Goal: Task Accomplishment & Management: Manage account settings

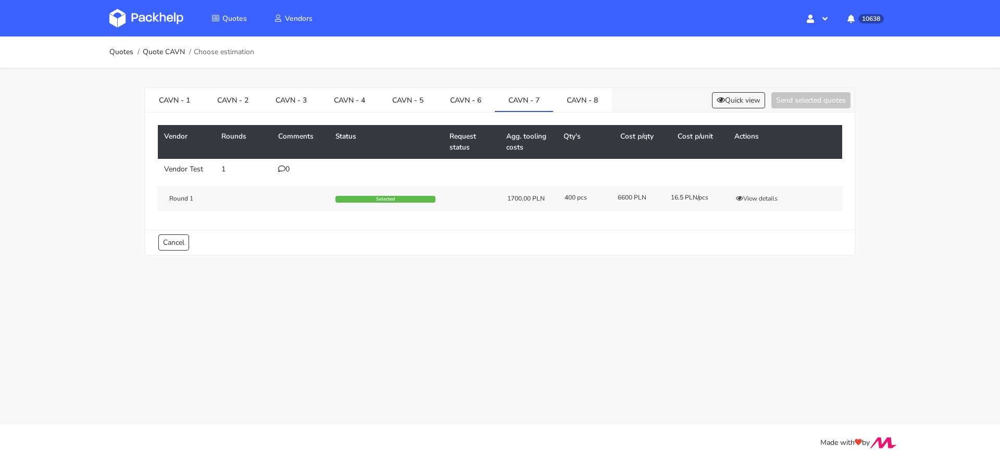
scroll to position [90, 0]
click at [741, 95] on button "Quick view" at bounding box center [738, 100] width 53 height 16
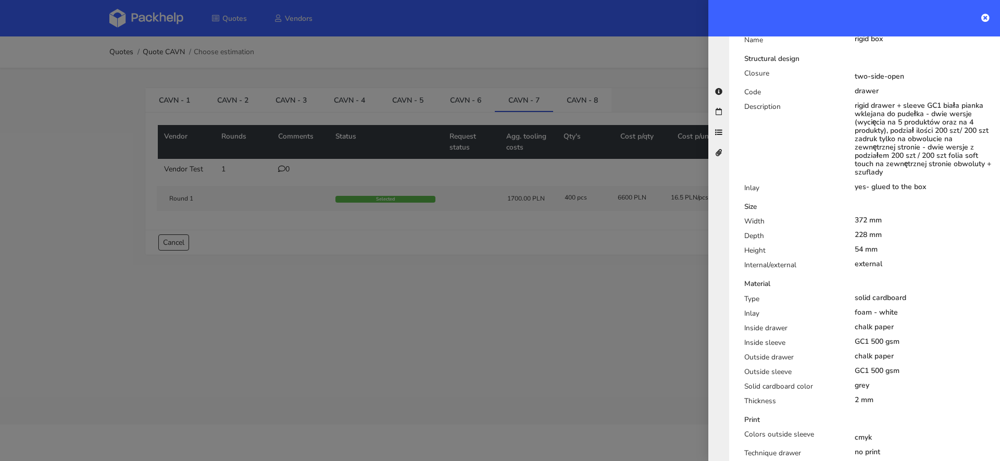
scroll to position [0, 0]
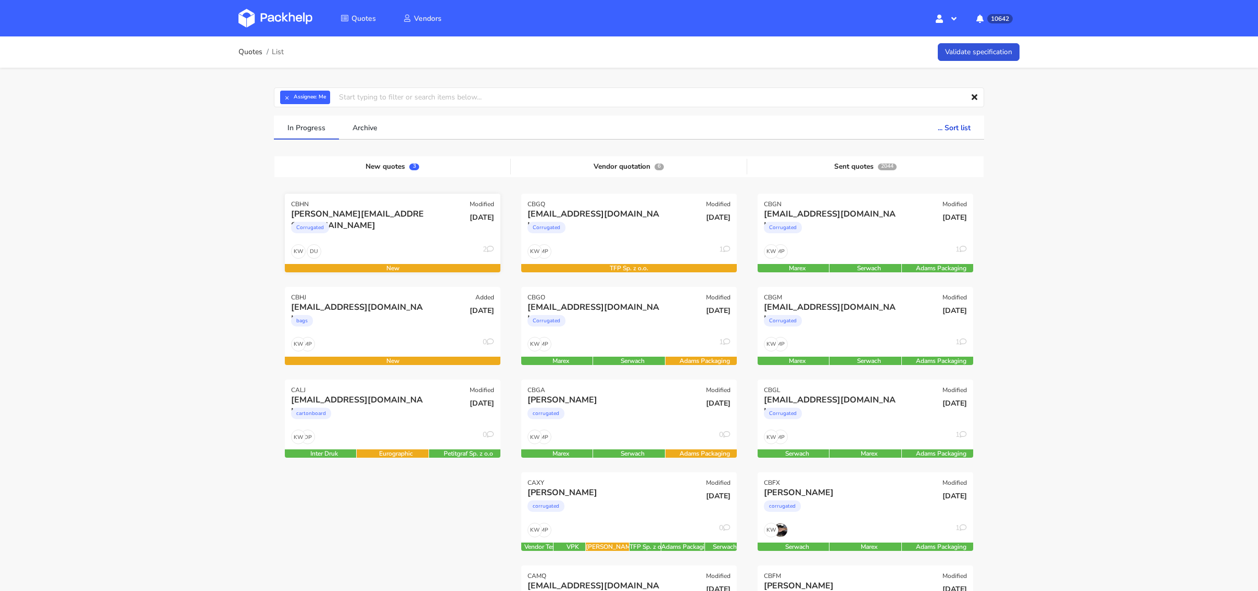
click at [352, 225] on div "Corrugated" at bounding box center [360, 230] width 138 height 21
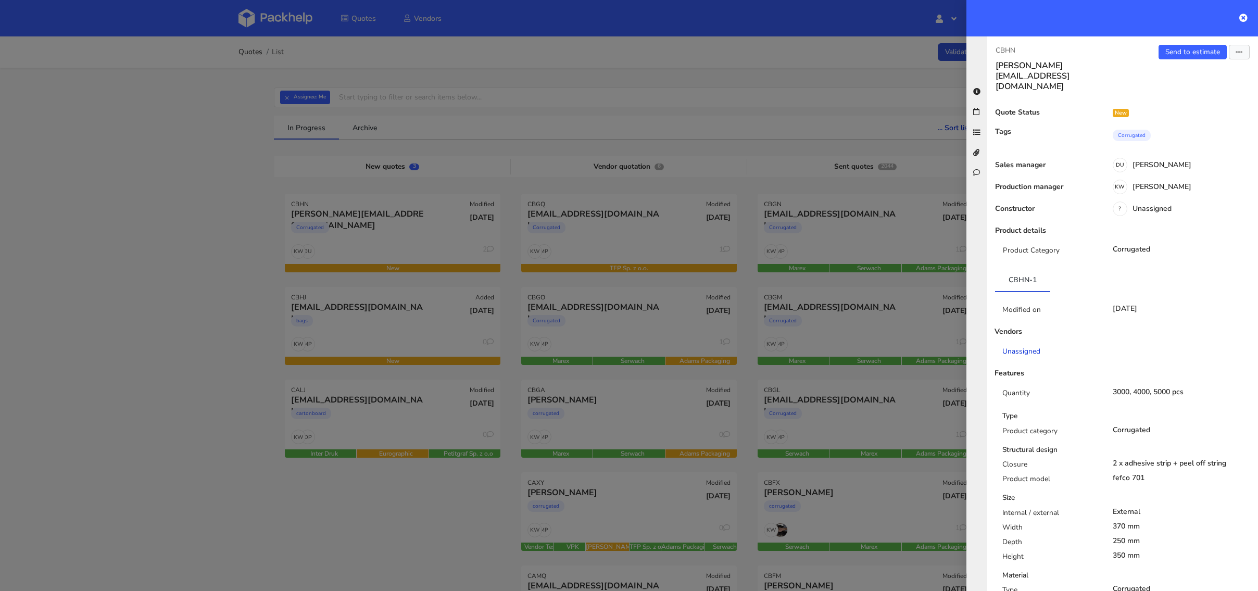
click at [1095, 346] on link "Unassigned" at bounding box center [1050, 351] width 95 height 10
click at [1167, 183] on div "KW [PERSON_NAME]" at bounding box center [1180, 188] width 158 height 11
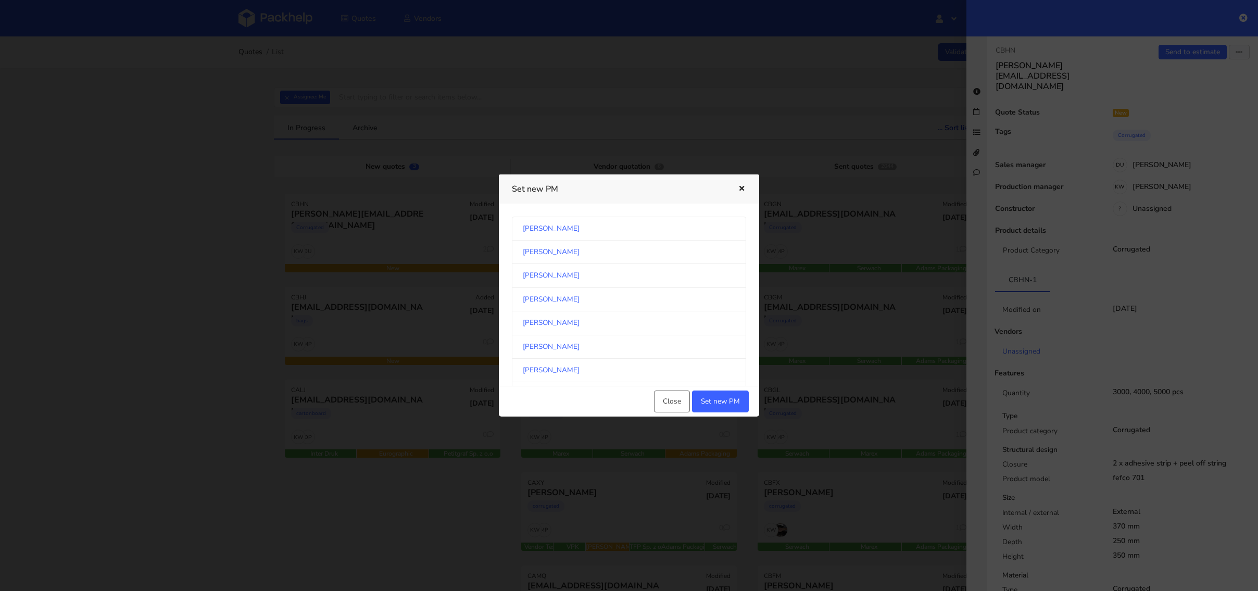
scroll to position [544, 0]
click at [572, 295] on link "[PERSON_NAME]" at bounding box center [629, 299] width 234 height 23
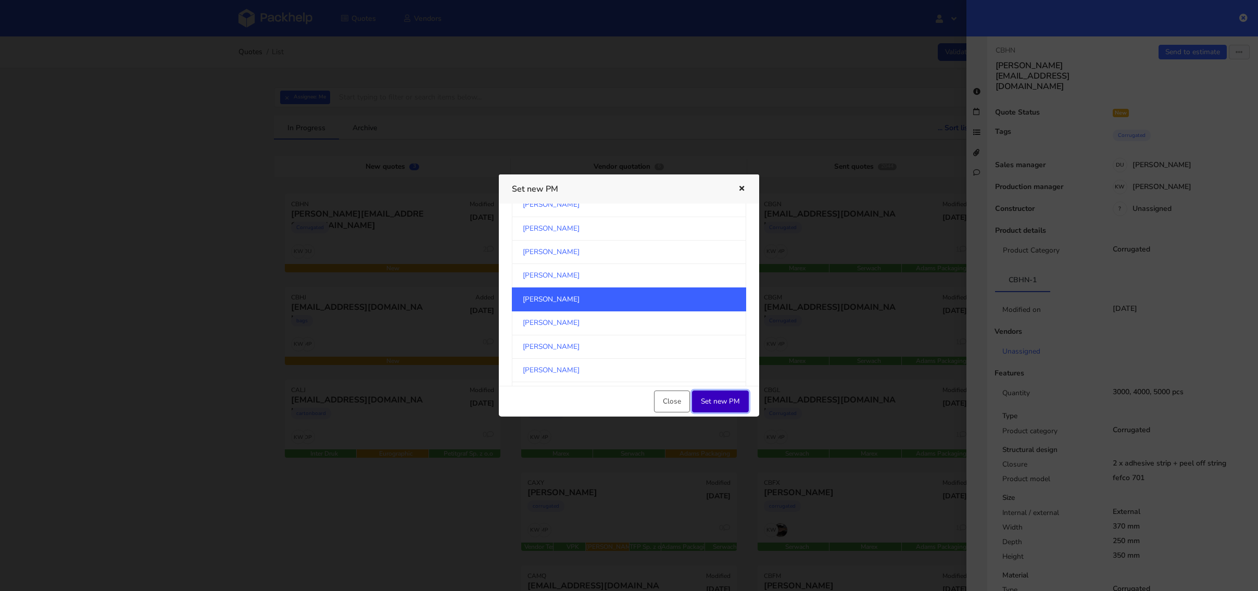
click at [706, 400] on button "Set new PM" at bounding box center [720, 402] width 57 height 22
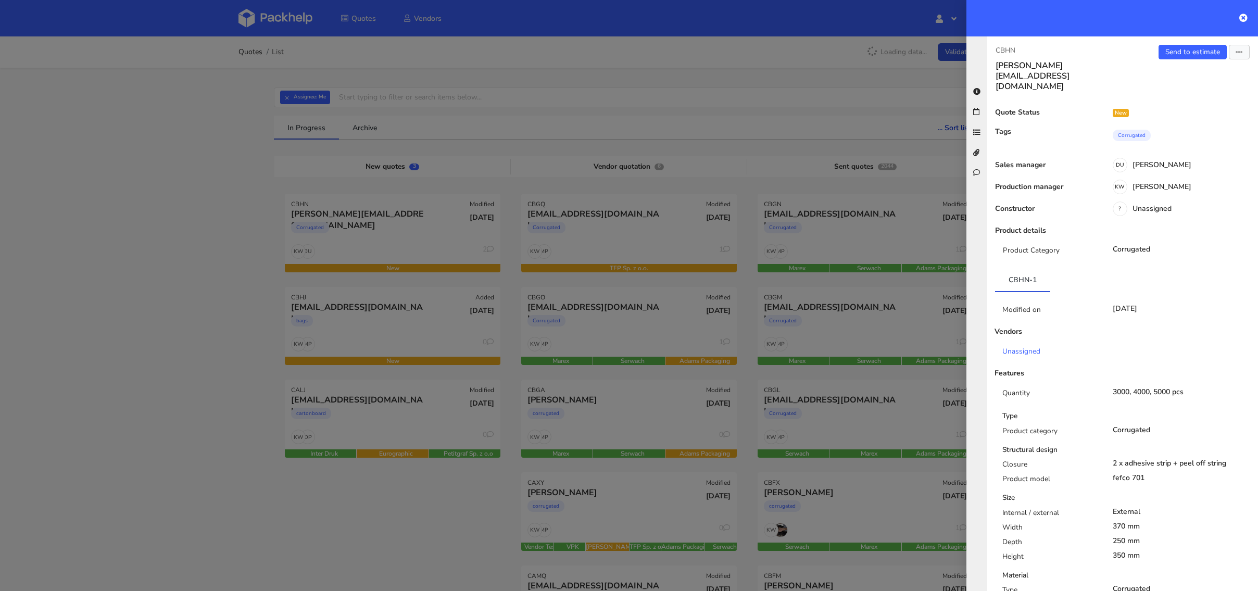
click at [197, 323] on div at bounding box center [629, 295] width 1258 height 591
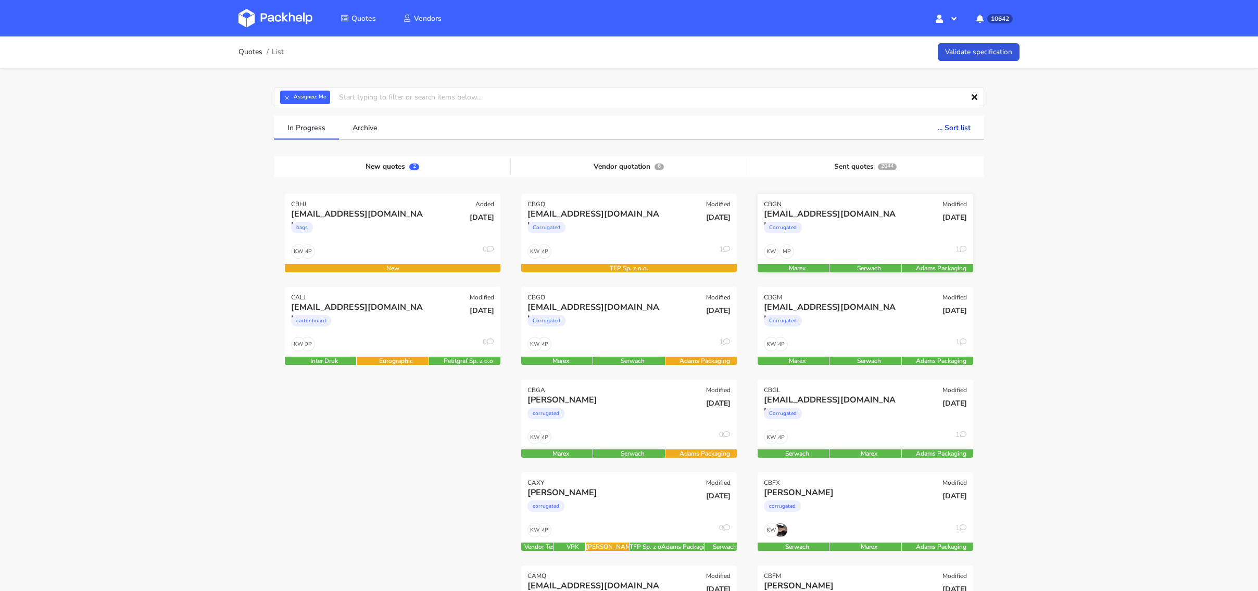
click at [828, 238] on div "Corrugated" at bounding box center [833, 230] width 138 height 21
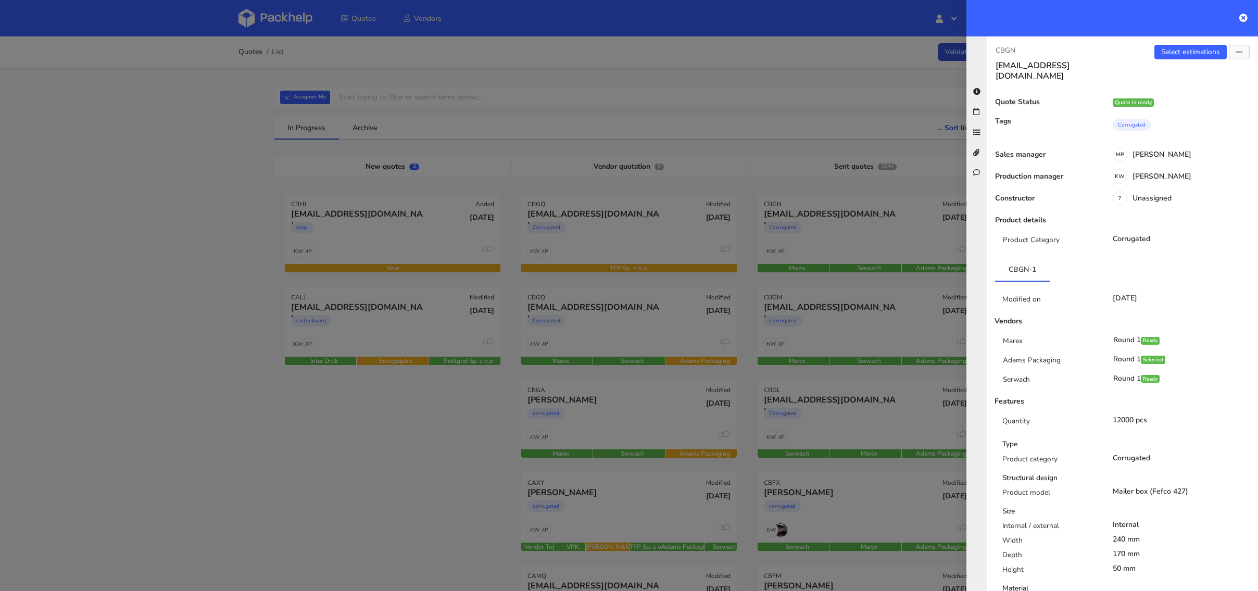
scroll to position [632, 0]
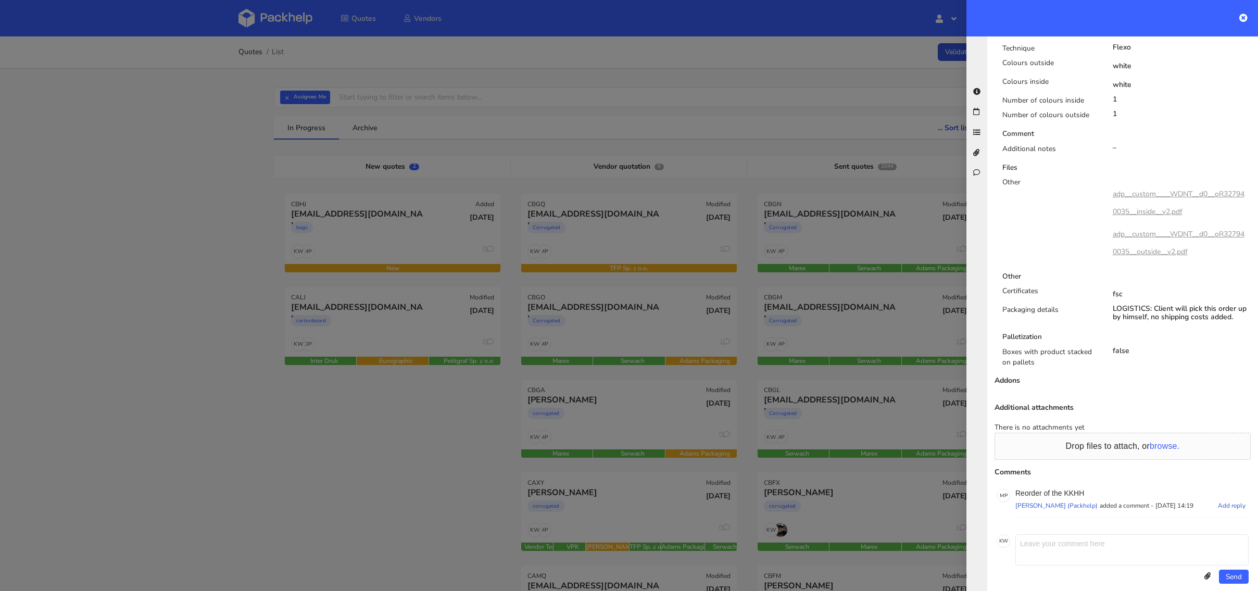
click at [1071, 489] on p "Reorder of the KKHH" at bounding box center [1132, 493] width 233 height 8
copy p "KKHH"
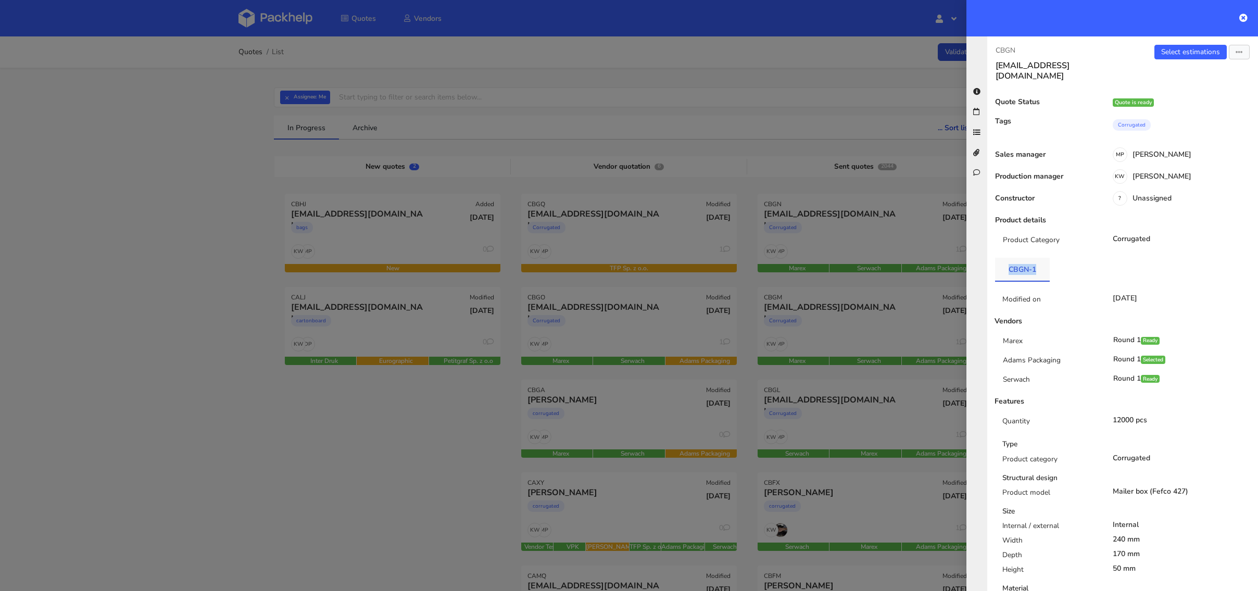
drag, startPoint x: 1046, startPoint y: 259, endPoint x: 1008, endPoint y: 258, distance: 37.5
click at [1008, 258] on link "CBGN-1" at bounding box center [1022, 269] width 55 height 23
copy link "CBGN-1"
click at [829, 229] on div at bounding box center [629, 295] width 1258 height 591
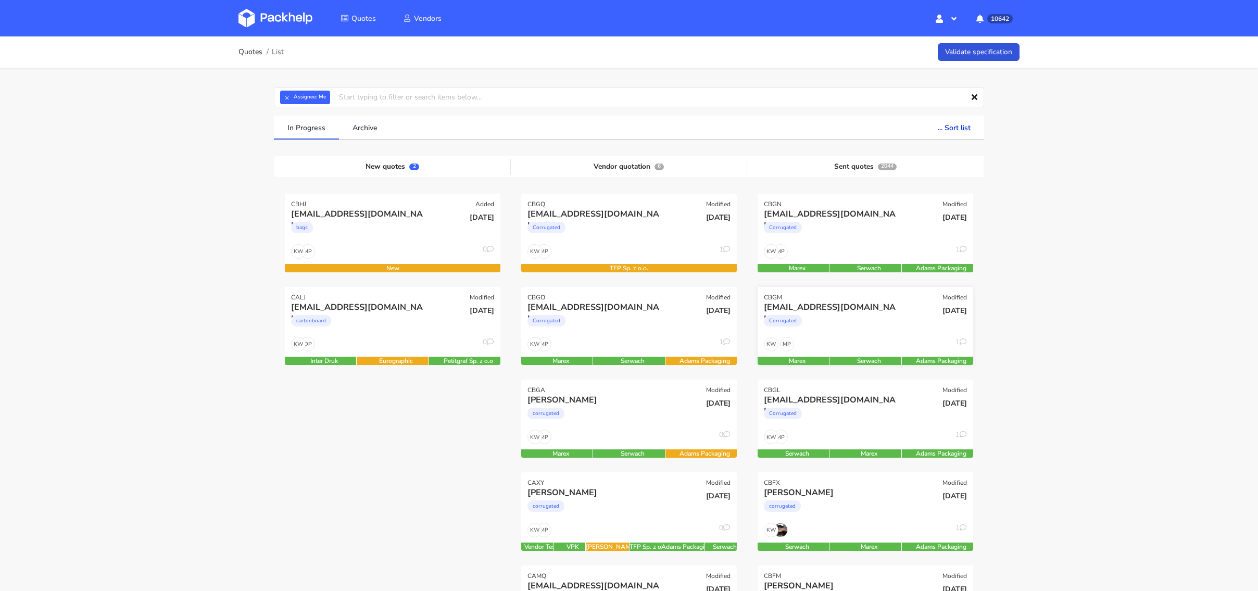
click at [850, 313] on div "Corrugated" at bounding box center [833, 323] width 138 height 21
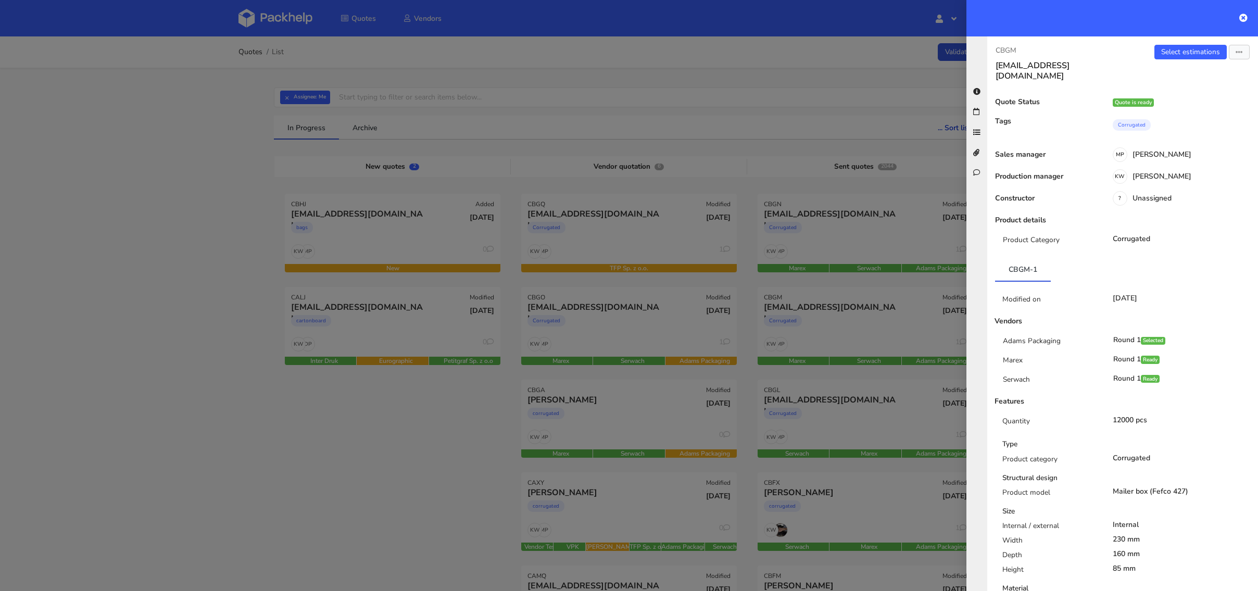
scroll to position [632, 0]
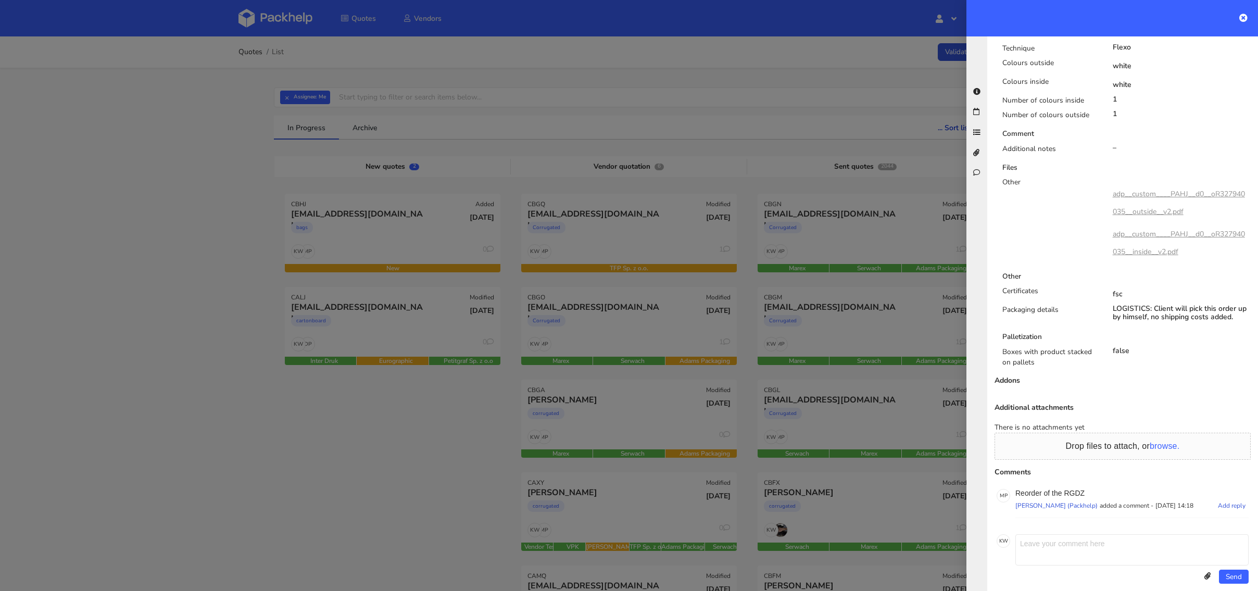
click at [1072, 489] on p "Reorder of the RGDZ" at bounding box center [1132, 493] width 233 height 8
copy p "RGDZ"
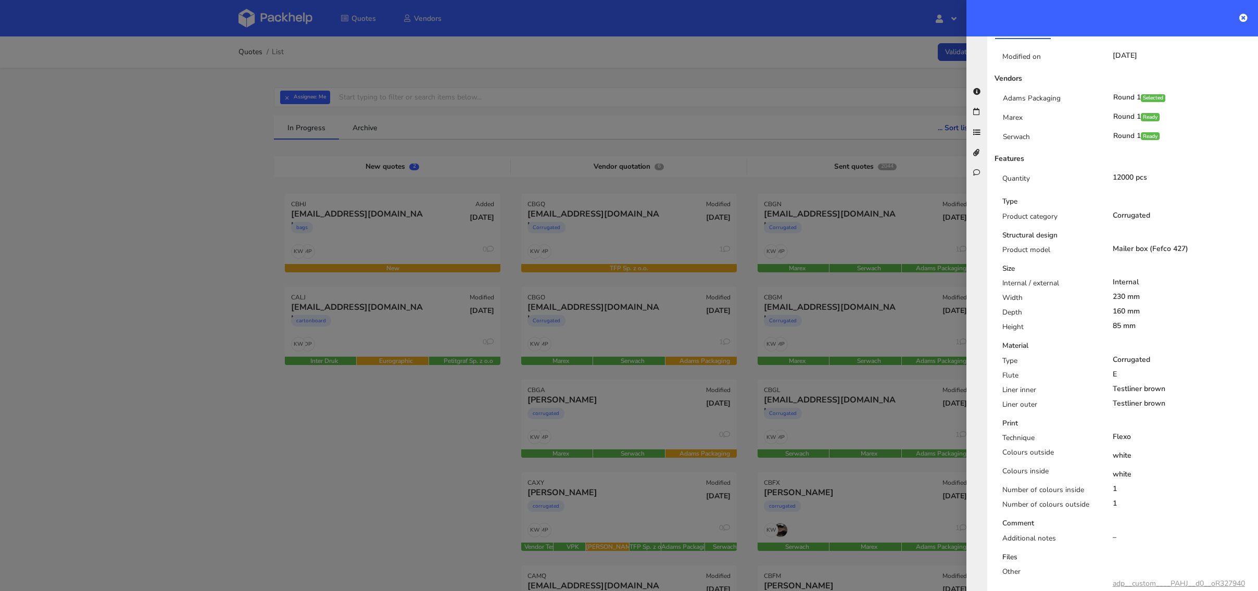
scroll to position [0, 0]
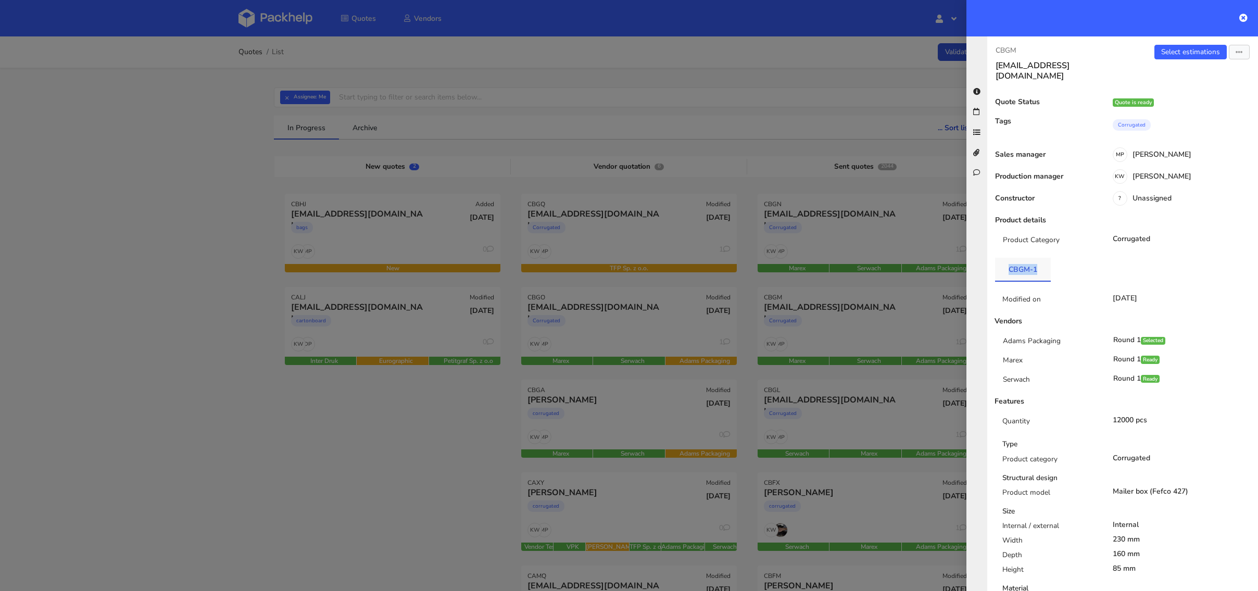
drag, startPoint x: 1045, startPoint y: 264, endPoint x: 995, endPoint y: 263, distance: 50.5
click at [995, 263] on link "CBGM-1" at bounding box center [1023, 269] width 56 height 23
copy link "CBGM-1"
click at [851, 321] on div at bounding box center [629, 295] width 1258 height 591
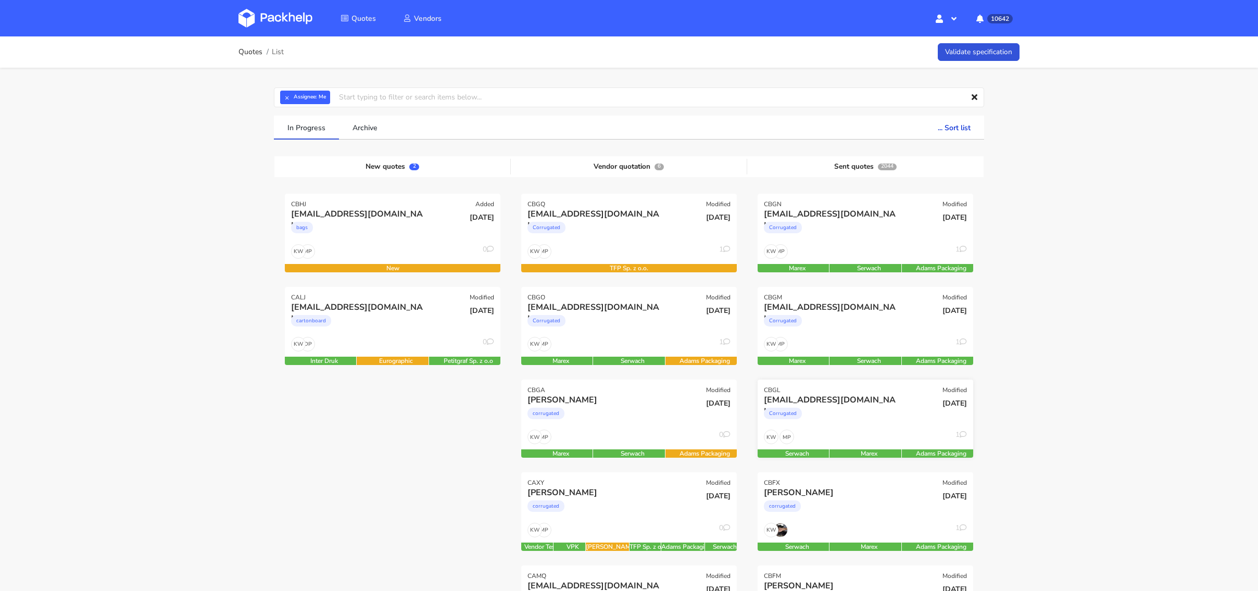
click at [844, 411] on div "Corrugated" at bounding box center [833, 416] width 138 height 21
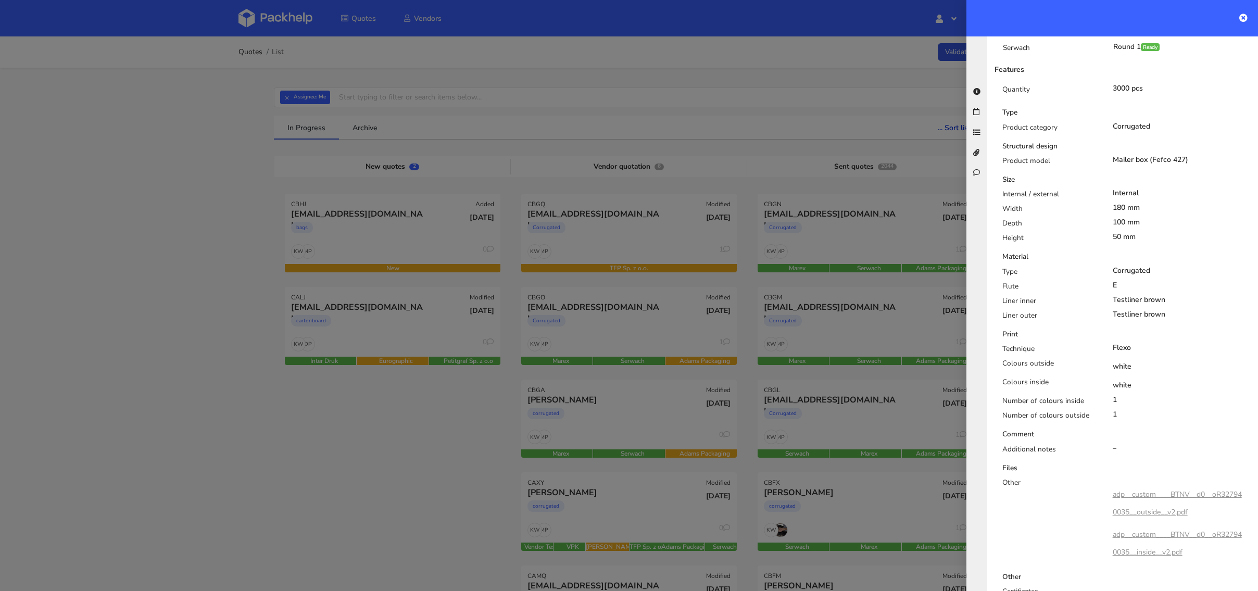
scroll to position [632, 0]
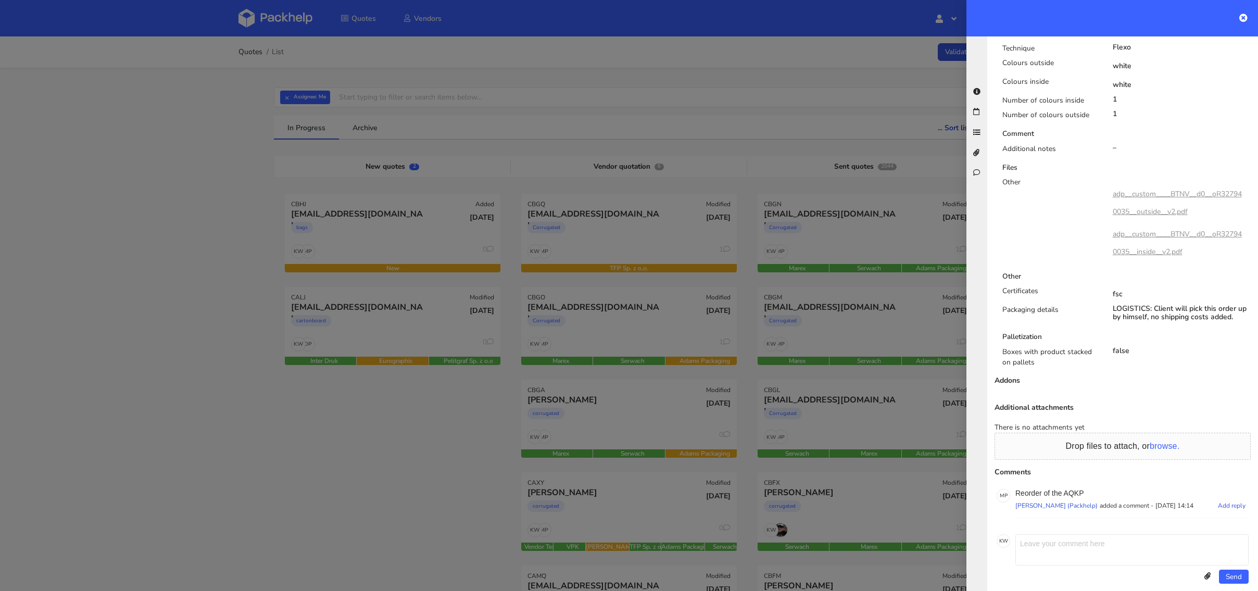
click at [1076, 489] on p "Reorder of the AQKP" at bounding box center [1132, 493] width 233 height 8
copy p "AQKP"
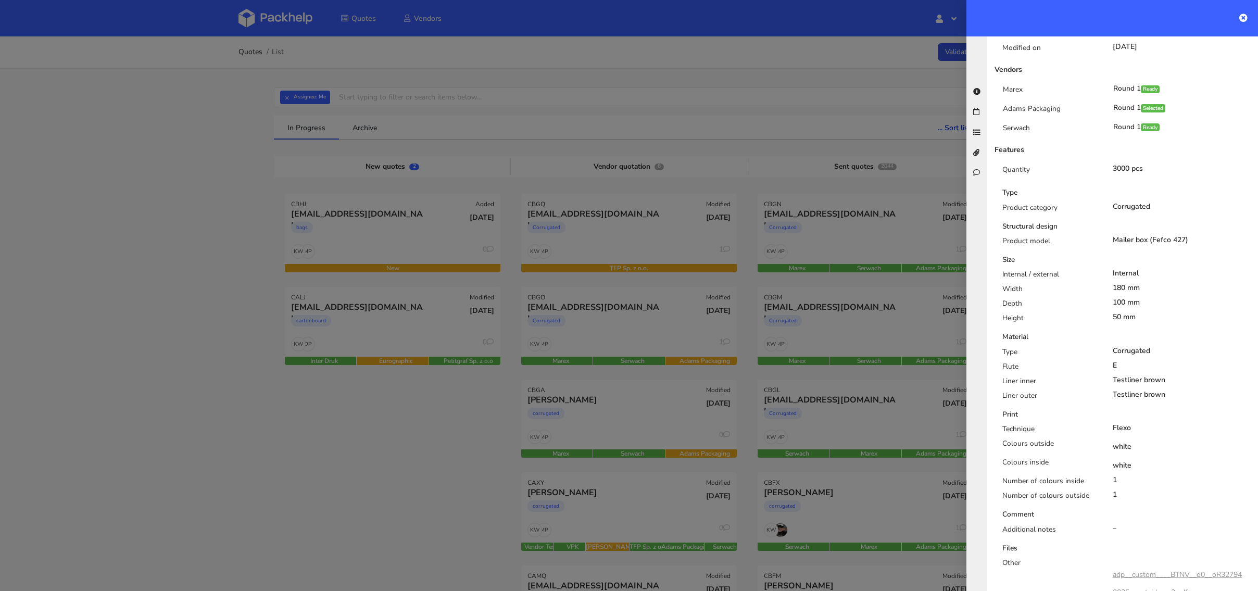
scroll to position [0, 0]
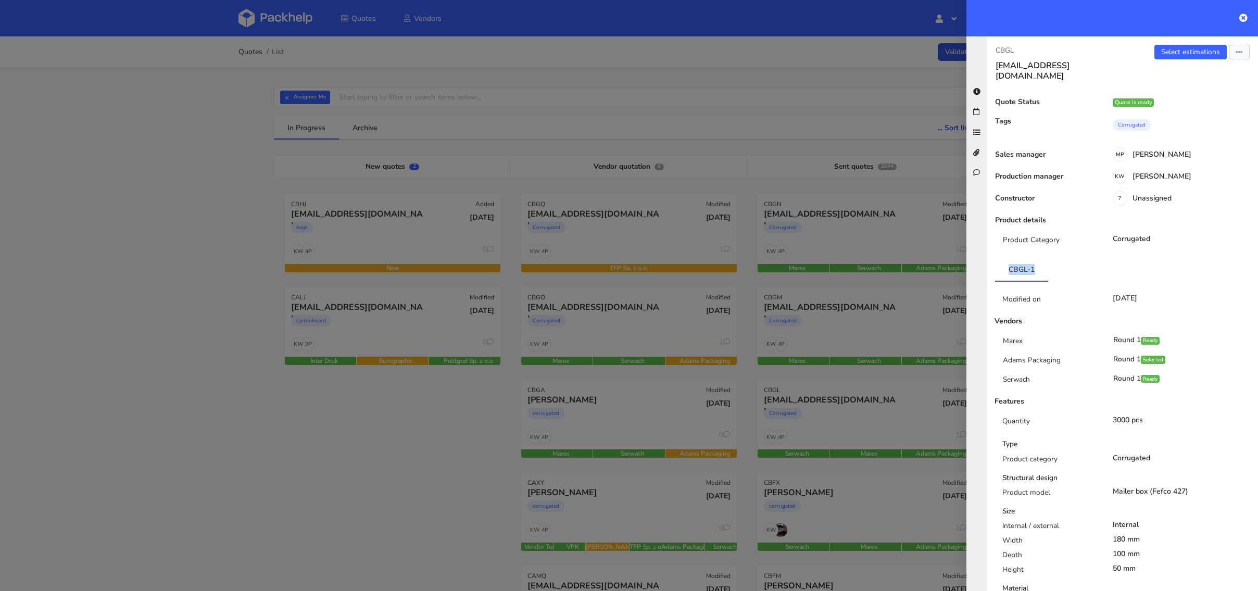
drag, startPoint x: 1045, startPoint y: 261, endPoint x: 990, endPoint y: 261, distance: 55.2
copy link "CBGL-1"
click at [843, 364] on div at bounding box center [629, 295] width 1258 height 591
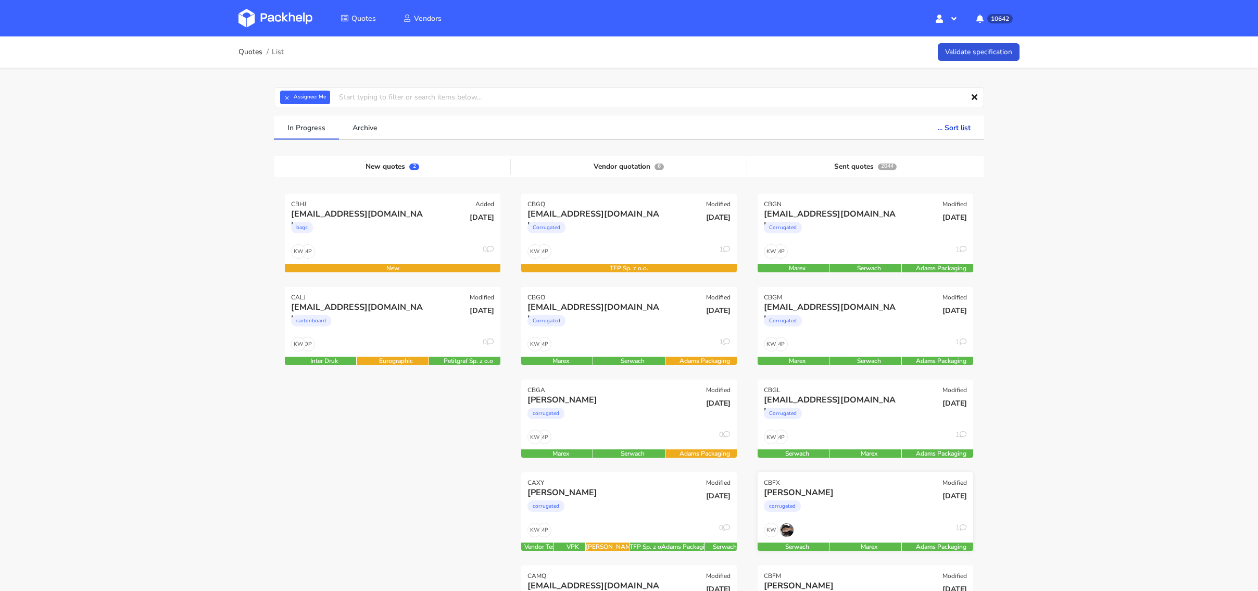
click at [847, 513] on div "corrugated" at bounding box center [833, 508] width 138 height 21
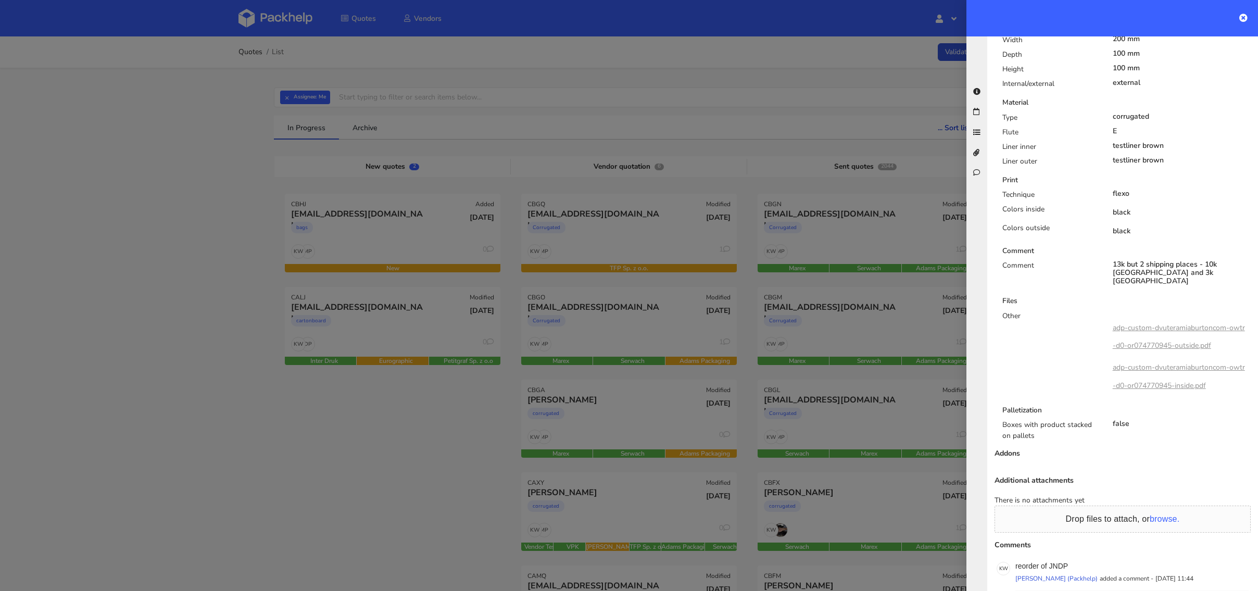
scroll to position [584, 0]
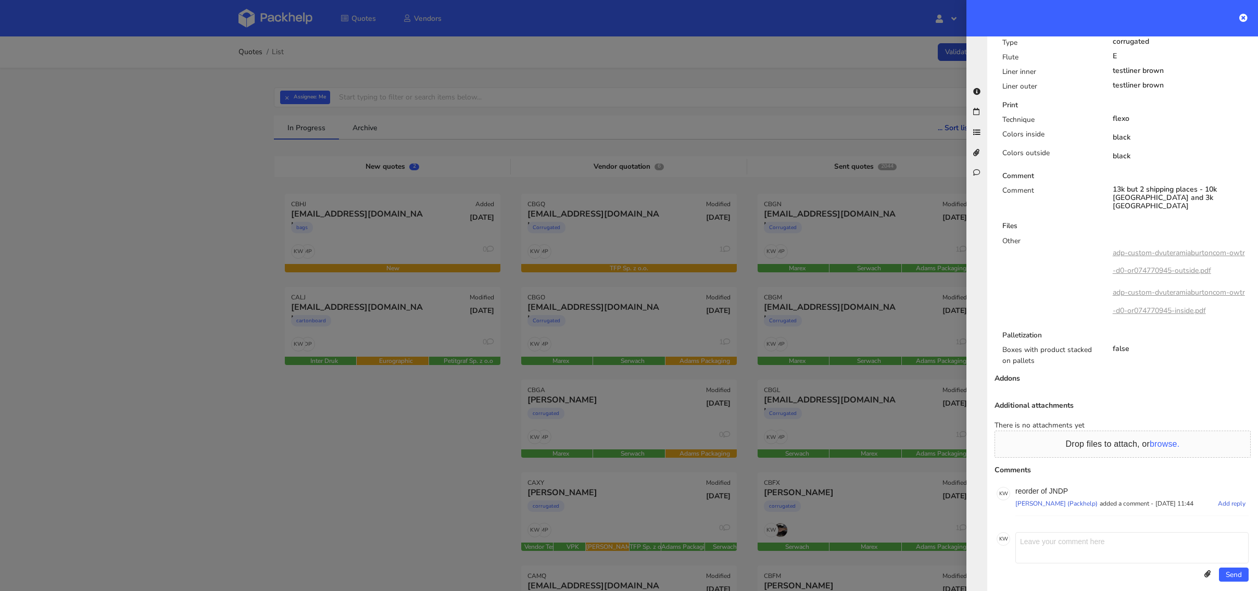
click at [1060, 487] on p "reorder of JNDP" at bounding box center [1132, 491] width 233 height 8
copy p "JNDP"
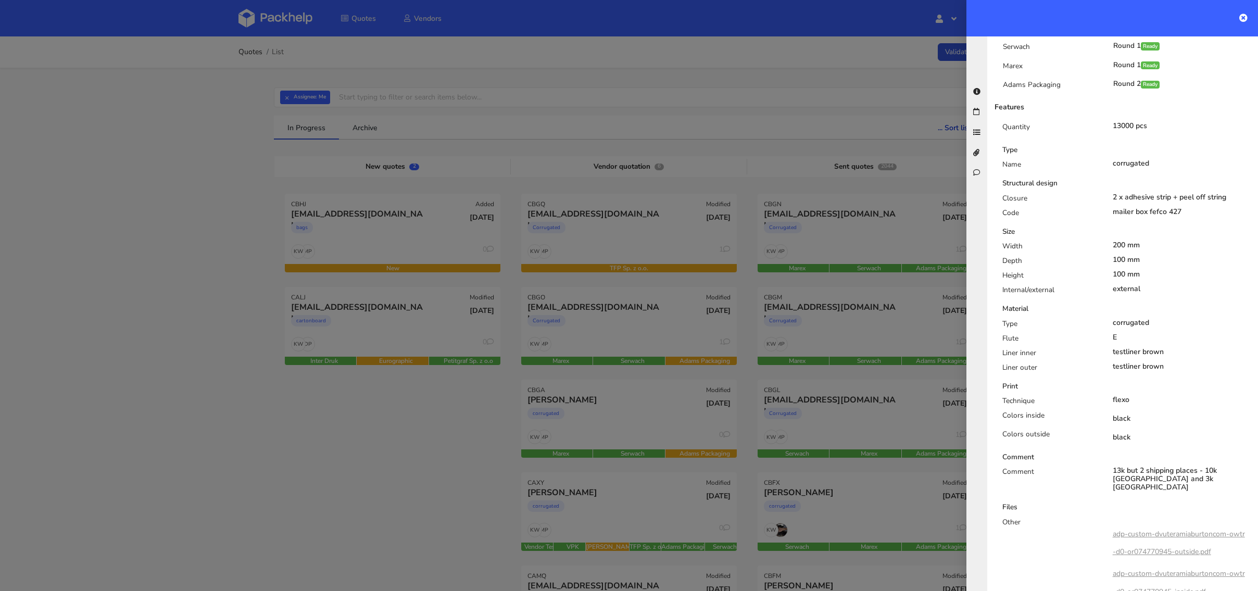
scroll to position [0, 0]
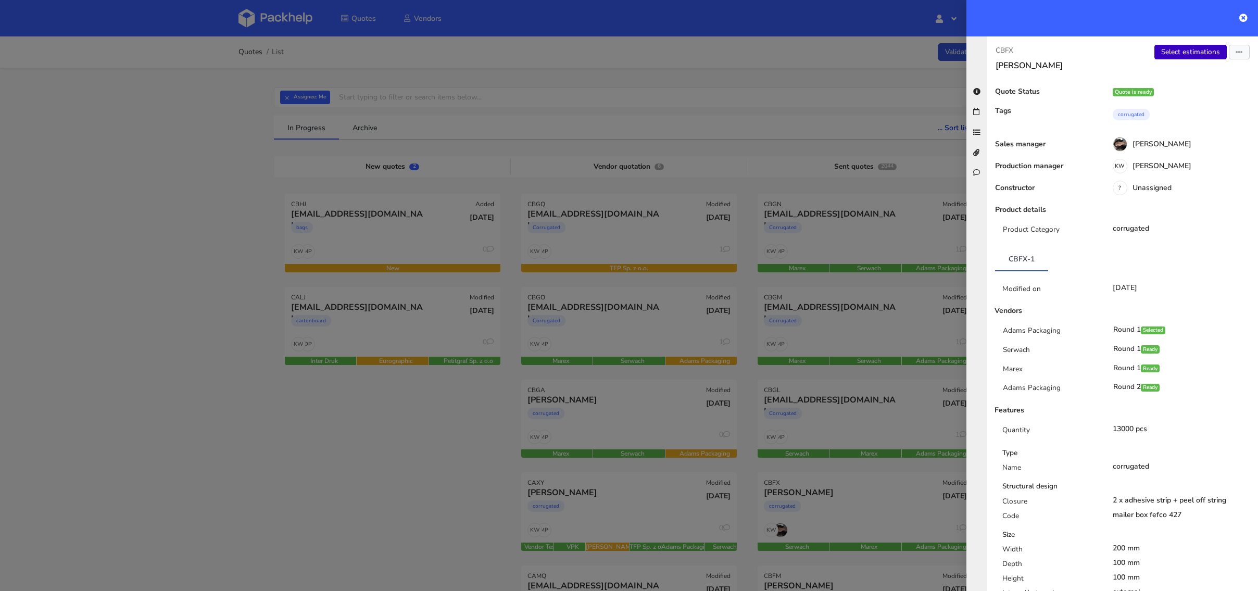
click at [1171, 49] on link "Select estimations" at bounding box center [1191, 52] width 72 height 15
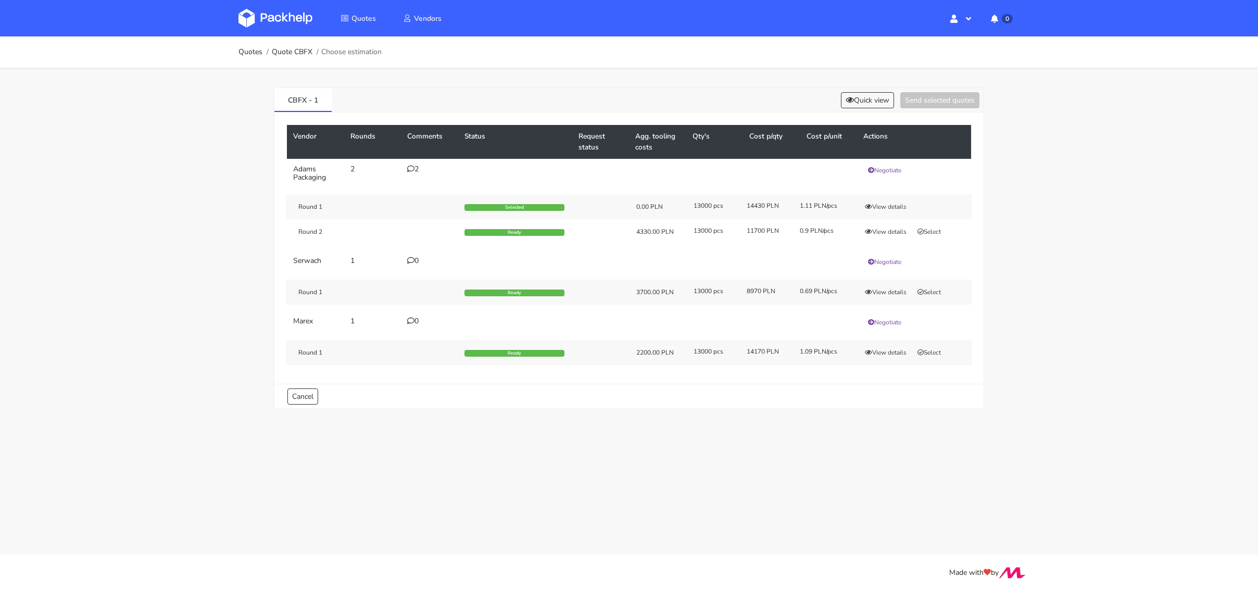
click at [412, 169] on icon at bounding box center [410, 168] width 7 height 7
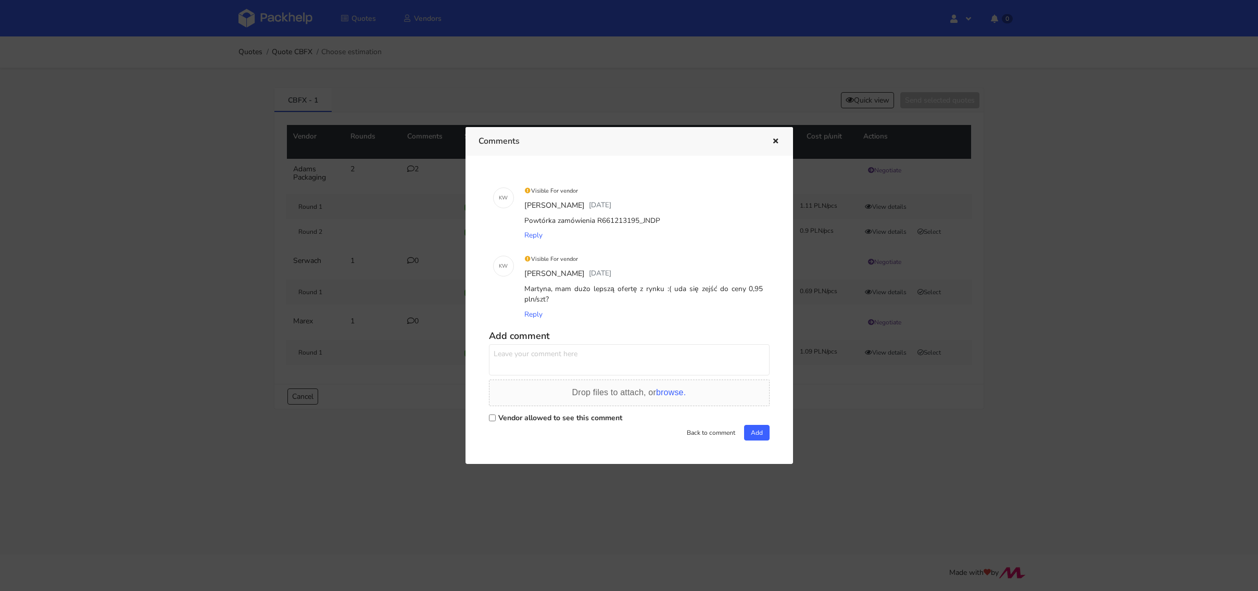
click at [414, 114] on div at bounding box center [629, 295] width 1258 height 591
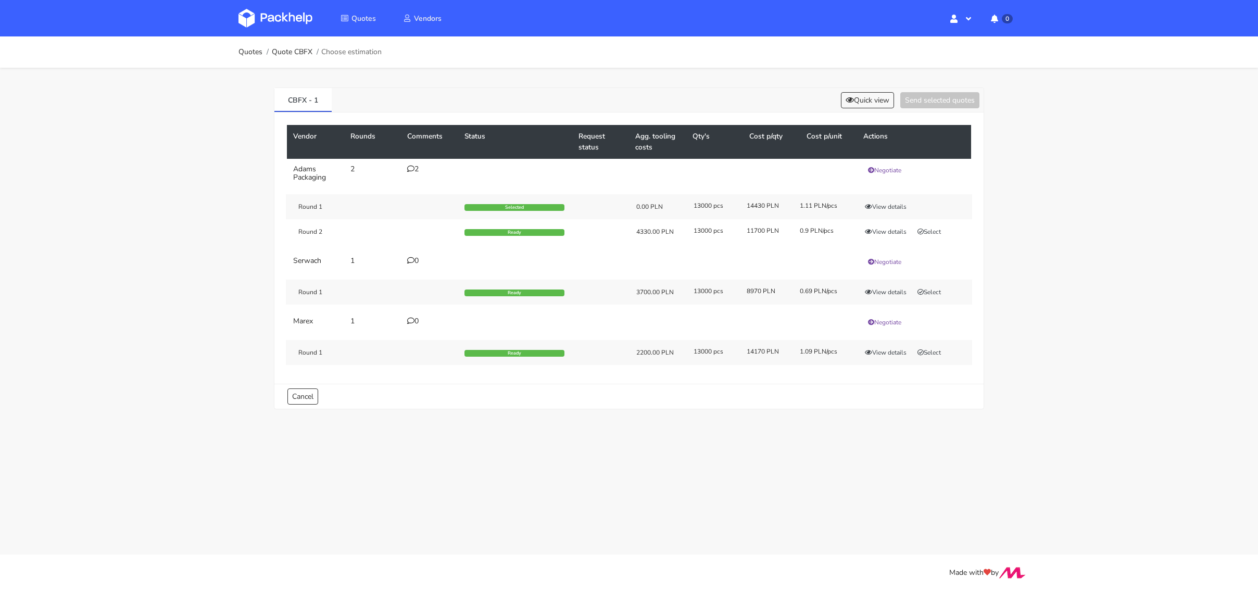
click at [889, 238] on div "Round 2 Ready 4330.00 PLN 13000 pcs 11700 PLN 0.9 PLN/pcs View details Select" at bounding box center [629, 231] width 686 height 25
click at [890, 236] on div "Round 2 Ready 4330.00 PLN 13000 pcs 11700 PLN 0.9 PLN/pcs View details Select" at bounding box center [629, 231] width 686 height 25
click at [873, 232] on button "View details" at bounding box center [885, 232] width 51 height 10
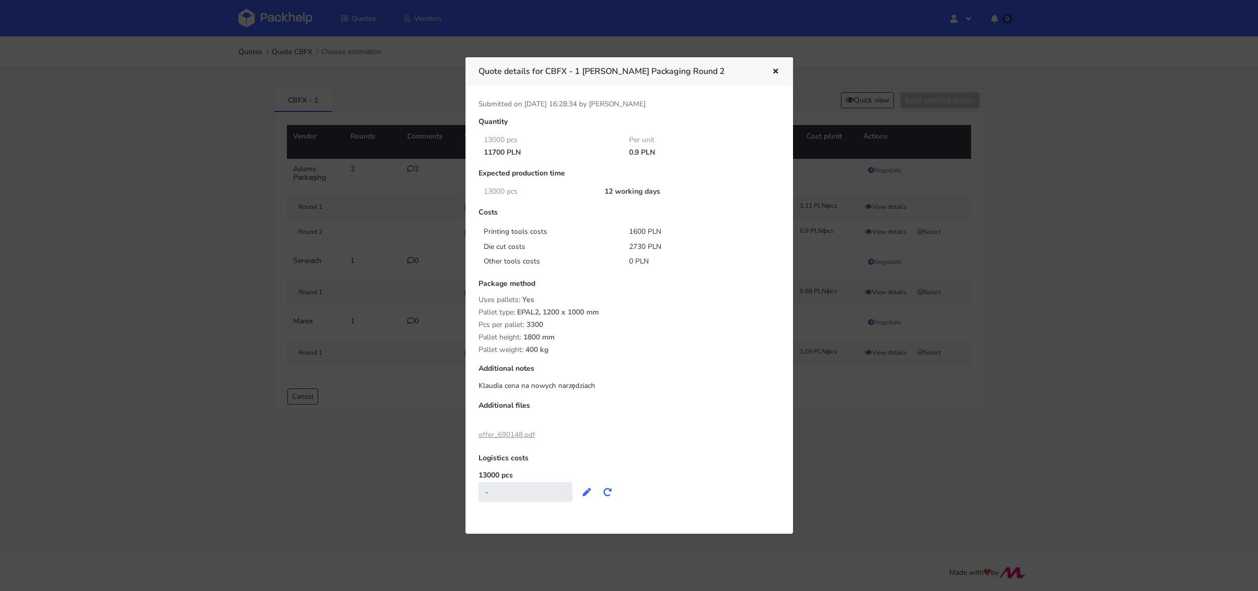
click at [1009, 244] on div at bounding box center [629, 295] width 1258 height 591
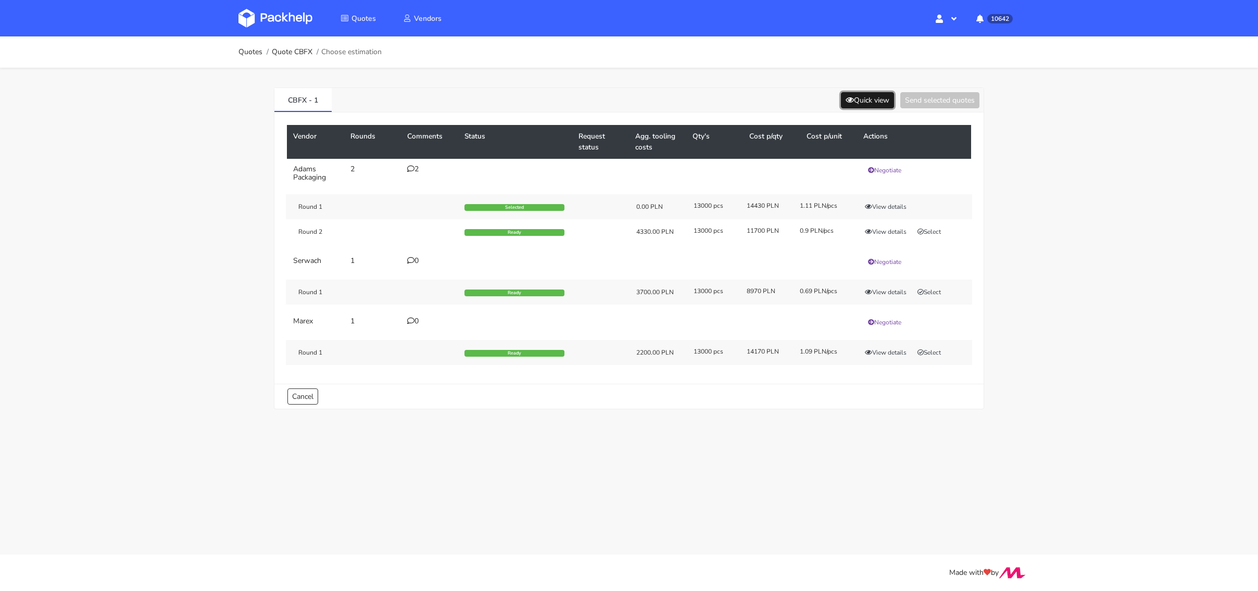
click at [868, 95] on button "Quick view" at bounding box center [867, 100] width 53 height 16
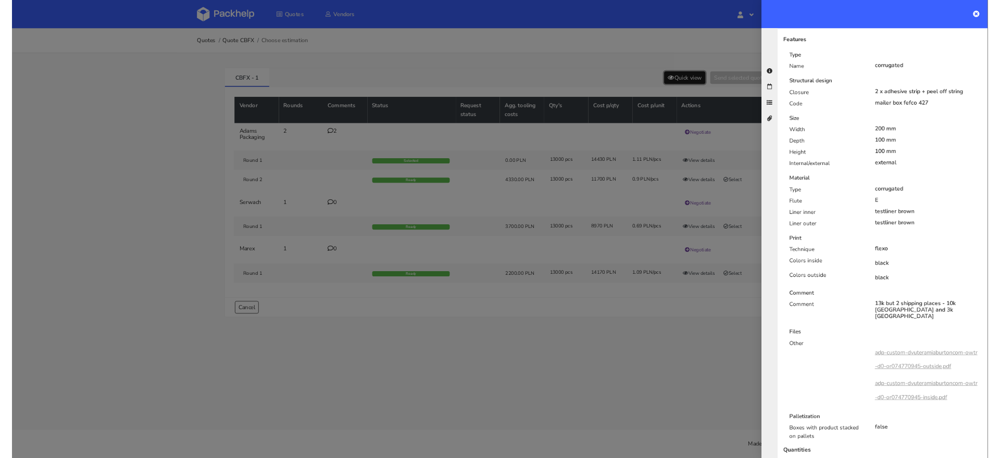
scroll to position [195, 0]
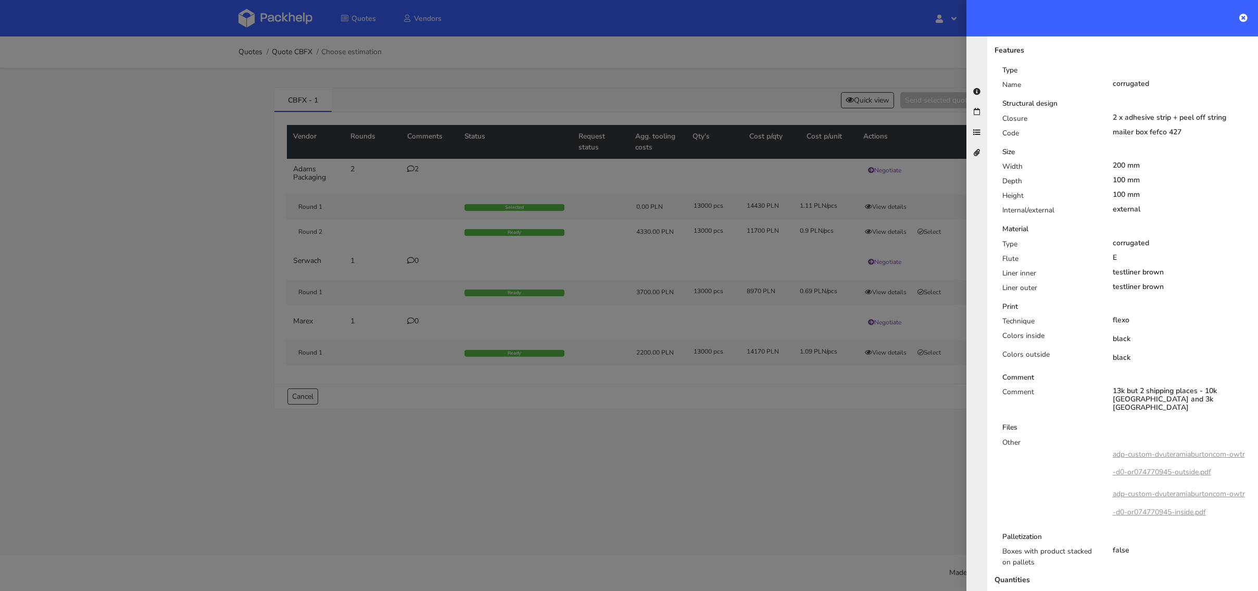
drag, startPoint x: 873, startPoint y: 426, endPoint x: 1011, endPoint y: 387, distance: 143.3
click at [882, 426] on div at bounding box center [629, 295] width 1258 height 591
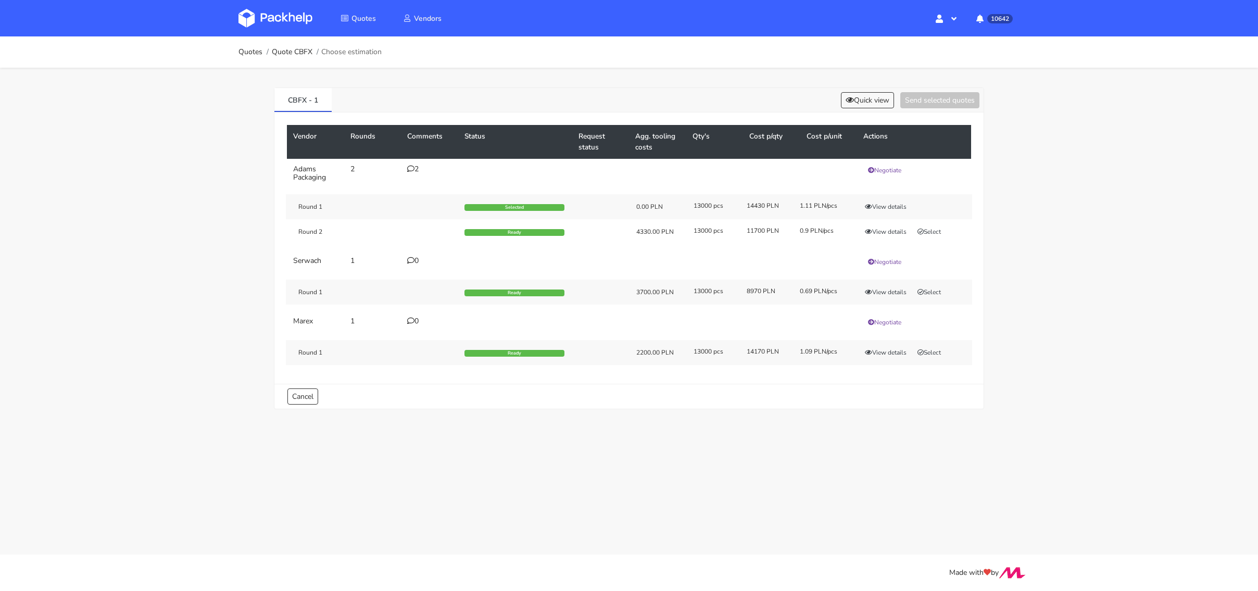
click at [410, 165] on icon at bounding box center [410, 168] width 7 height 7
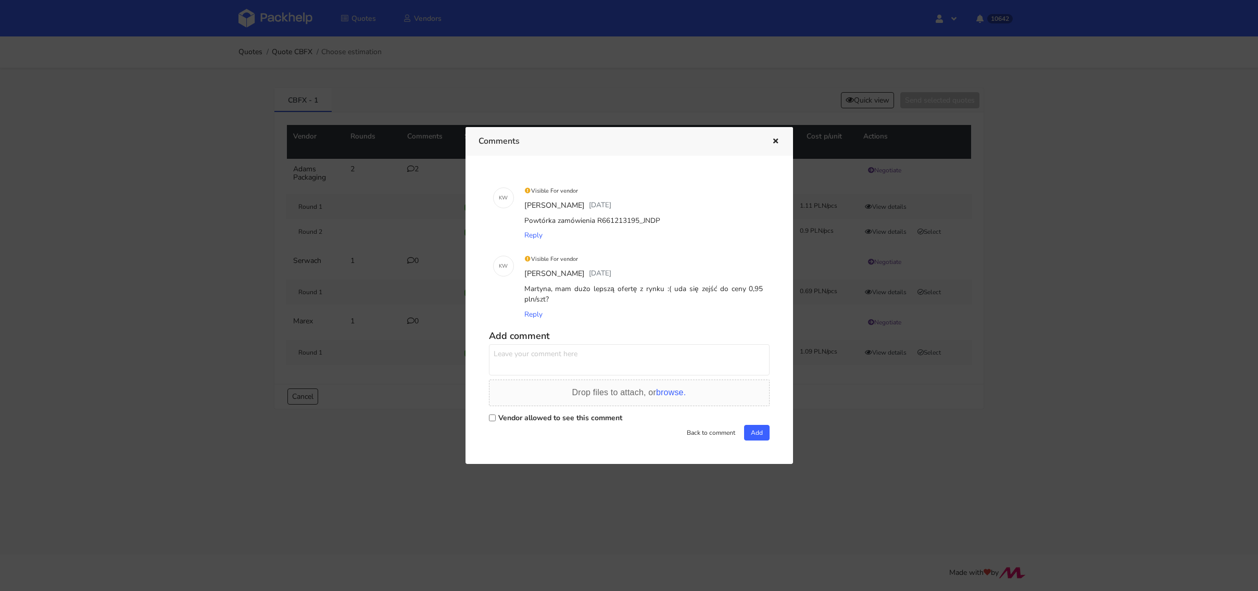
click at [672, 226] on div "Powtórka zamówienia R661213195_JNDP" at bounding box center [643, 221] width 243 height 15
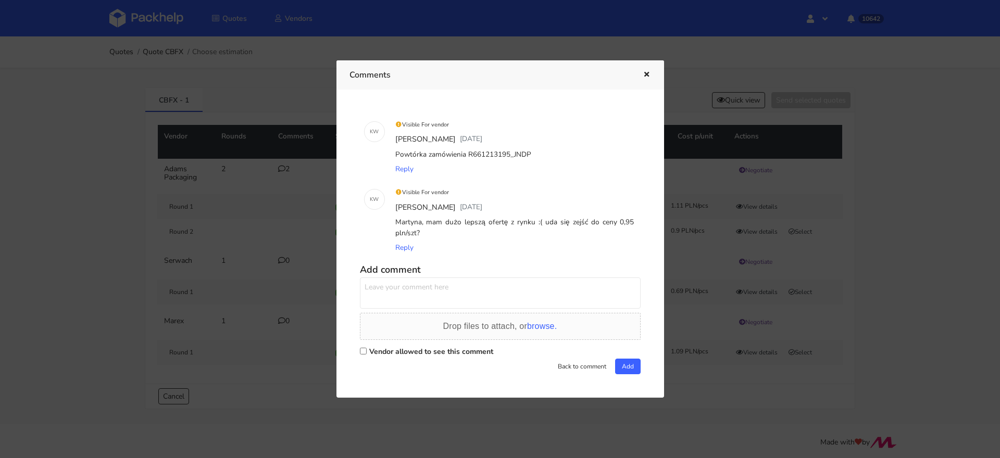
click at [134, 19] on div at bounding box center [500, 229] width 1000 height 458
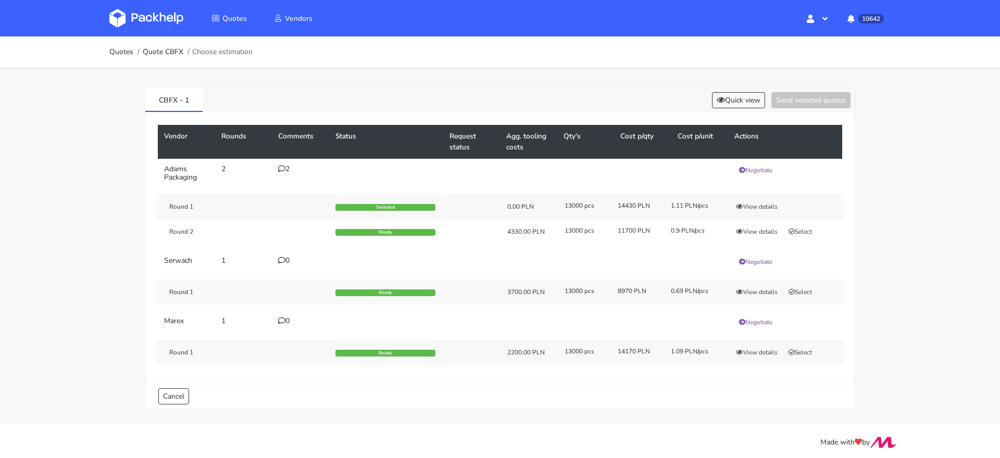
click at [138, 19] on img at bounding box center [146, 18] width 74 height 19
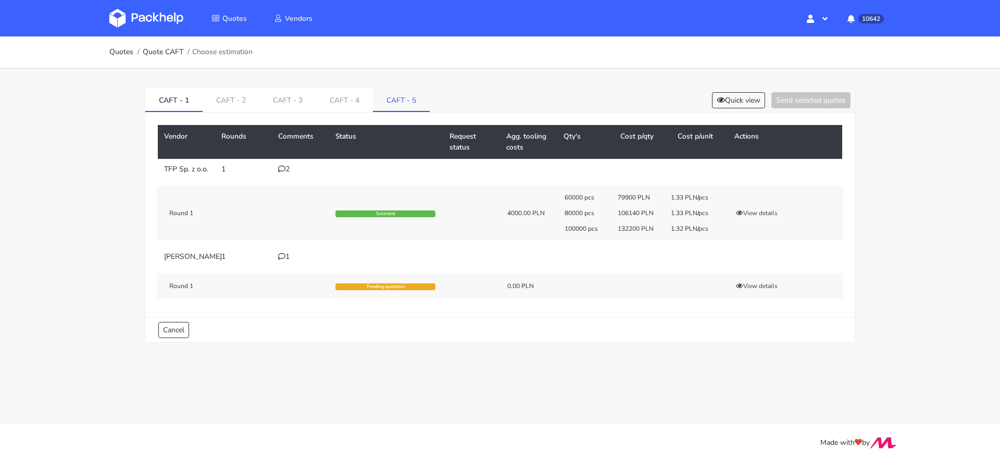
click at [404, 93] on link "CAFT - 5" at bounding box center [401, 99] width 57 height 23
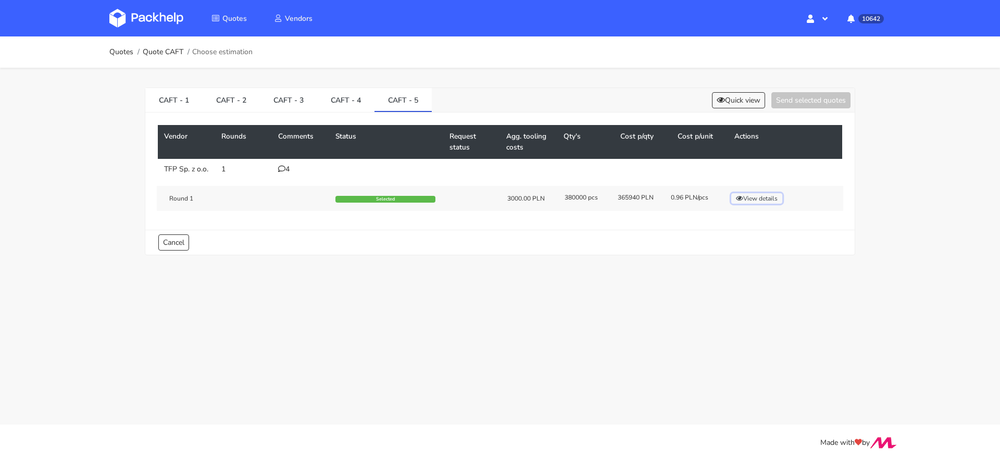
click at [753, 203] on button "View details" at bounding box center [756, 198] width 51 height 10
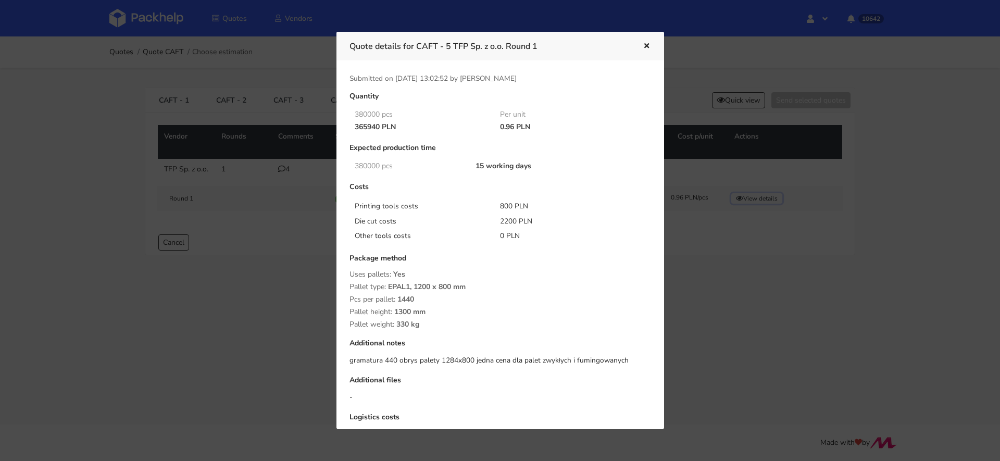
scroll to position [30, 0]
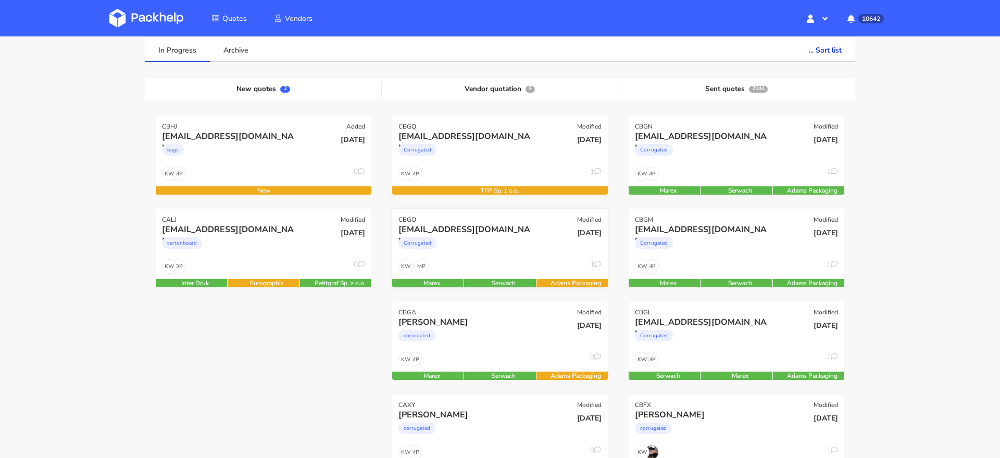
scroll to position [80, 0]
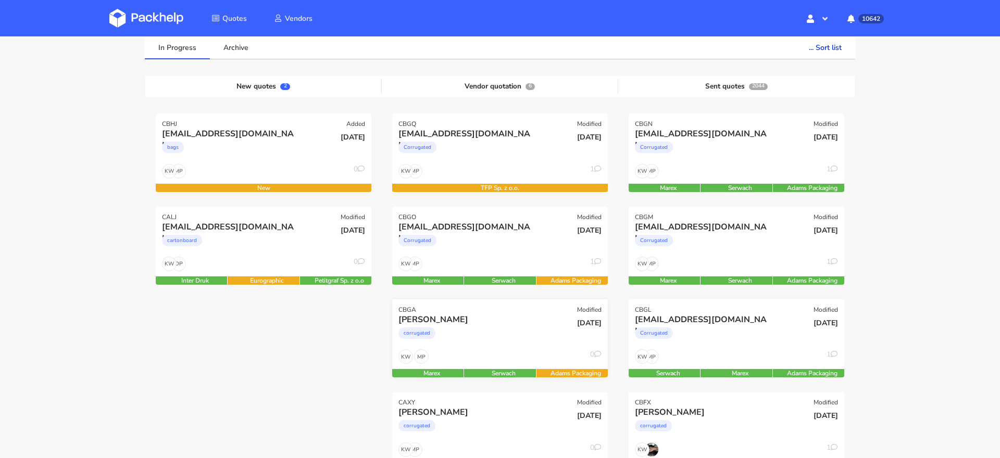
click at [498, 320] on div "[PERSON_NAME]" at bounding box center [467, 319] width 138 height 11
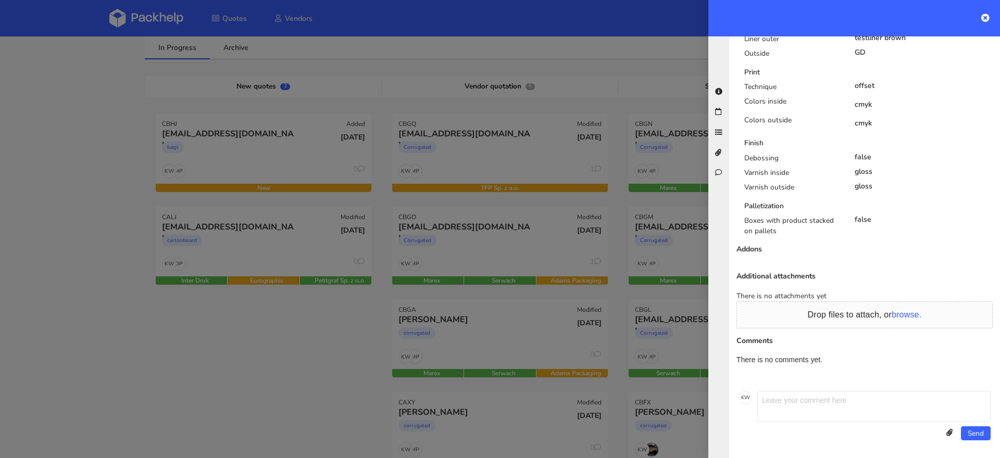
scroll to position [0, 0]
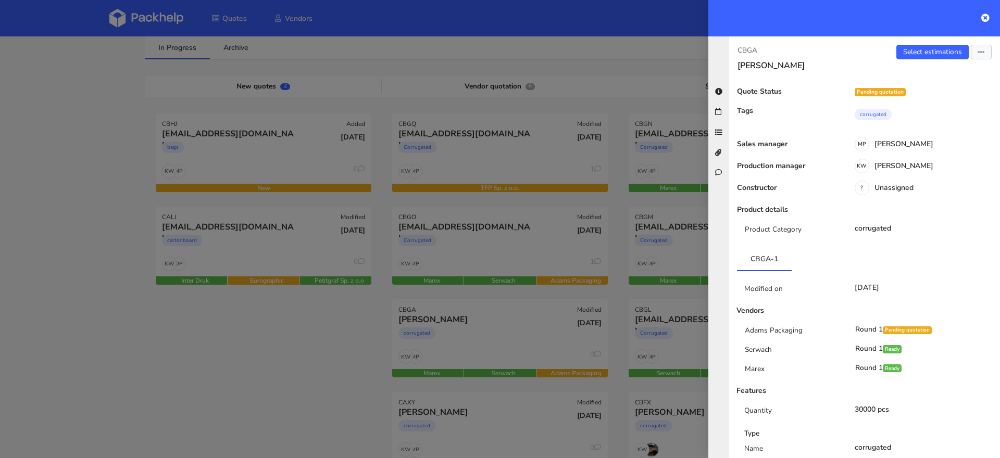
click at [930, 42] on div "CBGA Monica Olavarria Select estimations Send to estimate View quote Edit quote…" at bounding box center [864, 247] width 271 height 422
click at [926, 44] on div "CBGA Monica Olavarria Select estimations Send to estimate View quote Edit quote…" at bounding box center [864, 247] width 271 height 422
click at [921, 51] on link "Select estimations" at bounding box center [932, 52] width 72 height 15
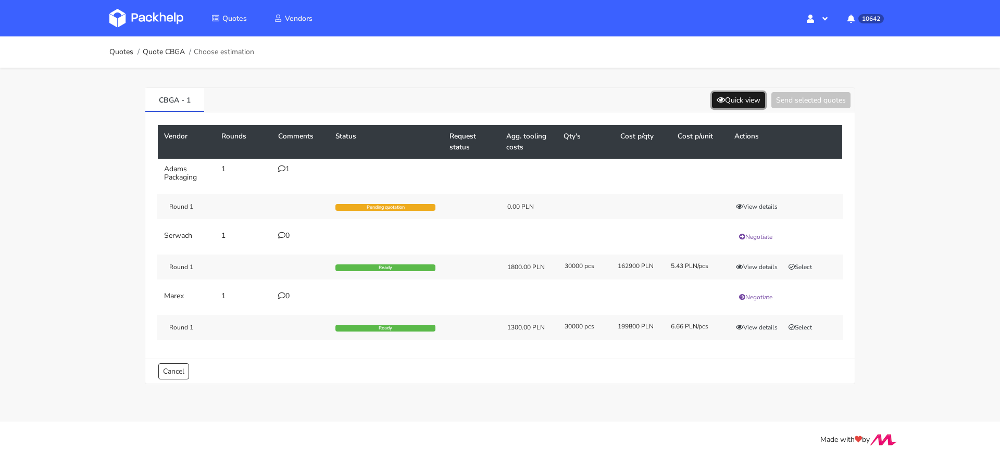
click at [729, 105] on button "Quick view" at bounding box center [738, 100] width 53 height 16
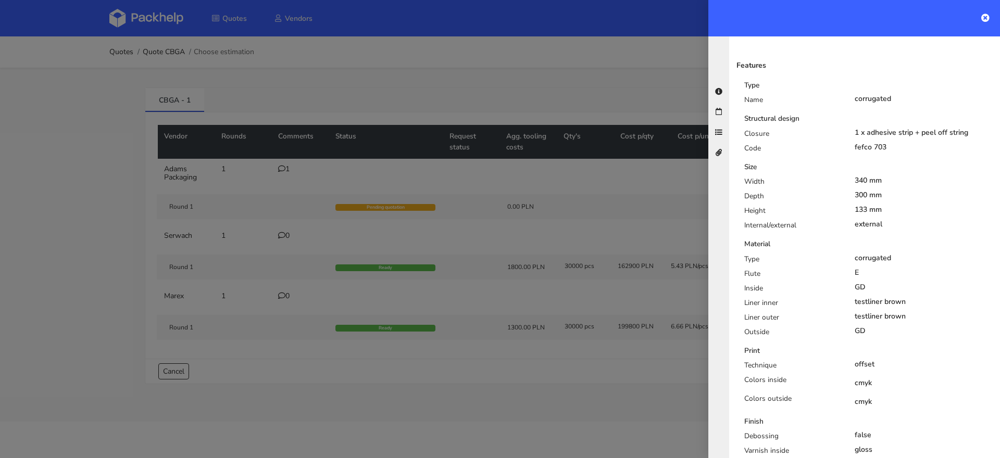
scroll to position [53, 0]
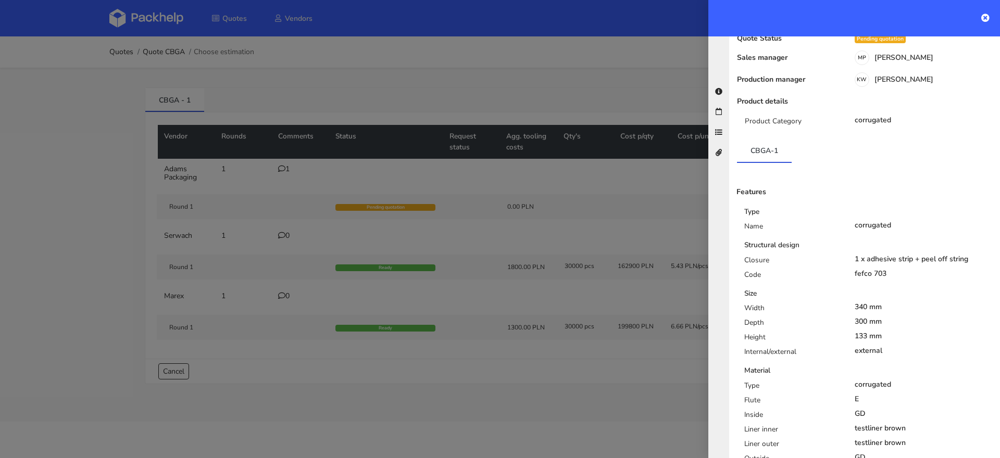
click at [651, 169] on div at bounding box center [500, 229] width 1000 height 458
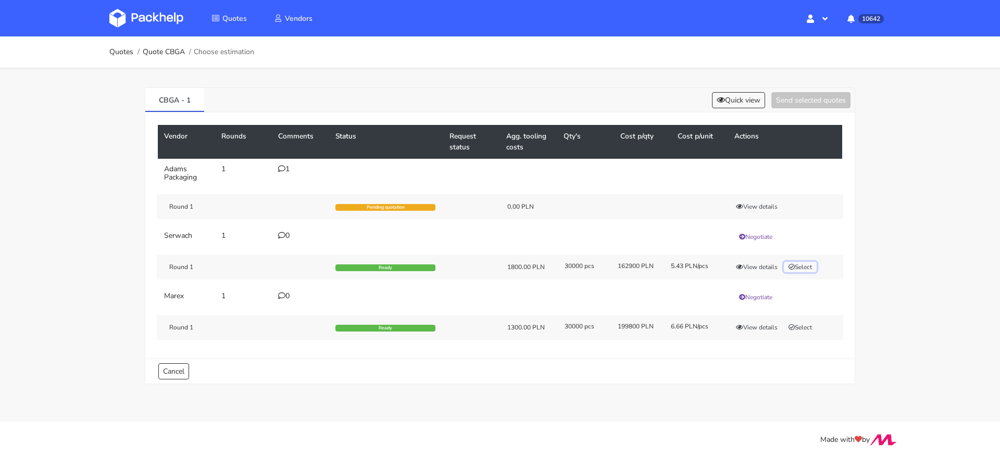
click at [806, 267] on button "Select" at bounding box center [800, 267] width 33 height 10
click at [794, 106] on button "Send selected quotes ( 1 )" at bounding box center [804, 100] width 94 height 16
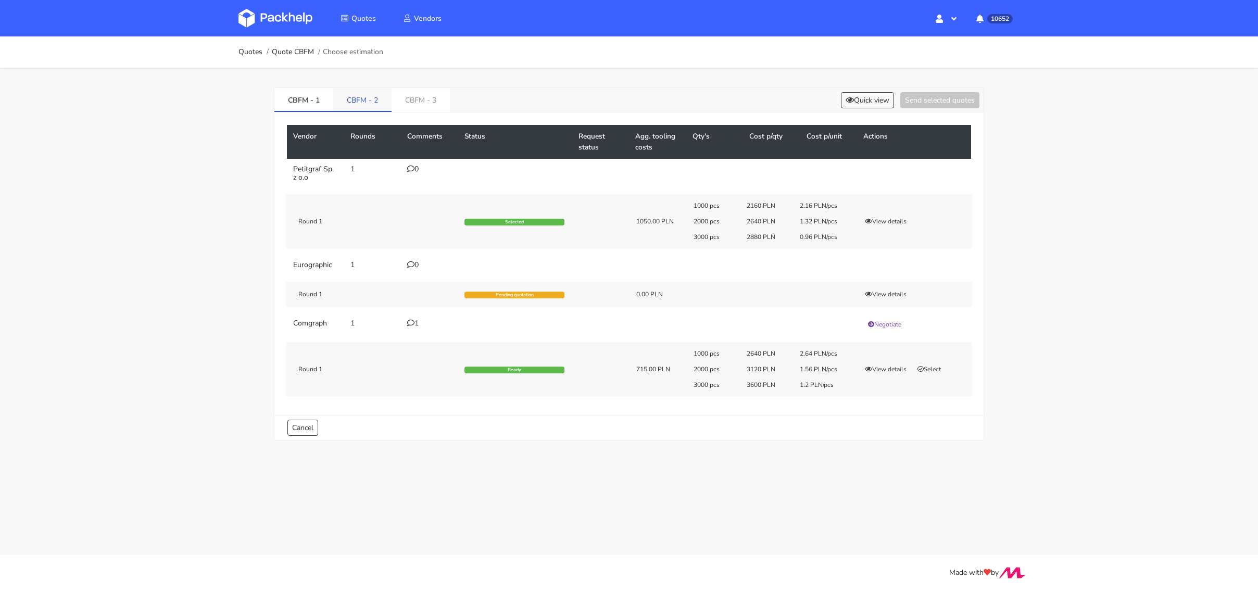
click at [364, 97] on link "CBFM - 2" at bounding box center [362, 99] width 58 height 23
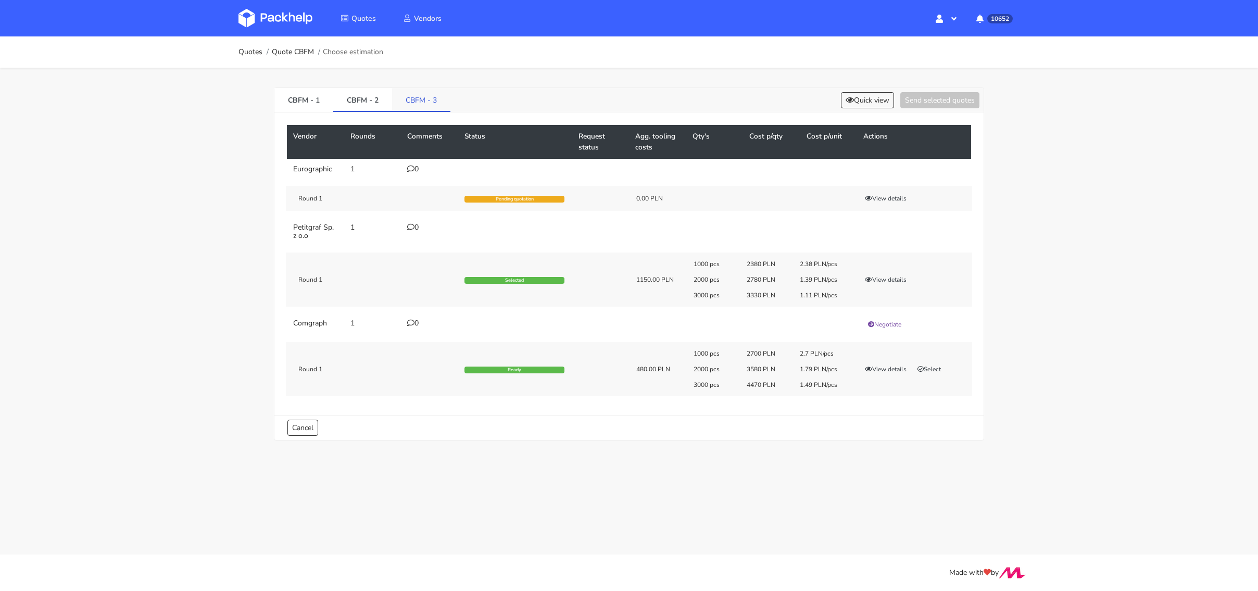
click at [446, 110] on link "CBFM - 3" at bounding box center [421, 99] width 58 height 23
click at [433, 107] on link "CBFM - 3" at bounding box center [421, 99] width 59 height 23
click at [406, 93] on link "CBFM - 3" at bounding box center [421, 99] width 59 height 23
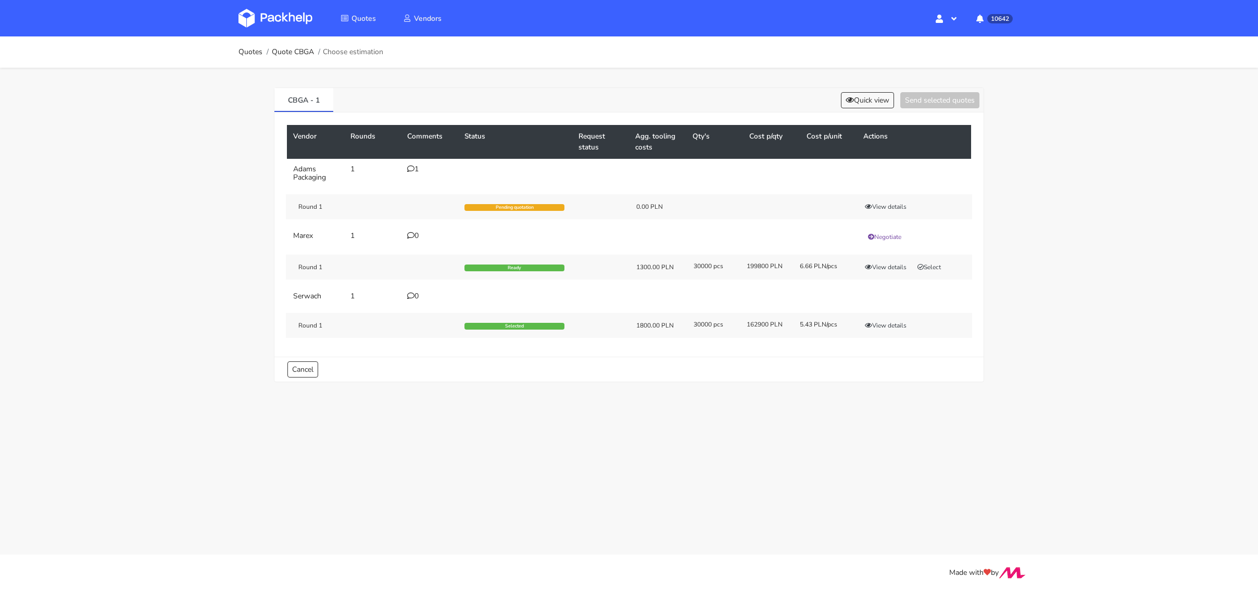
scroll to position [53, 0]
click at [287, 17] on img at bounding box center [276, 18] width 74 height 19
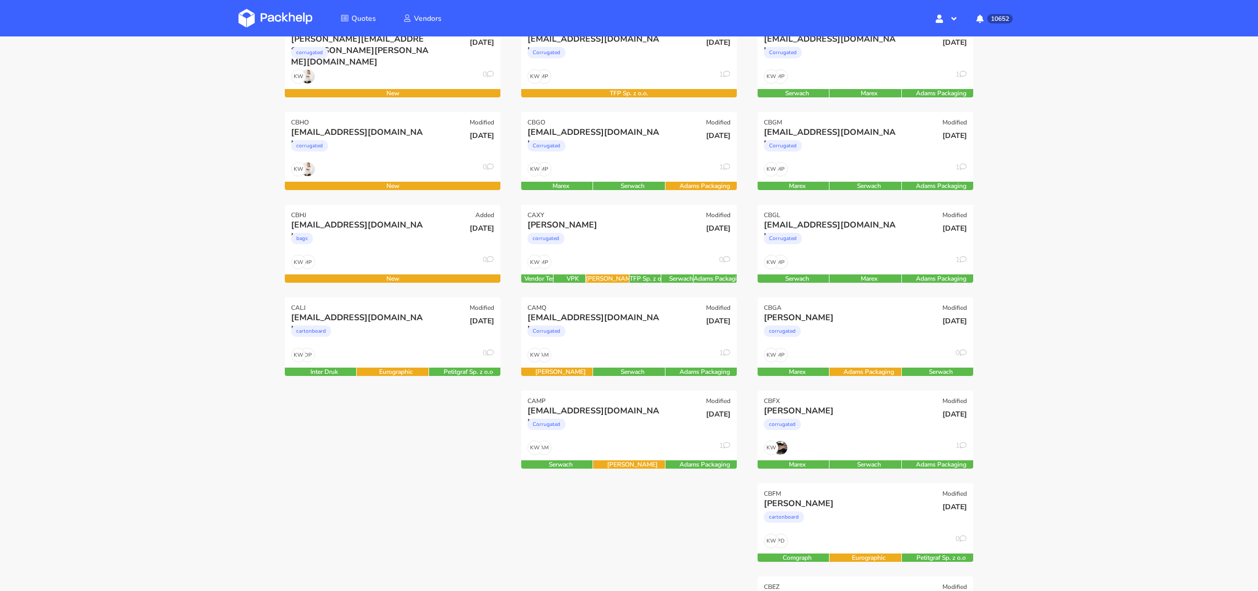
scroll to position [201, 0]
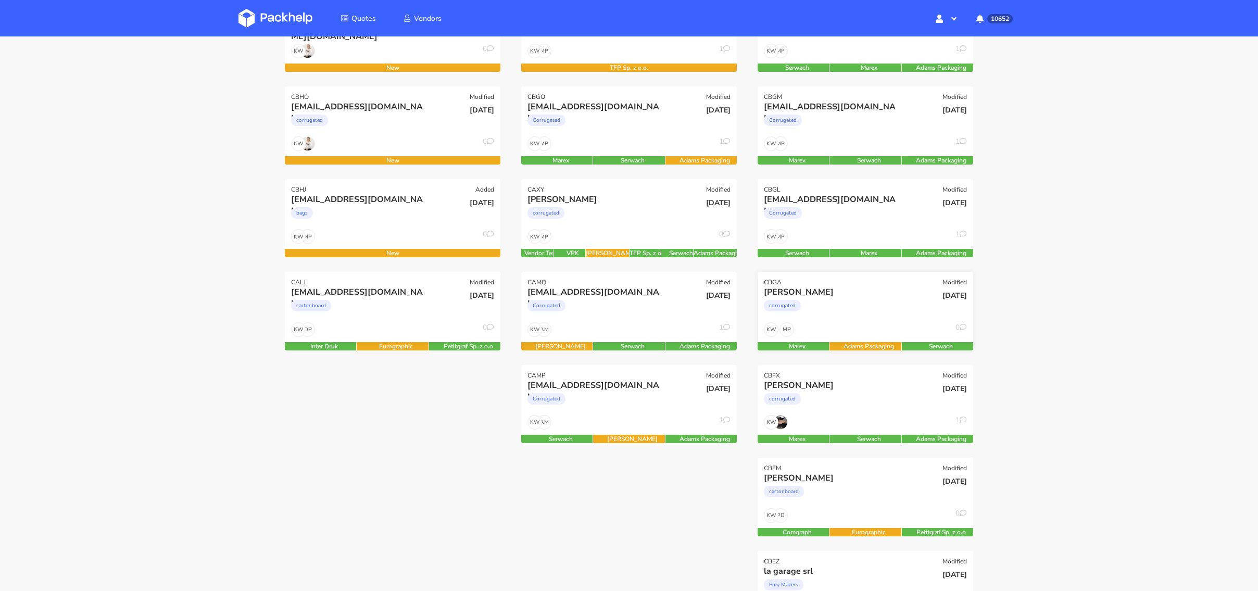
click at [869, 316] on div "corrugated" at bounding box center [833, 308] width 138 height 21
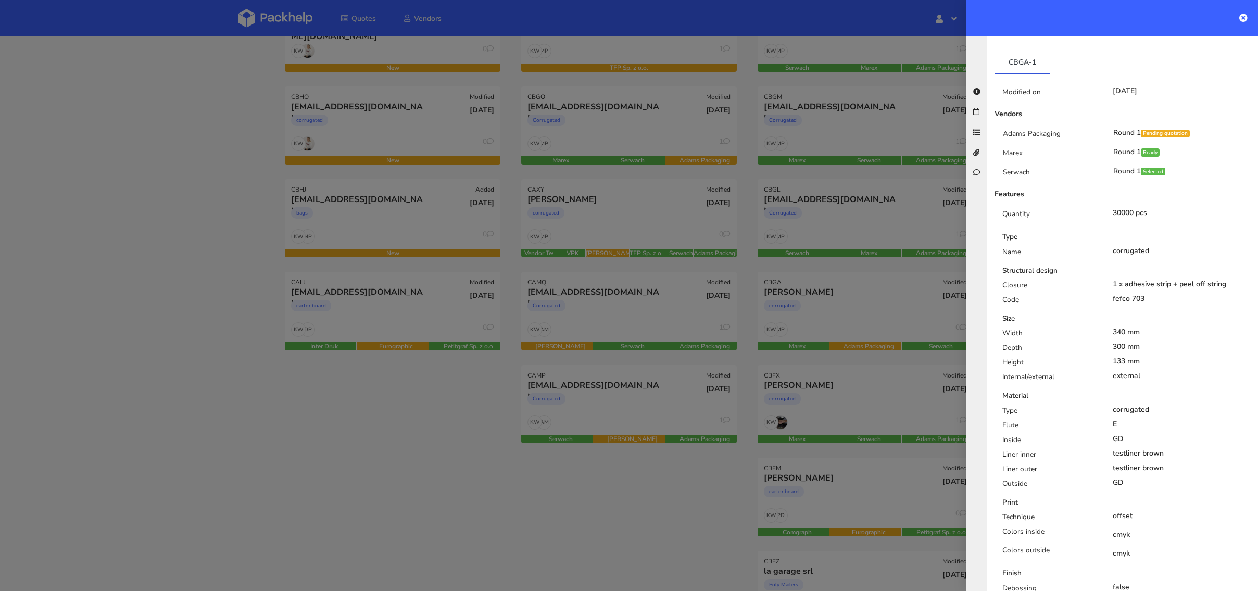
scroll to position [0, 0]
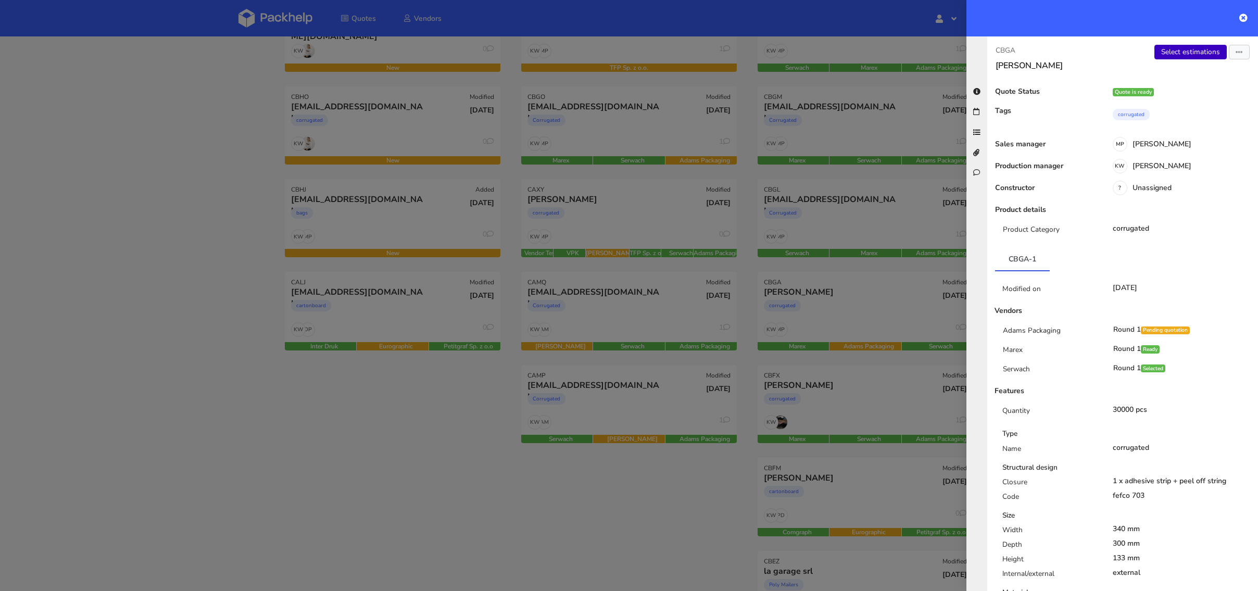
click at [1191, 54] on link "Select estimations" at bounding box center [1191, 52] width 72 height 15
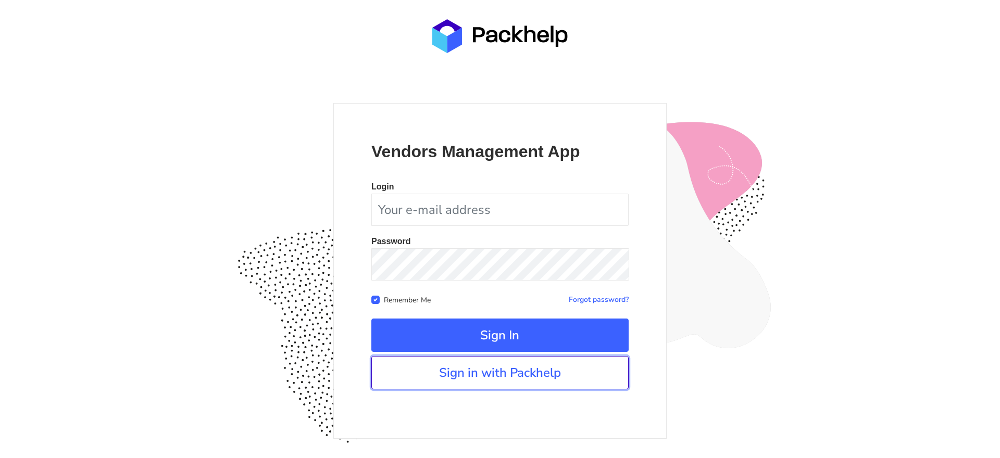
click at [457, 372] on link "Sign in with Packhelp" at bounding box center [499, 372] width 257 height 33
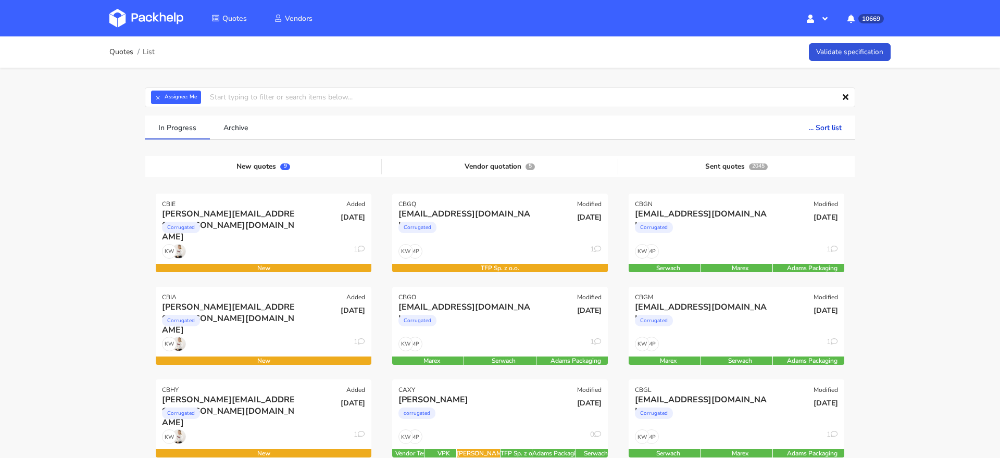
click at [154, 89] on input "text" at bounding box center [500, 98] width 710 height 20
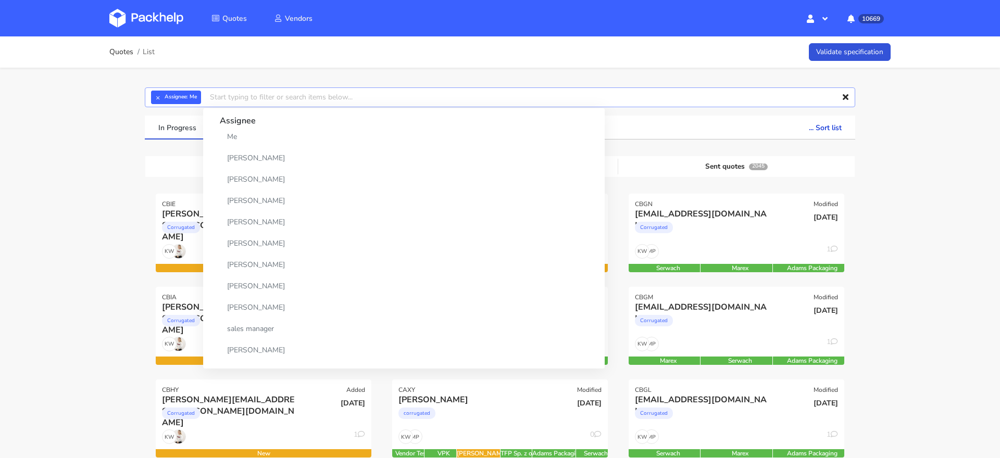
click at [154, 90] on input "text" at bounding box center [500, 98] width 710 height 20
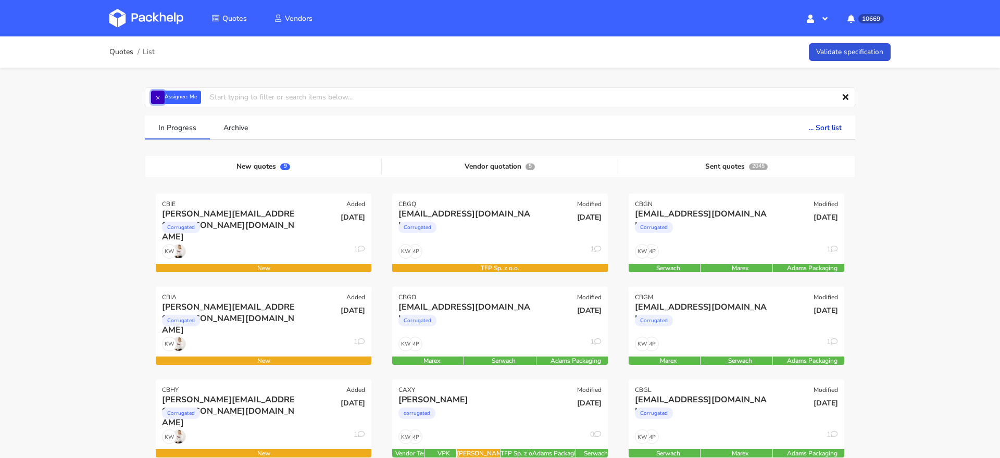
click at [157, 100] on button "×" at bounding box center [158, 98] width 14 height 14
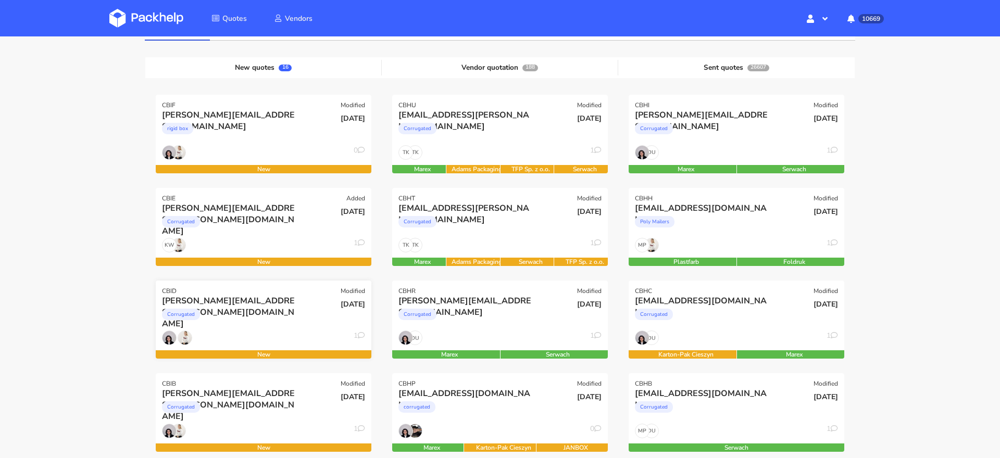
scroll to position [113, 0]
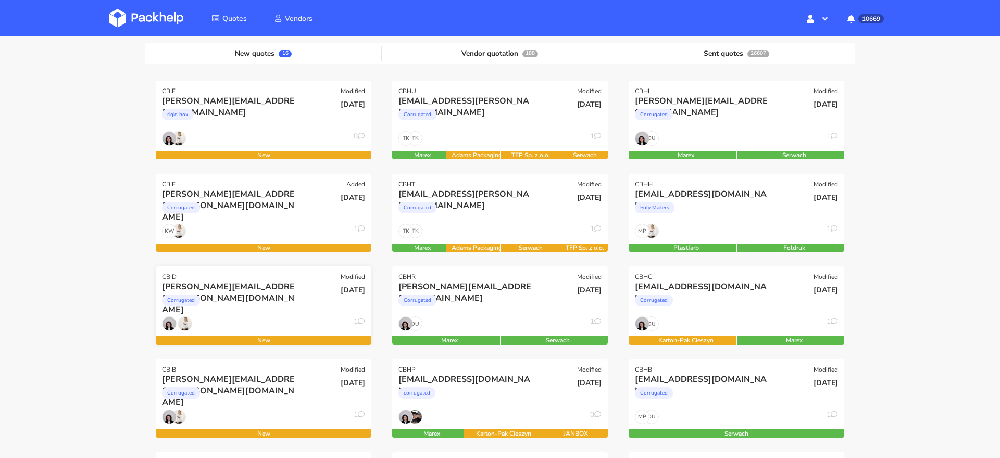
click at [247, 296] on div "Corrugated" at bounding box center [231, 303] width 138 height 21
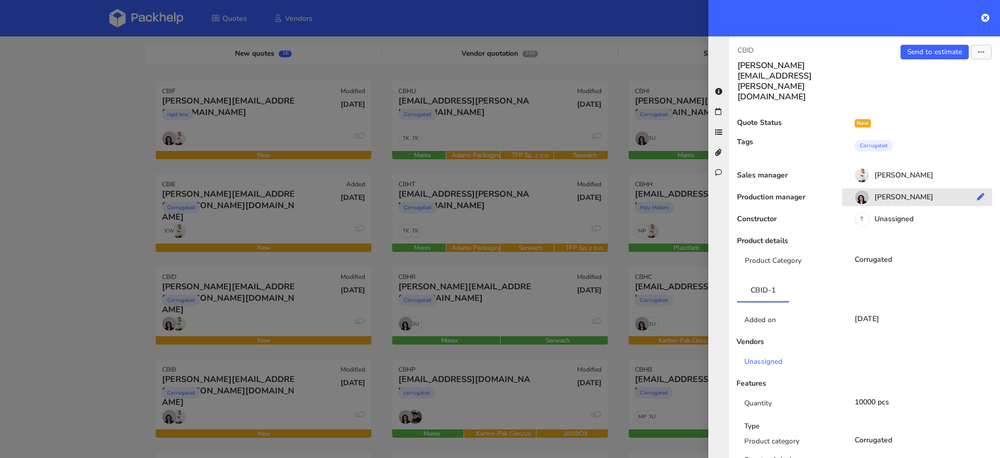
click at [912, 193] on div "[PERSON_NAME]" at bounding box center [921, 198] width 158 height 11
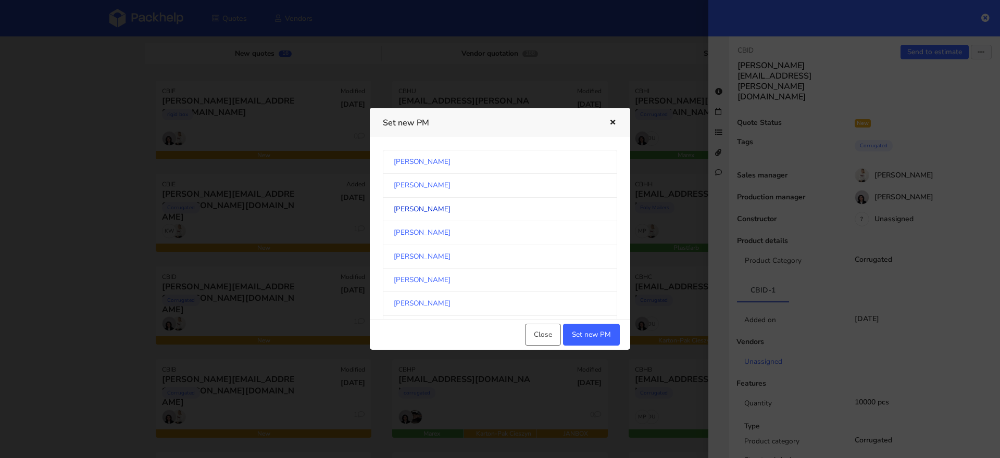
scroll to position [121, 0]
click at [455, 229] on link "[PERSON_NAME]" at bounding box center [500, 230] width 234 height 23
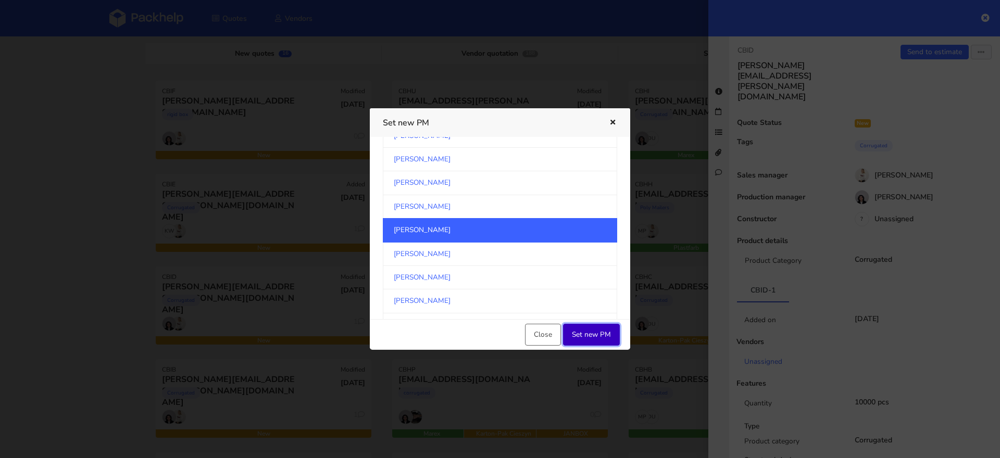
click at [603, 330] on button "Set new PM" at bounding box center [591, 335] width 57 height 22
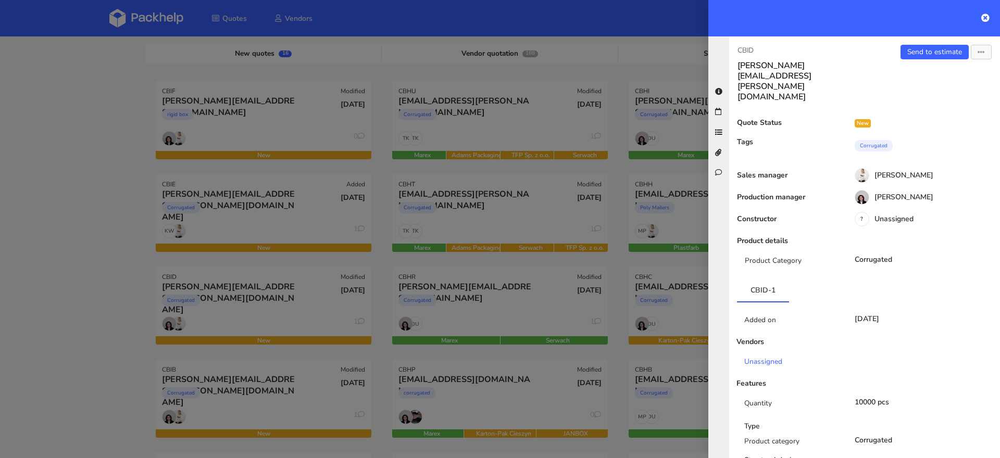
click at [141, 291] on div at bounding box center [500, 229] width 1000 height 458
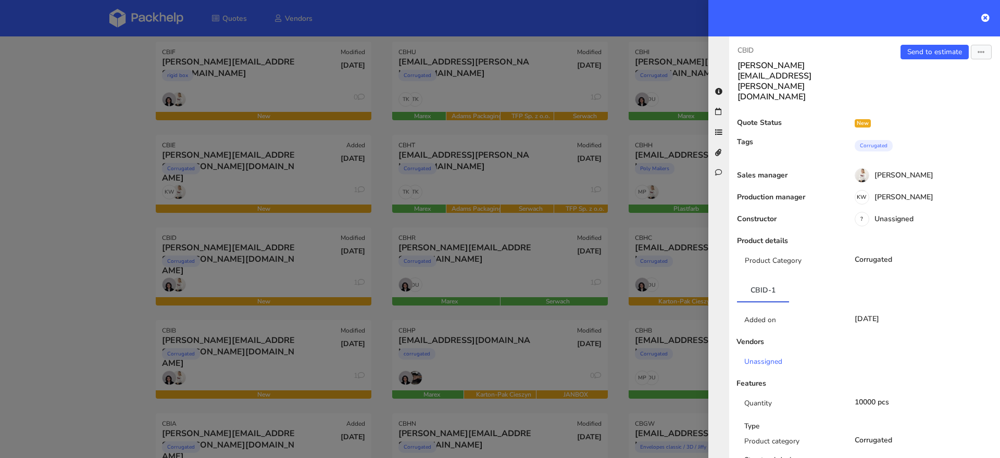
click at [247, 353] on div at bounding box center [500, 229] width 1000 height 458
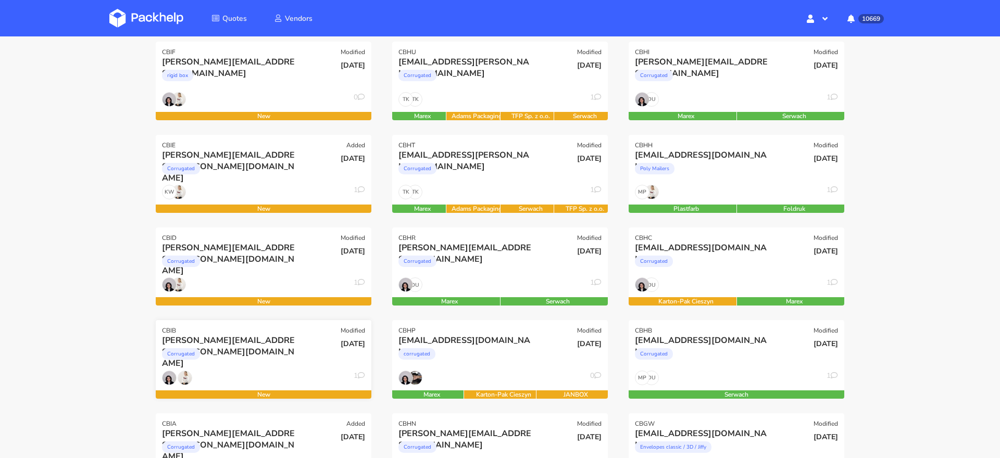
click at [261, 364] on div "Corrugated" at bounding box center [231, 356] width 138 height 21
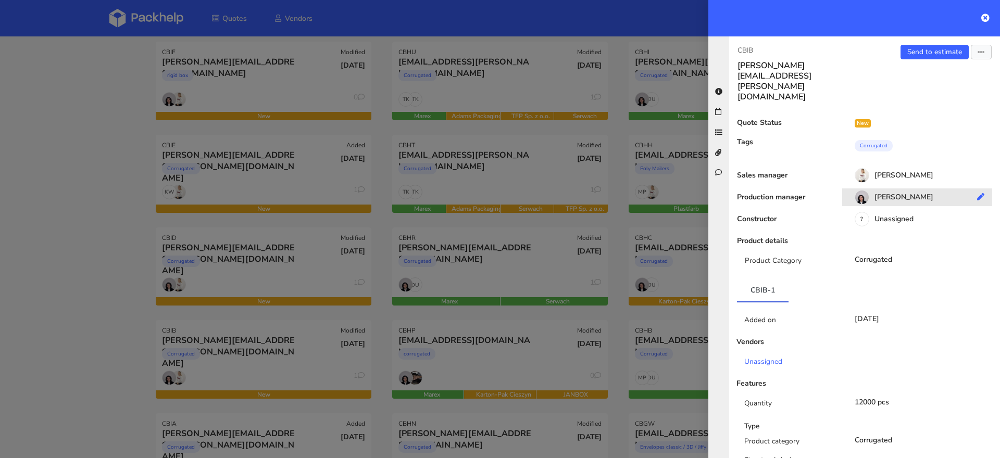
click at [891, 193] on div "[PERSON_NAME]" at bounding box center [921, 198] width 158 height 11
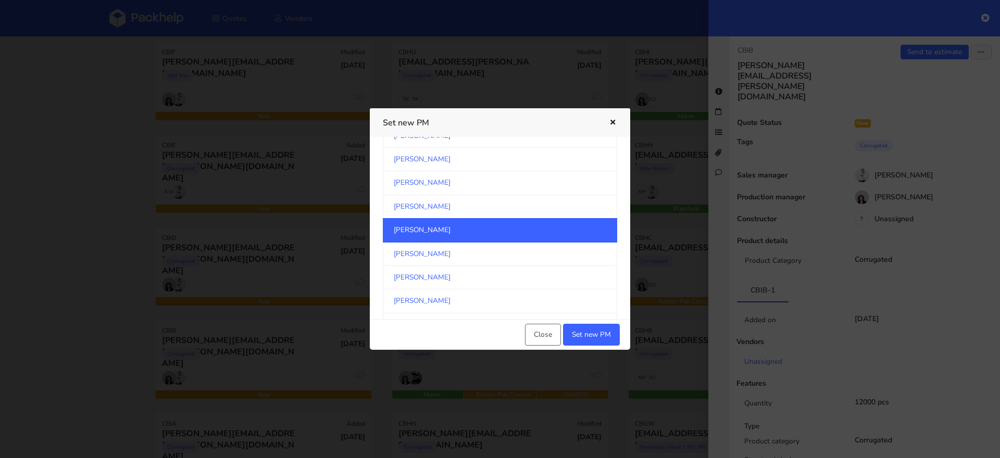
click at [510, 226] on link "[PERSON_NAME]" at bounding box center [500, 230] width 234 height 24
click at [592, 335] on button "Set new PM" at bounding box center [591, 335] width 57 height 22
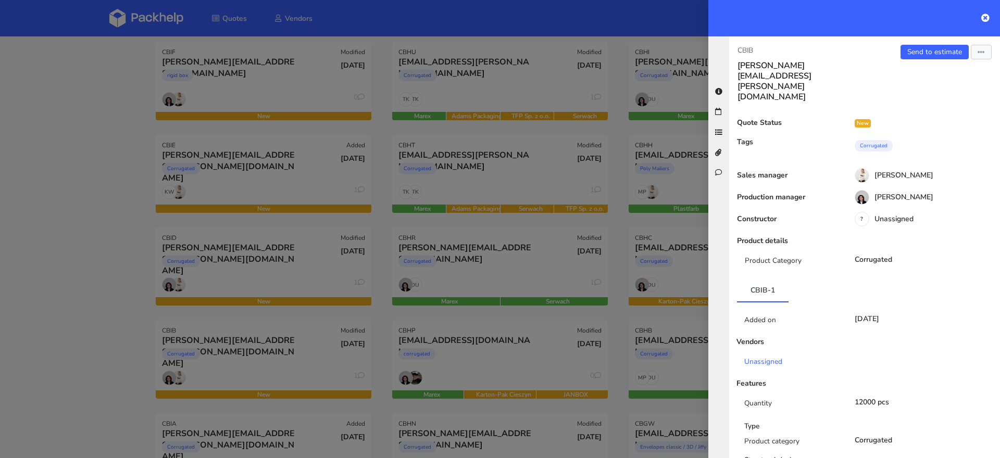
drag, startPoint x: 119, startPoint y: 335, endPoint x: 118, endPoint y: 330, distance: 5.4
click at [119, 335] on div at bounding box center [500, 229] width 1000 height 458
click at [245, 345] on div at bounding box center [500, 229] width 1000 height 458
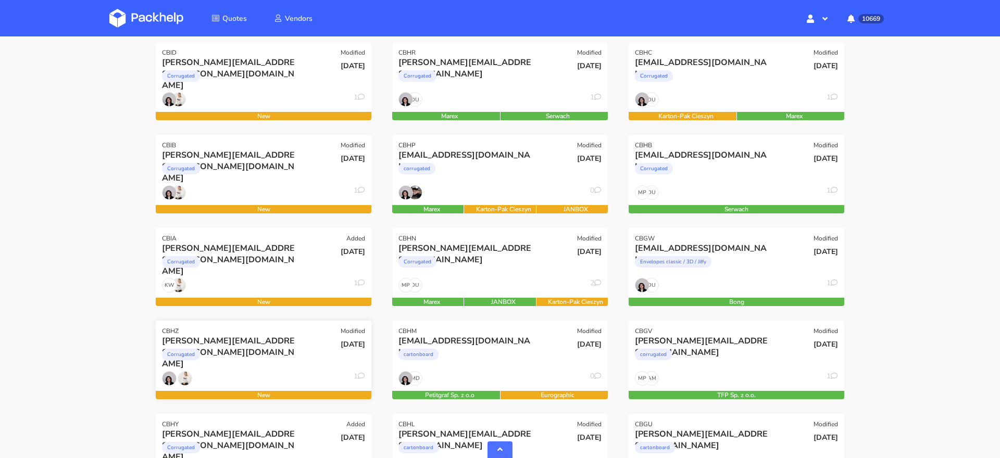
scroll to position [365, 0]
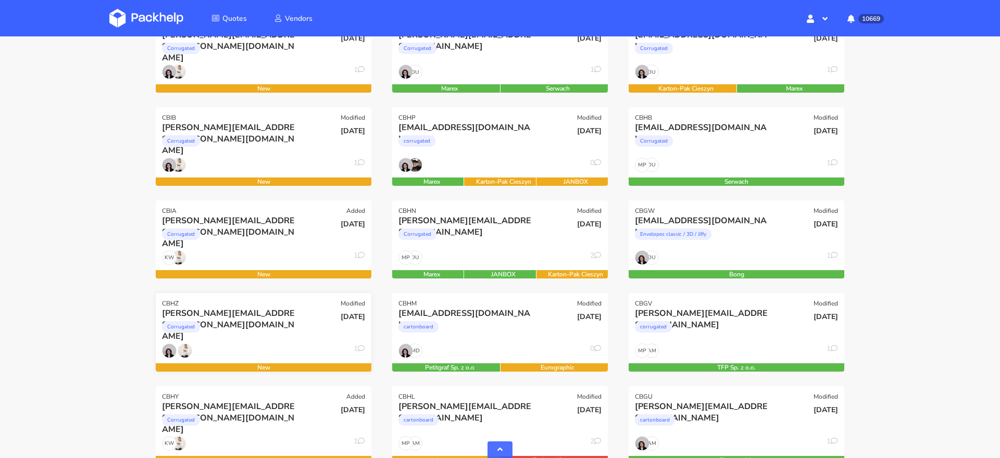
click at [262, 339] on div "Corrugated" at bounding box center [231, 329] width 138 height 21
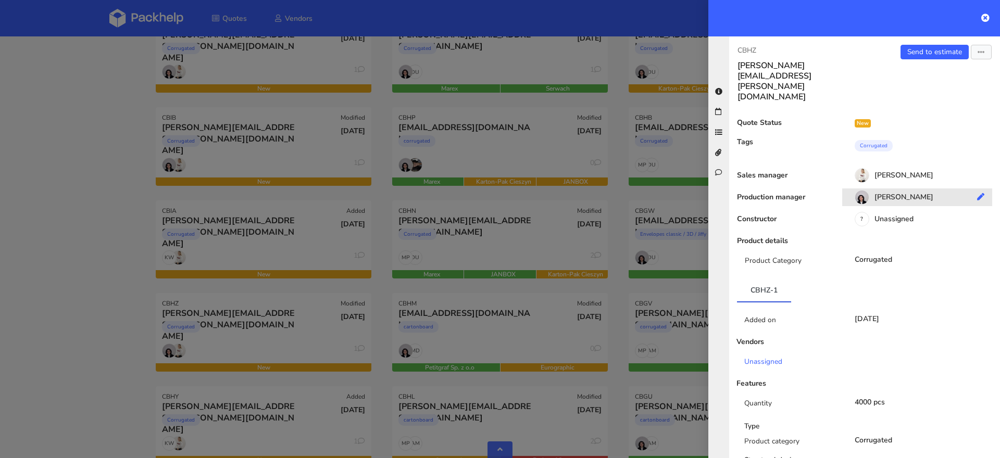
click at [904, 193] on div "[PERSON_NAME]" at bounding box center [921, 198] width 158 height 11
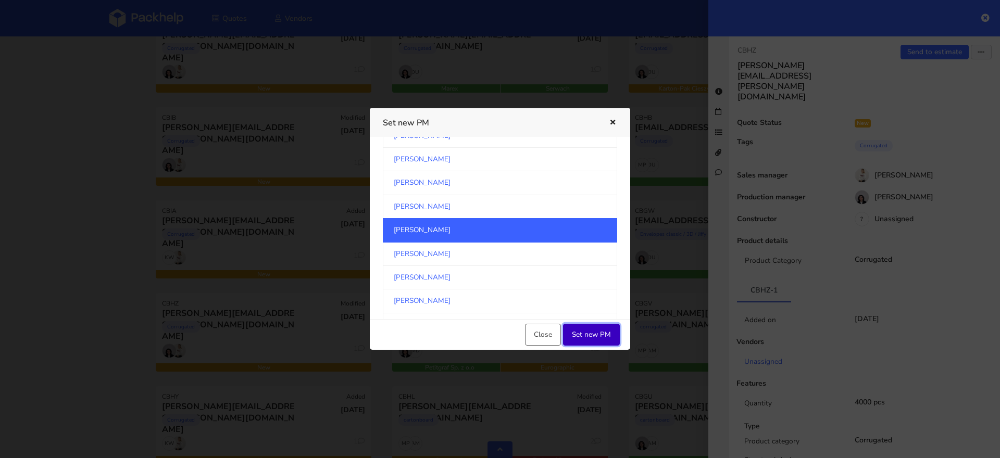
click at [579, 335] on button "Set new PM" at bounding box center [591, 335] width 57 height 22
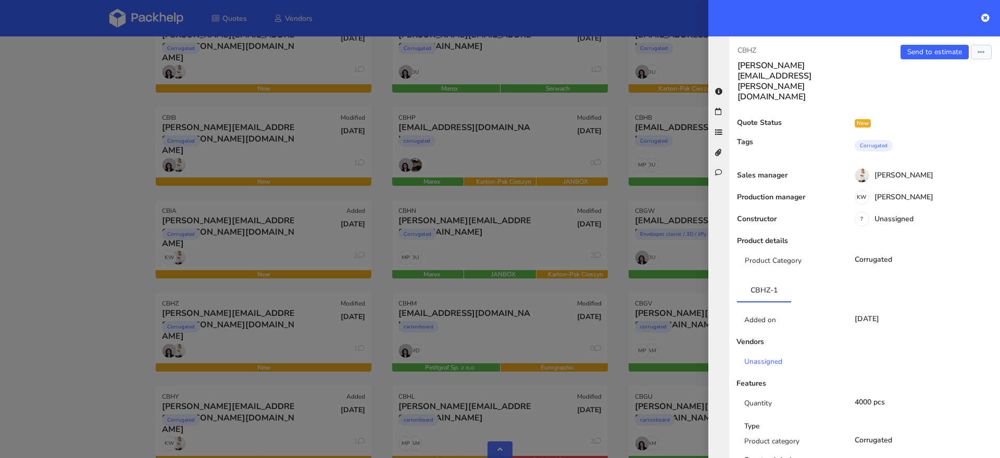
click at [39, 284] on div at bounding box center [500, 229] width 1000 height 458
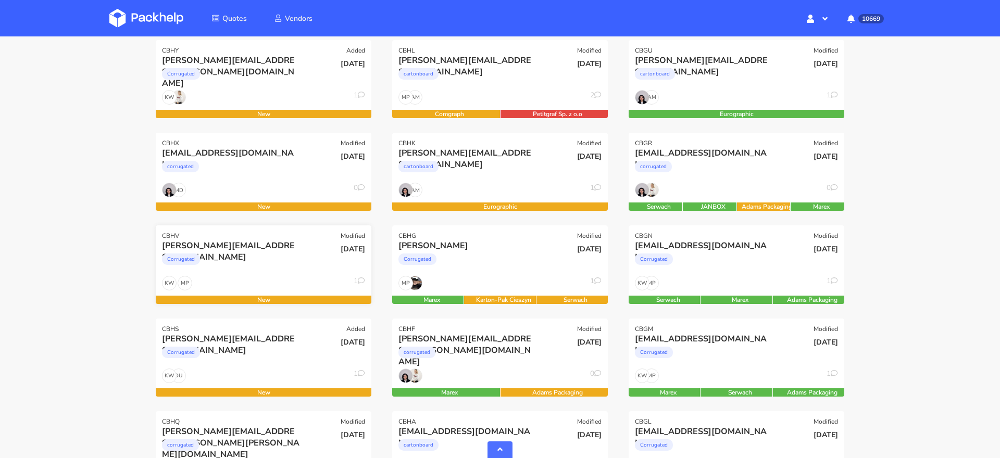
scroll to position [715, 0]
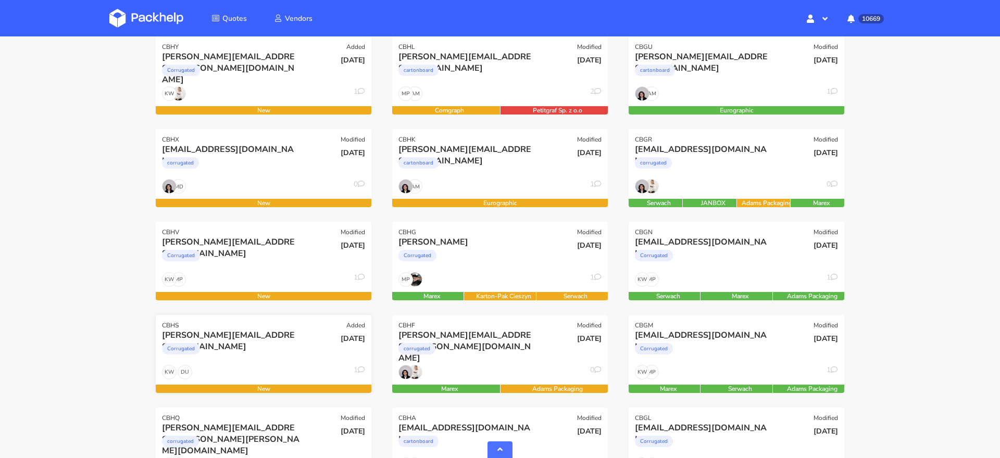
click at [253, 354] on div "Corrugated" at bounding box center [231, 351] width 138 height 21
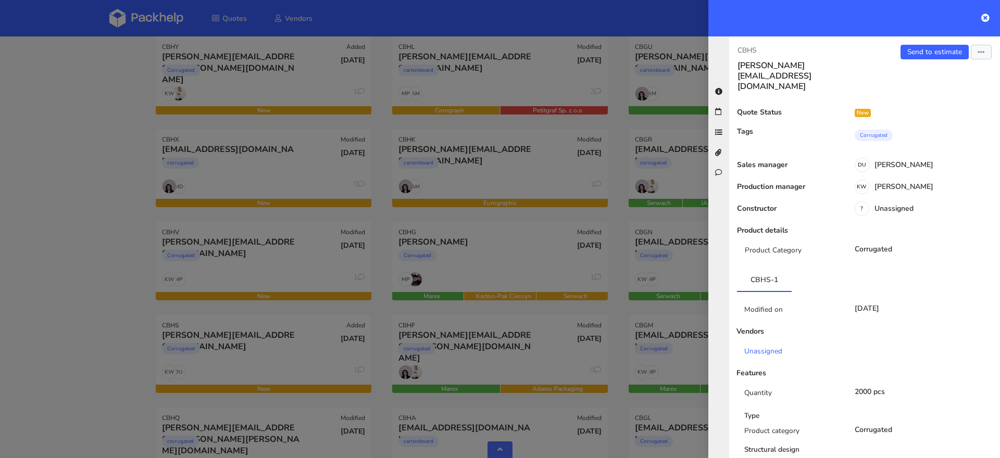
click at [890, 183] on div "KW [PERSON_NAME]" at bounding box center [921, 188] width 158 height 11
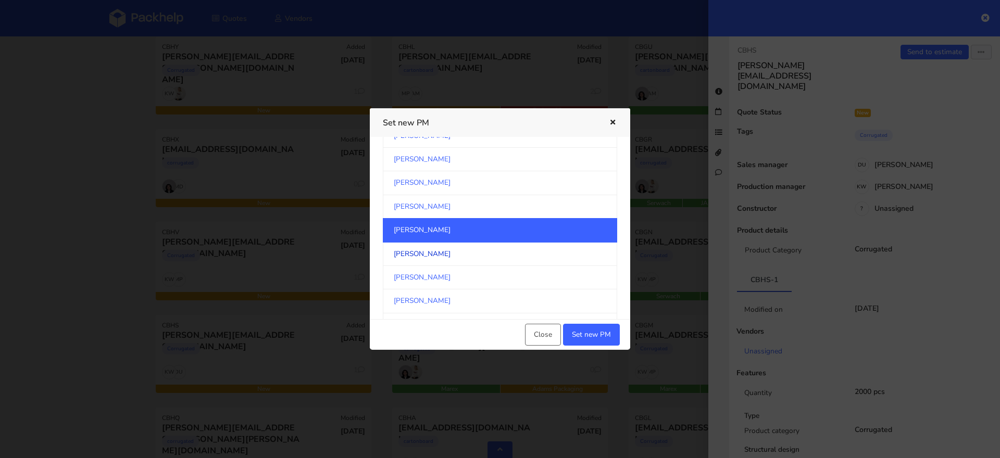
scroll to position [544, 0]
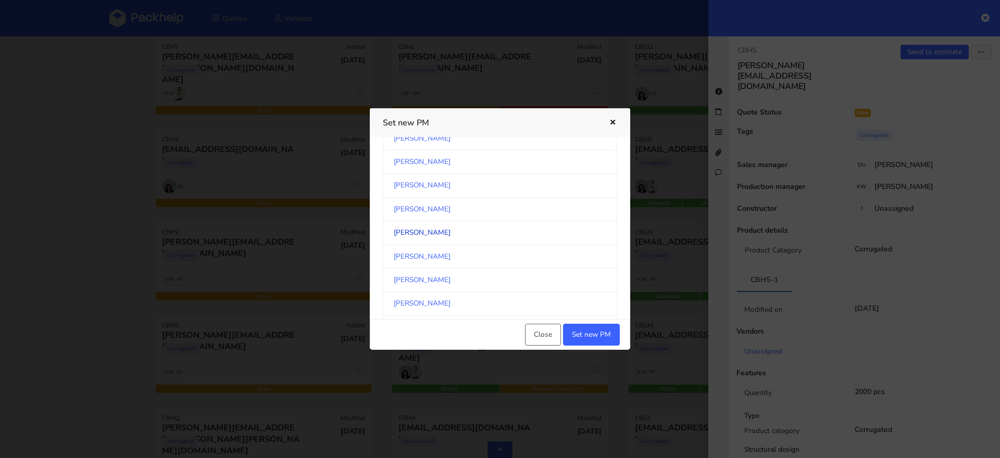
click at [461, 229] on link "[PERSON_NAME]" at bounding box center [500, 232] width 234 height 23
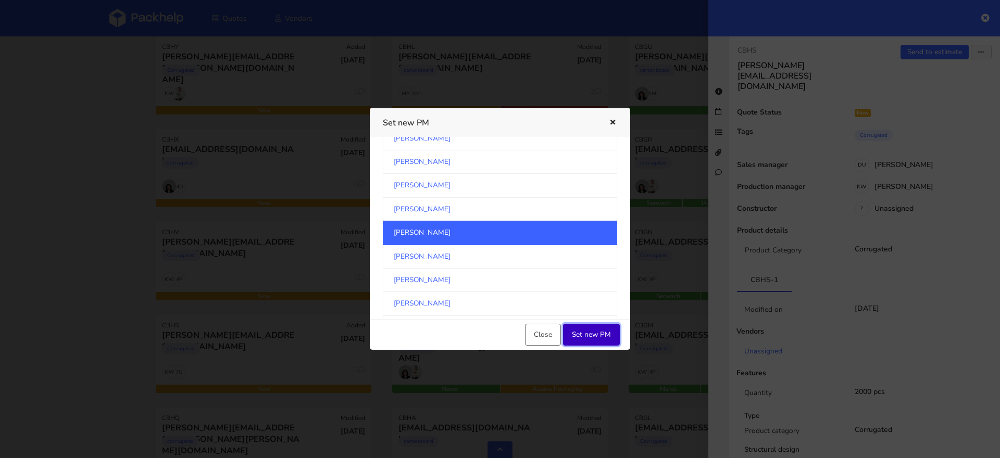
click at [580, 330] on button "Set new PM" at bounding box center [591, 335] width 57 height 22
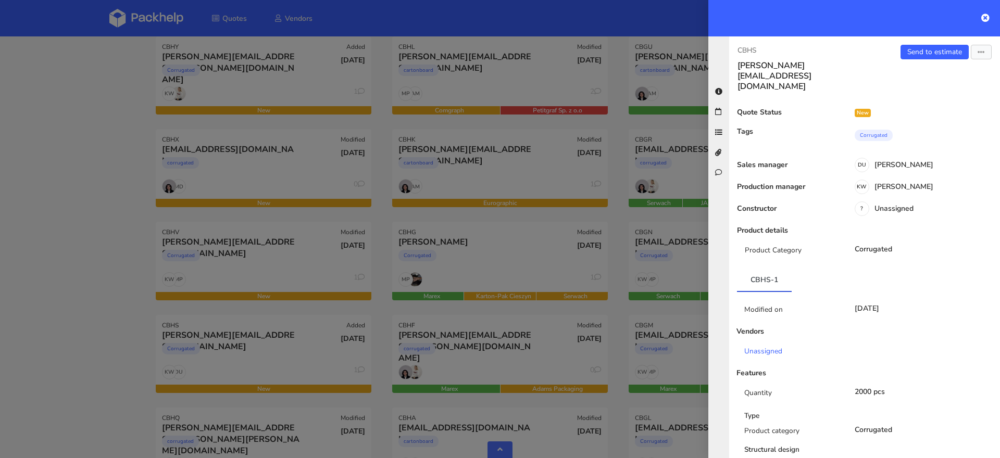
click at [142, 315] on div at bounding box center [500, 229] width 1000 height 458
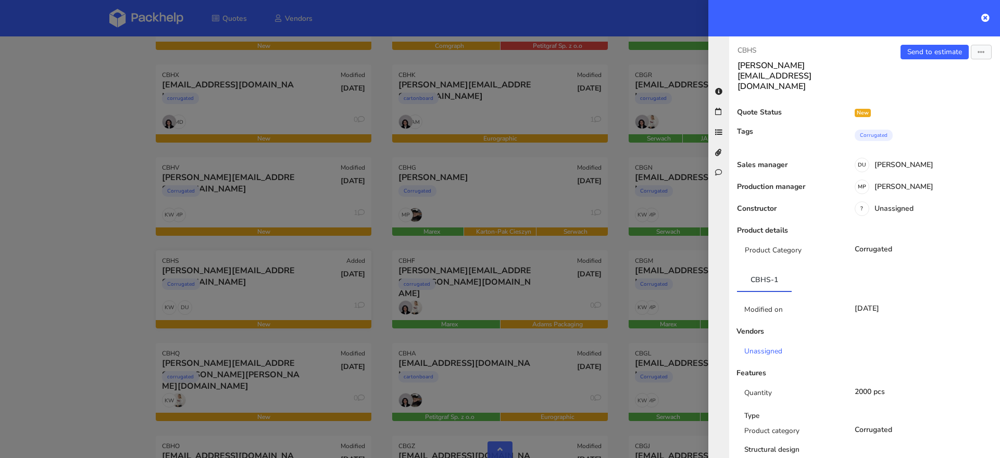
click at [265, 345] on div at bounding box center [500, 229] width 1000 height 458
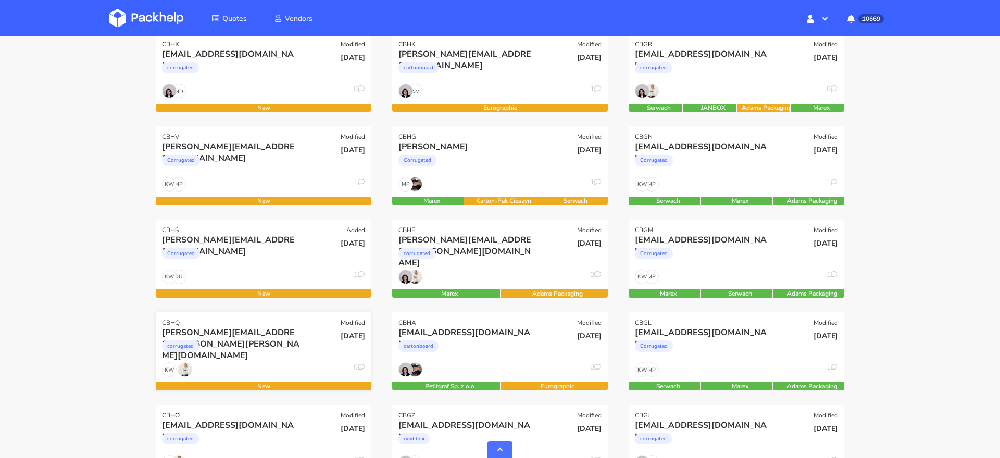
scroll to position [817, 0]
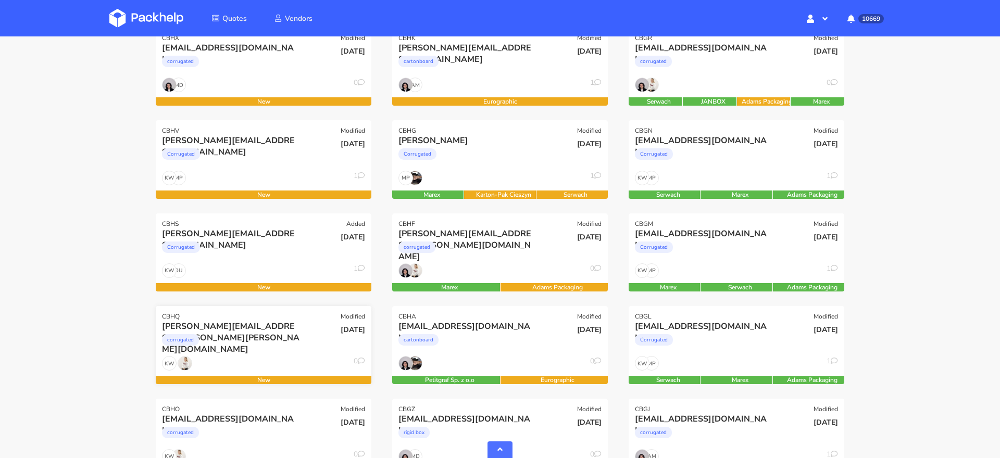
click at [254, 347] on div "corrugated" at bounding box center [231, 342] width 138 height 21
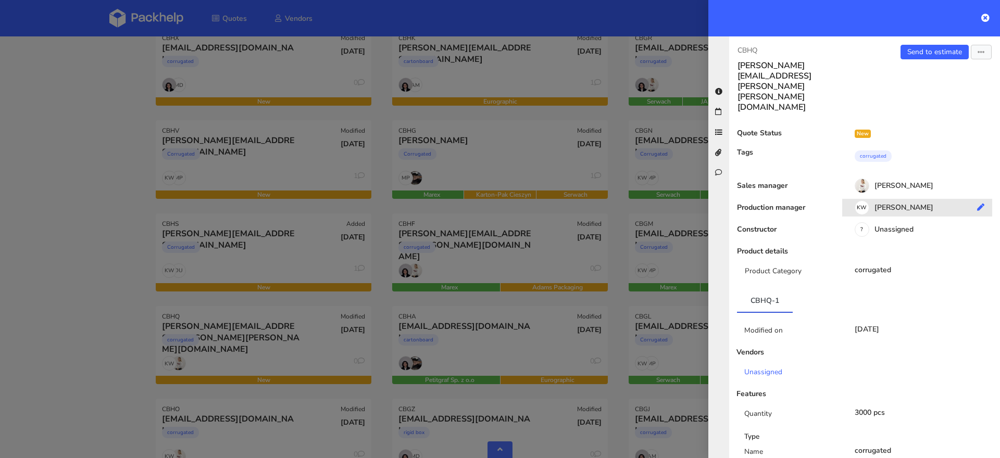
click at [885, 204] on div "KW Klaudia Wiśniewska" at bounding box center [921, 209] width 158 height 11
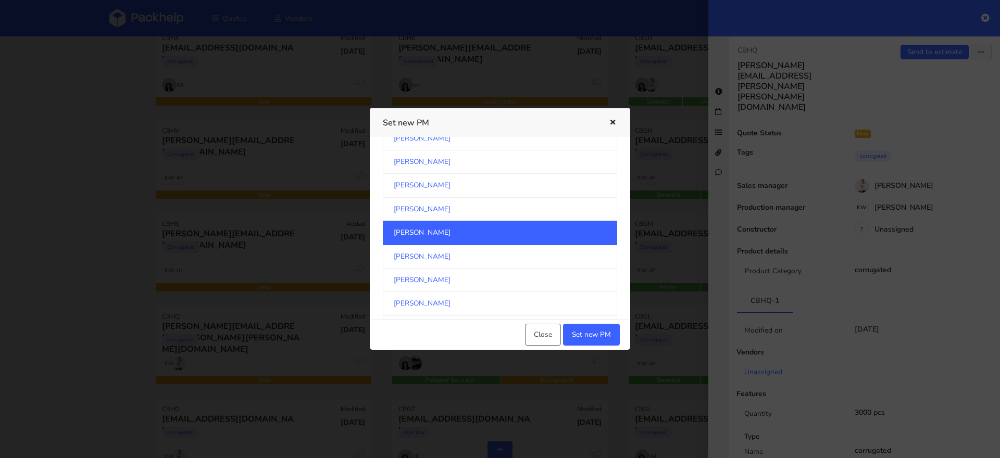
click at [534, 228] on link "[PERSON_NAME]" at bounding box center [500, 233] width 234 height 24
click at [590, 333] on button "Set new PM" at bounding box center [591, 335] width 57 height 22
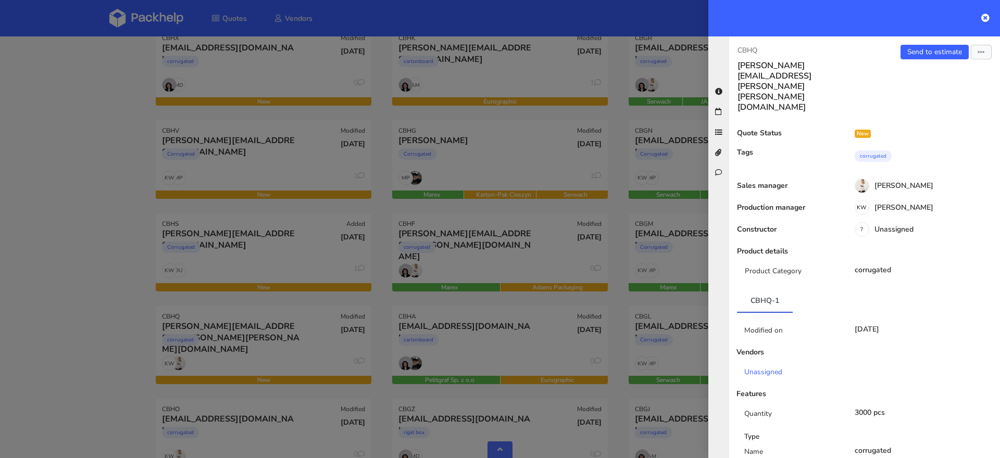
click at [328, 363] on div at bounding box center [500, 229] width 1000 height 458
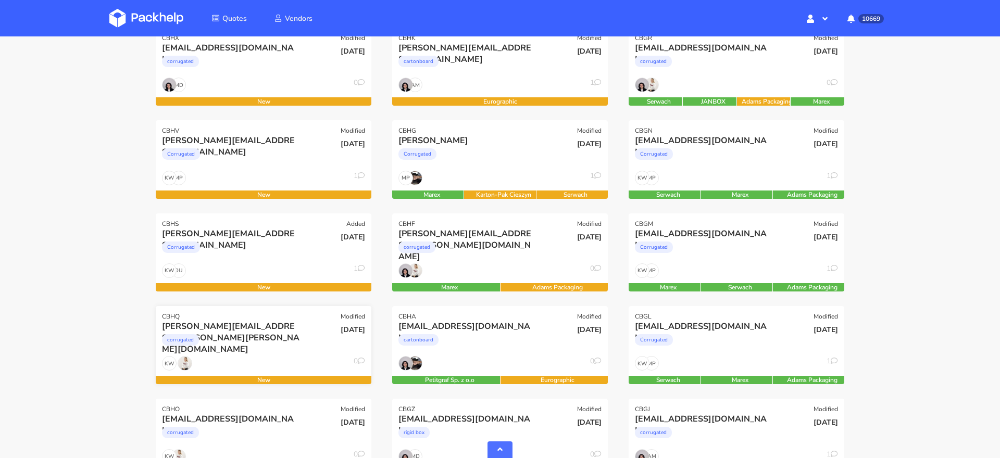
scroll to position [922, 0]
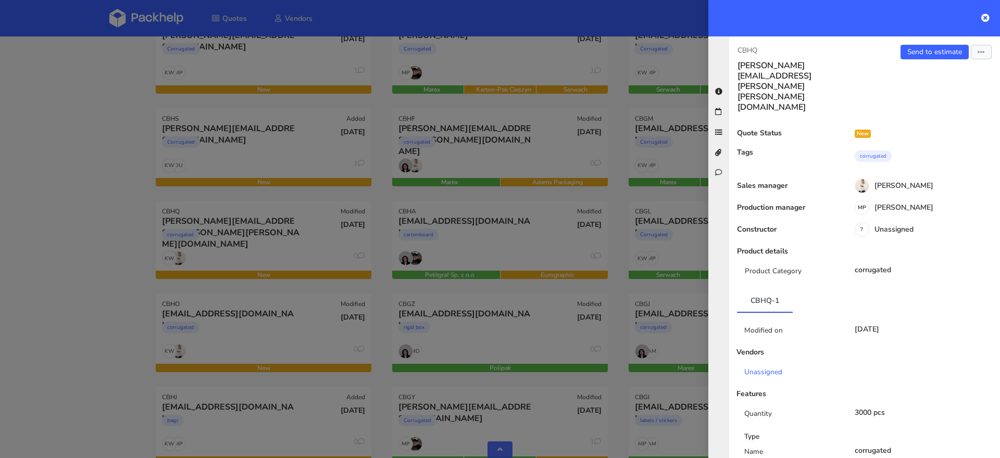
click at [251, 338] on div at bounding box center [500, 229] width 1000 height 458
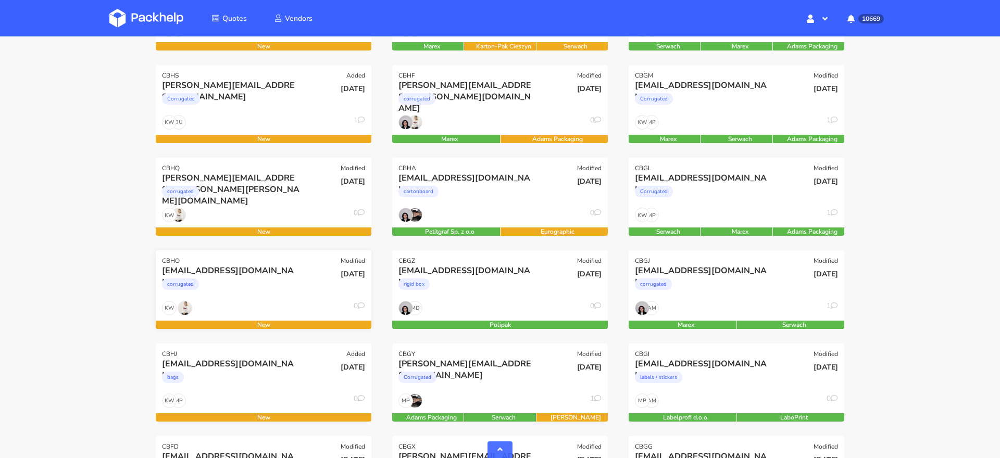
scroll to position [972, 0]
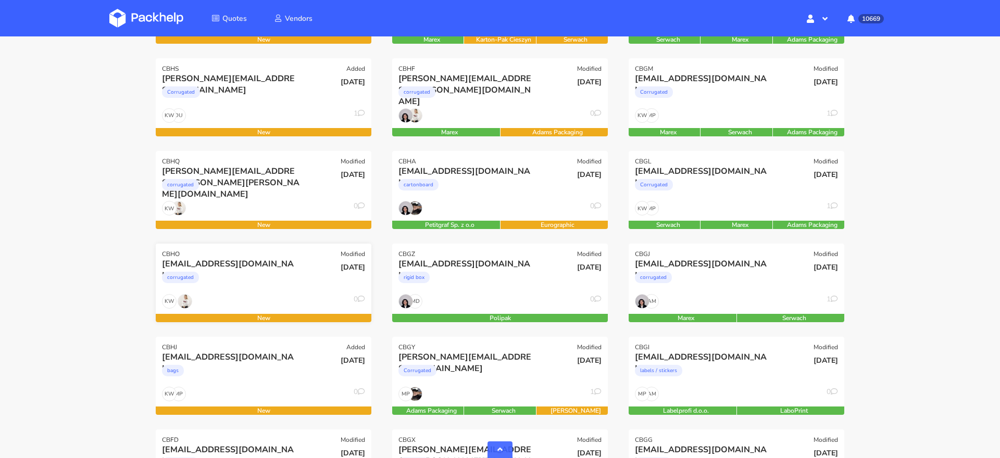
click at [257, 279] on div "corrugated" at bounding box center [231, 280] width 138 height 21
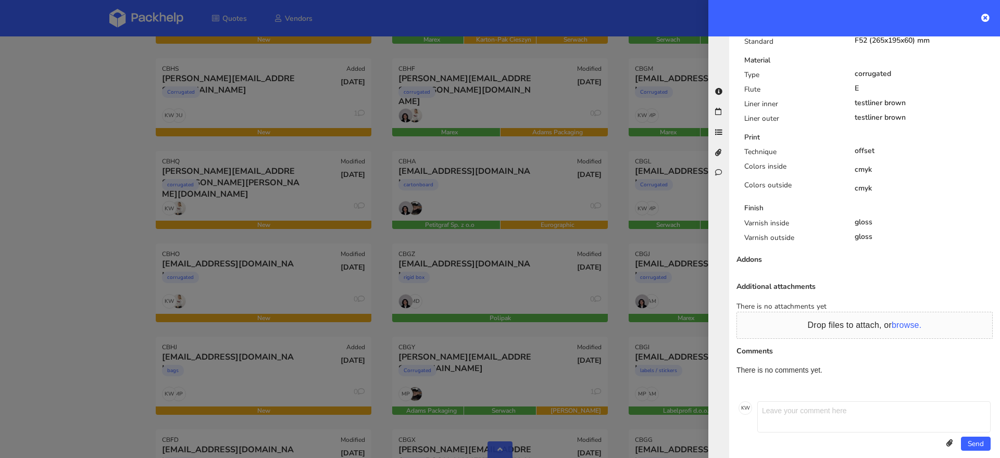
scroll to position [0, 0]
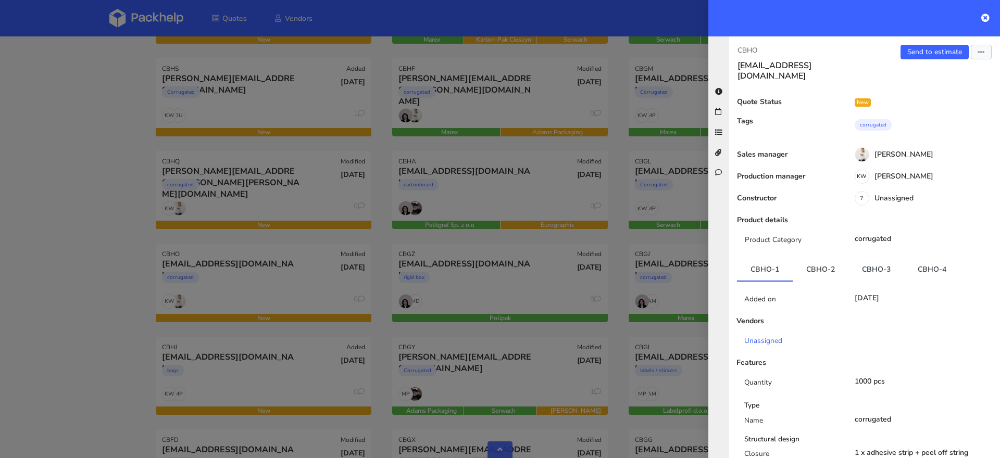
click at [903, 174] on div "Production manager KW Klaudia Wiśniewska" at bounding box center [864, 181] width 271 height 18
click at [883, 172] on div "KW Klaudia Wiśniewska" at bounding box center [921, 177] width 158 height 11
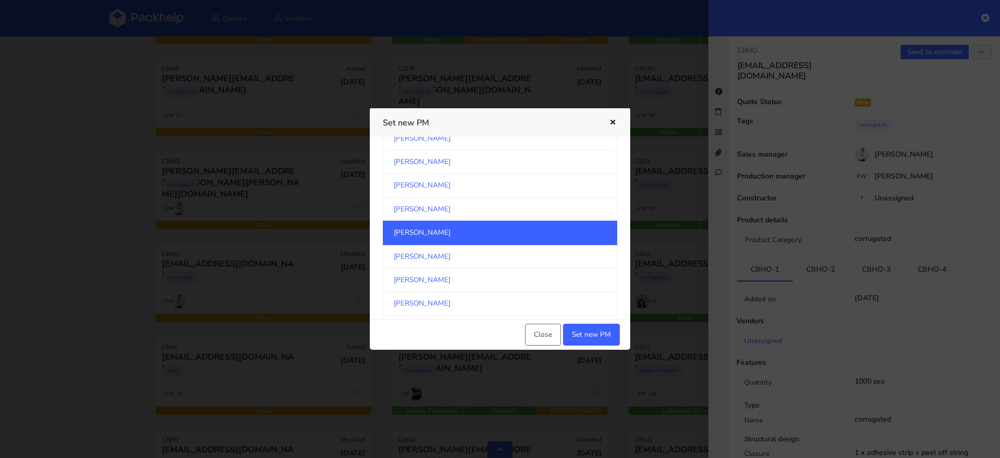
scroll to position [943, 0]
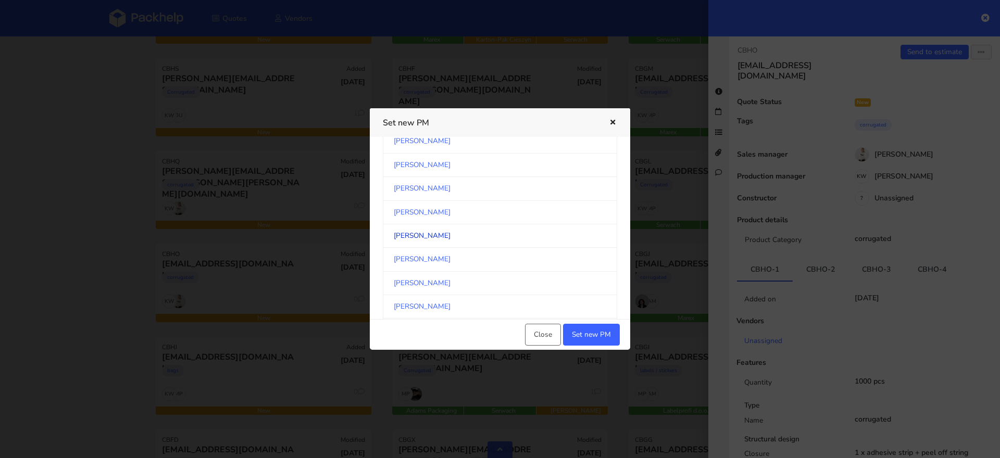
click at [489, 229] on link "[PERSON_NAME]" at bounding box center [500, 235] width 234 height 23
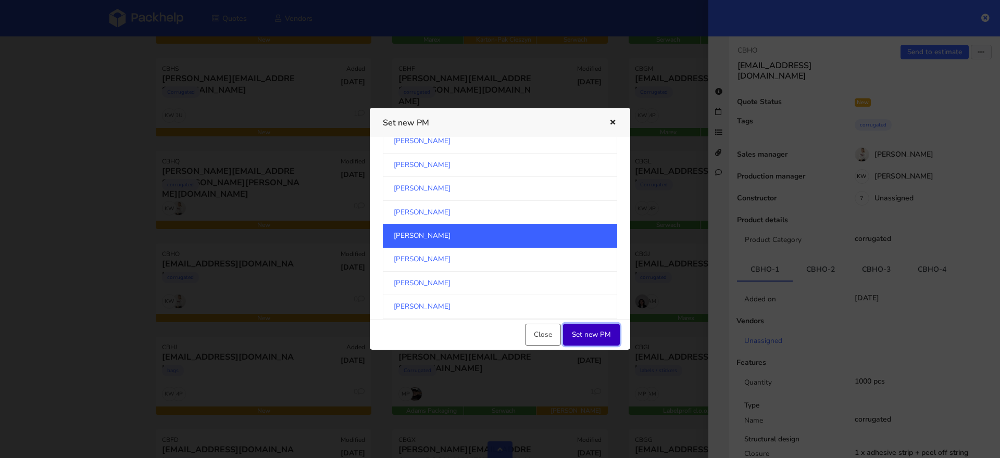
click at [596, 338] on button "Set new PM" at bounding box center [591, 335] width 57 height 22
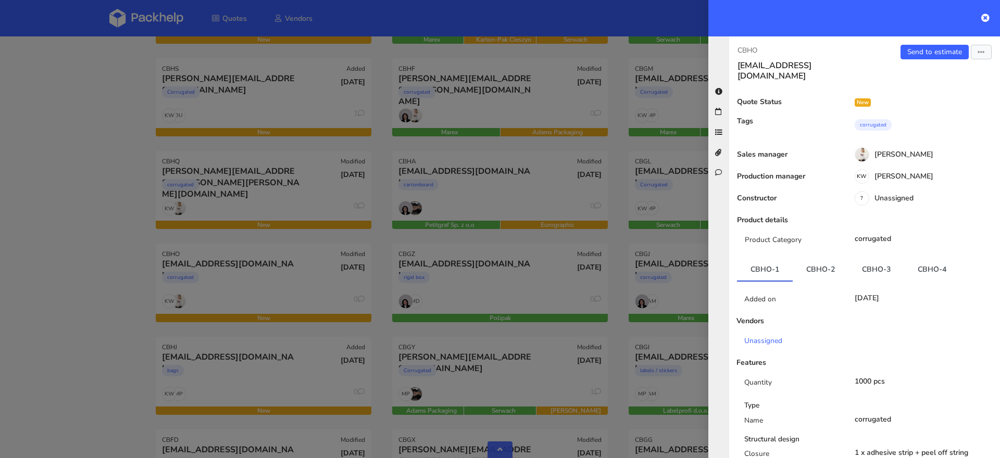
click at [145, 333] on div at bounding box center [500, 229] width 1000 height 458
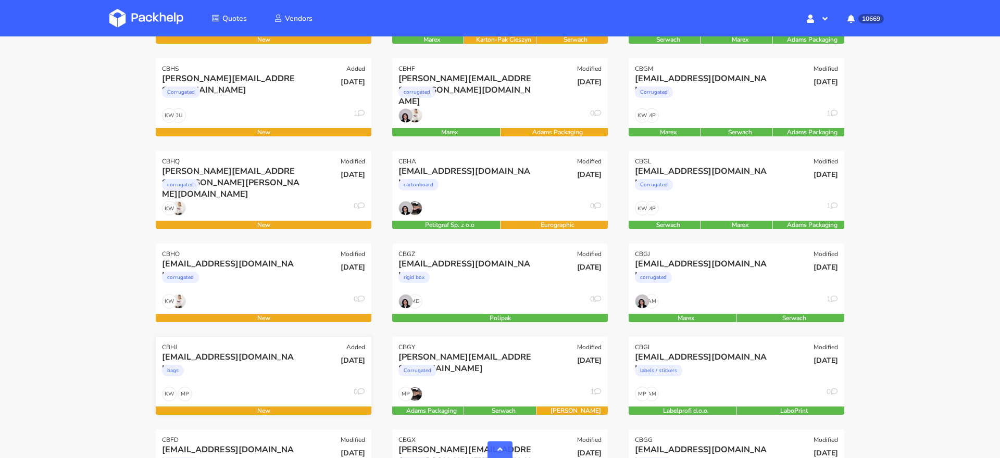
click at [248, 359] on div "[EMAIL_ADDRESS][DOMAIN_NAME]" at bounding box center [231, 357] width 138 height 11
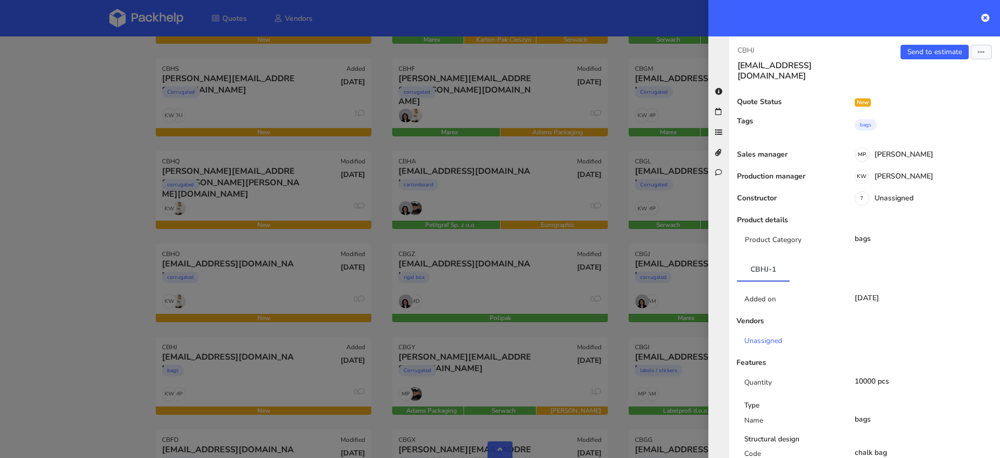
click at [130, 355] on div at bounding box center [500, 229] width 1000 height 458
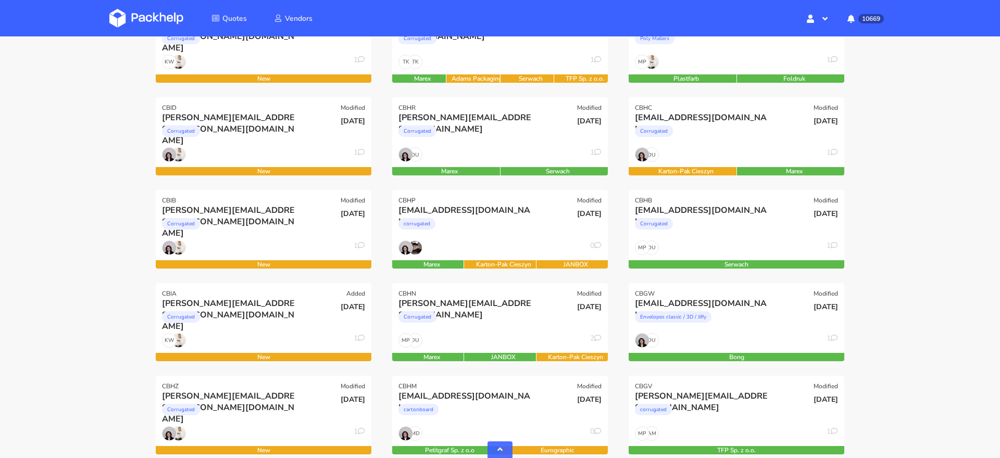
scroll to position [0, 0]
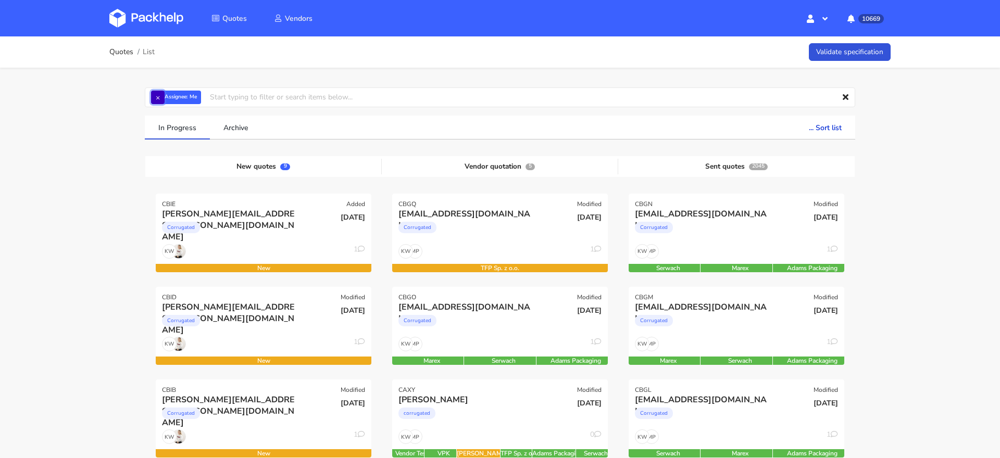
click at [153, 96] on button "×" at bounding box center [158, 98] width 14 height 14
click at [155, 96] on input "text" at bounding box center [500, 98] width 710 height 20
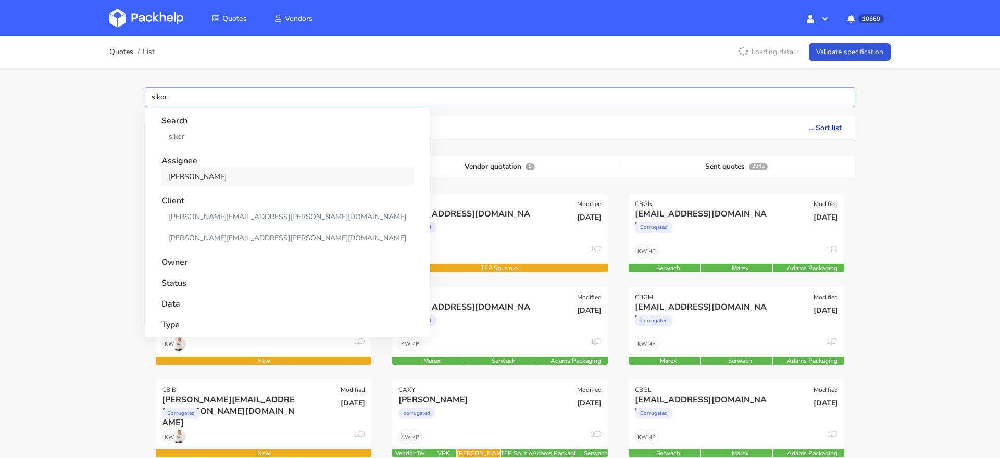
type input "sikor"
click at [195, 179] on link "[PERSON_NAME]" at bounding box center [287, 176] width 252 height 19
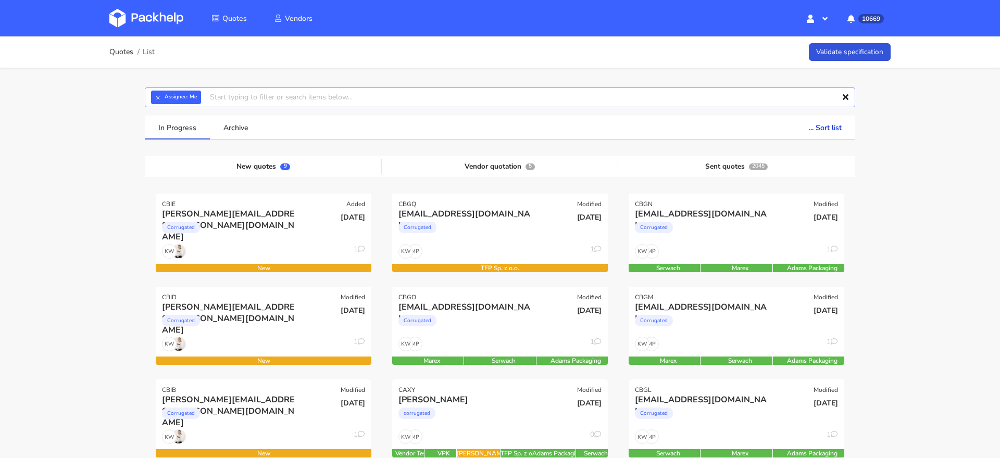
click at [158, 105] on input "text" at bounding box center [500, 98] width 710 height 20
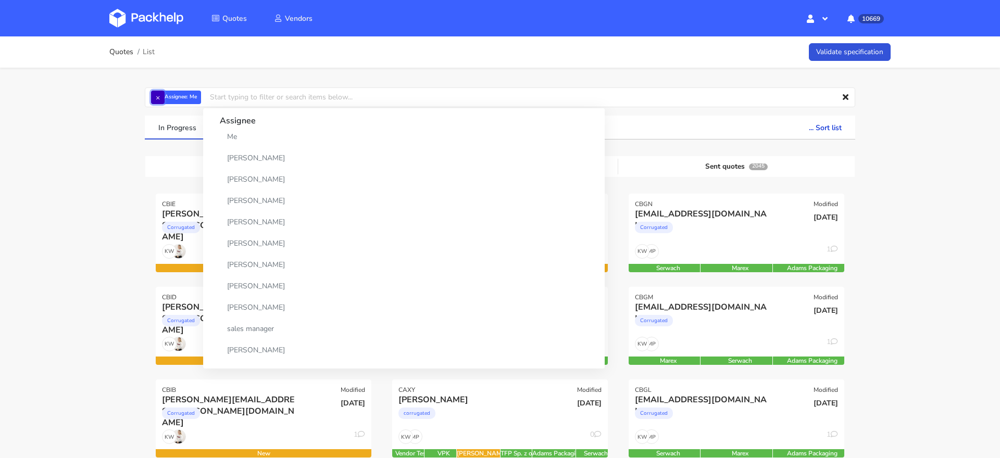
click at [157, 103] on button "×" at bounding box center [158, 98] width 14 height 14
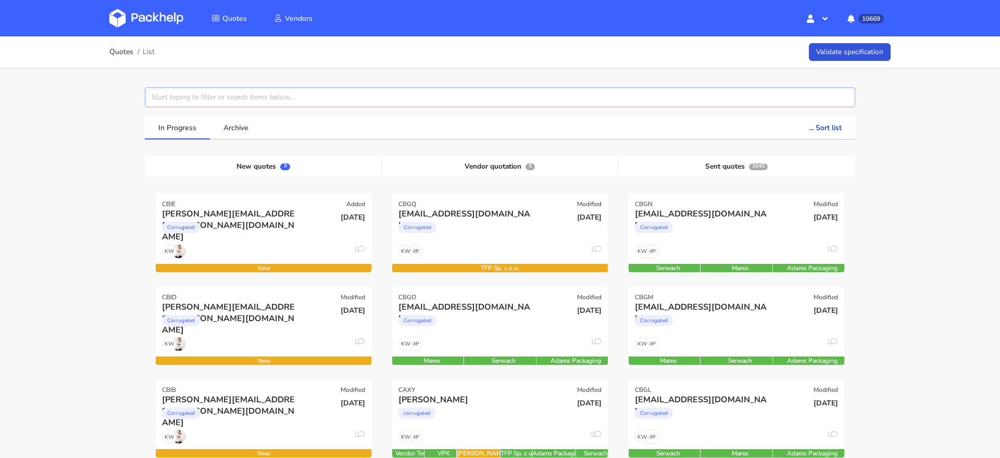
click at [167, 103] on input "text" at bounding box center [500, 98] width 710 height 20
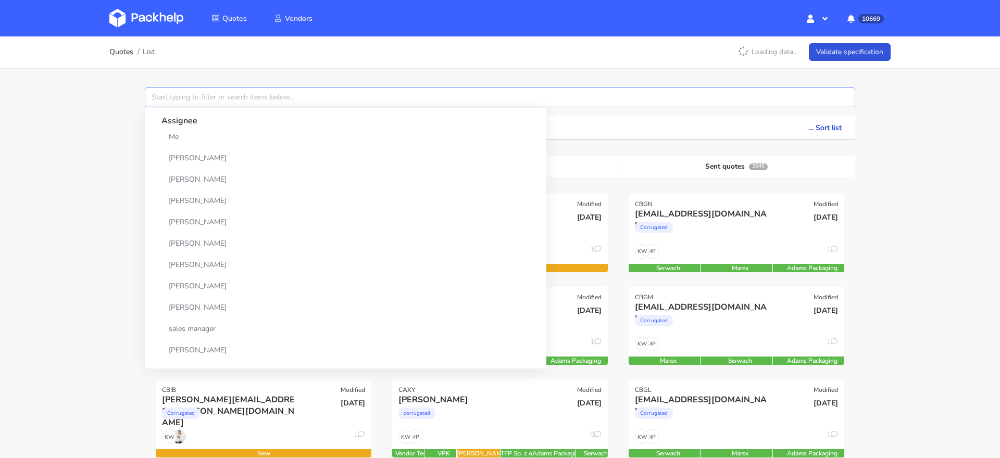
paste input "CAHJ"
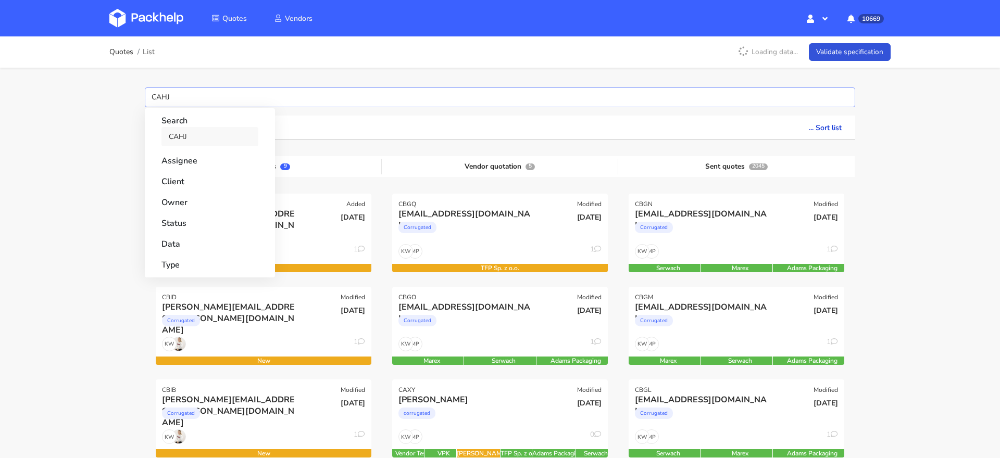
type input "CAHJ"
click at [176, 130] on link "CAHJ" at bounding box center [209, 136] width 97 height 19
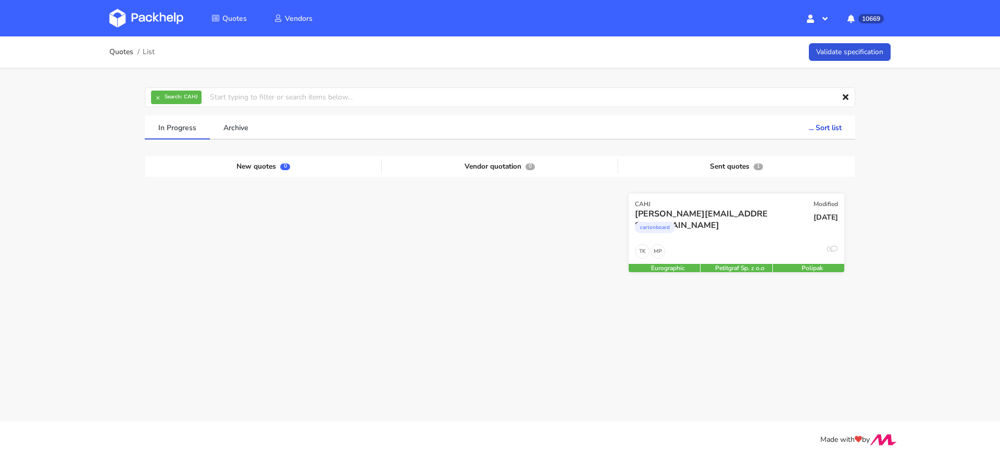
click at [687, 221] on div "cartonboard" at bounding box center [704, 230] width 138 height 21
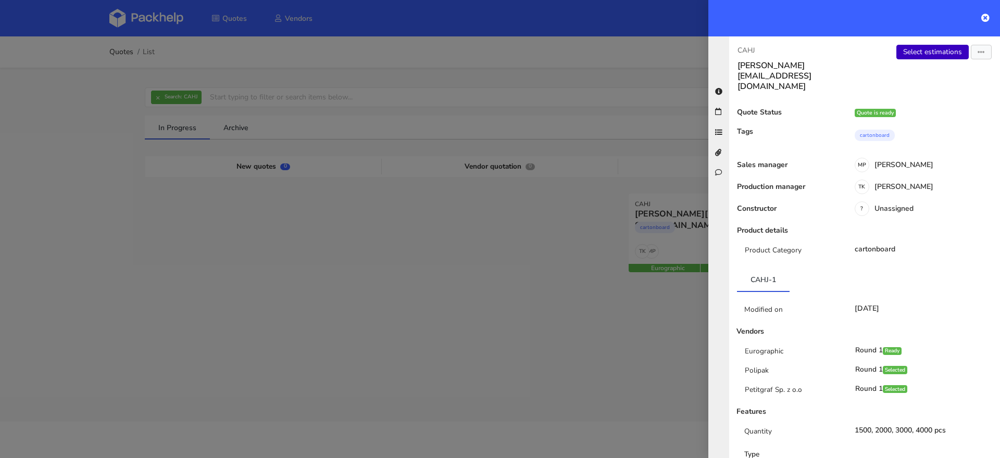
click at [926, 48] on link "Select estimations" at bounding box center [932, 52] width 72 height 15
click at [893, 183] on div "TK Tomasz Kubiak" at bounding box center [921, 188] width 158 height 11
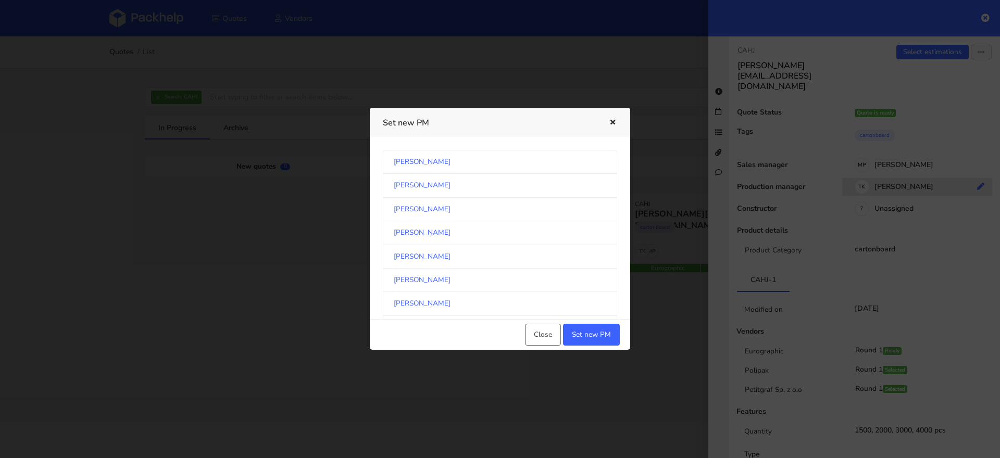
scroll to position [121, 0]
click at [493, 221] on link "[PERSON_NAME]" at bounding box center [500, 230] width 234 height 23
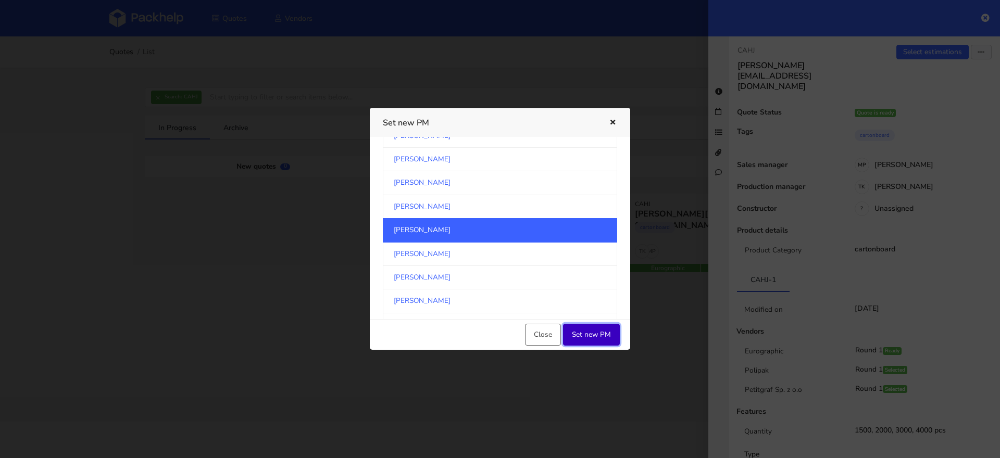
click at [582, 336] on button "Set new PM" at bounding box center [591, 335] width 57 height 22
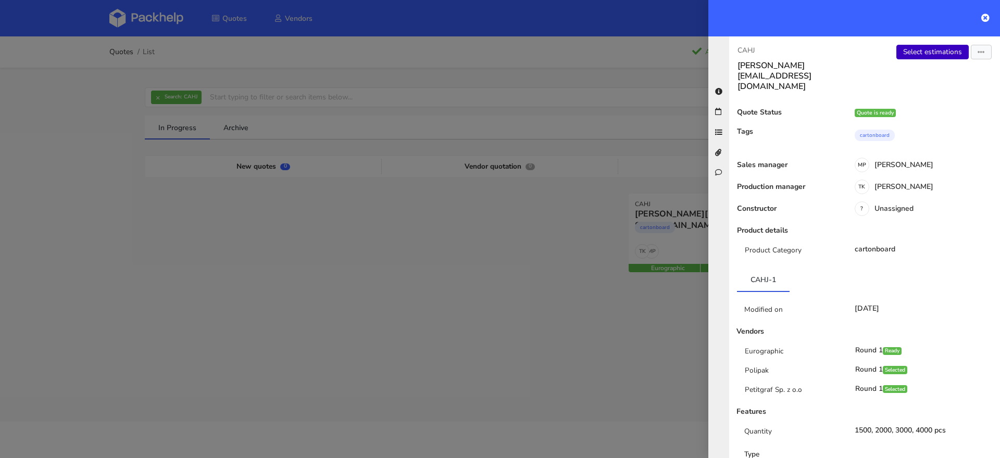
click at [914, 53] on link "Select estimations" at bounding box center [932, 52] width 72 height 15
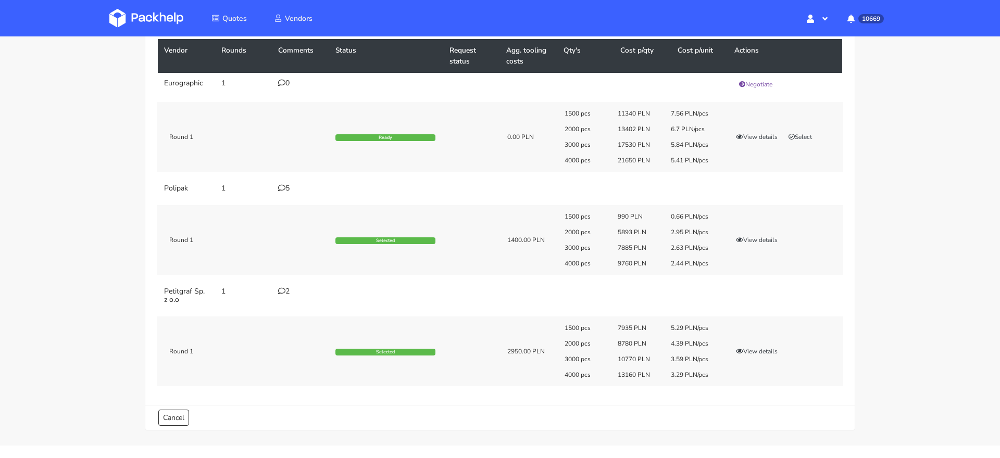
scroll to position [108, 0]
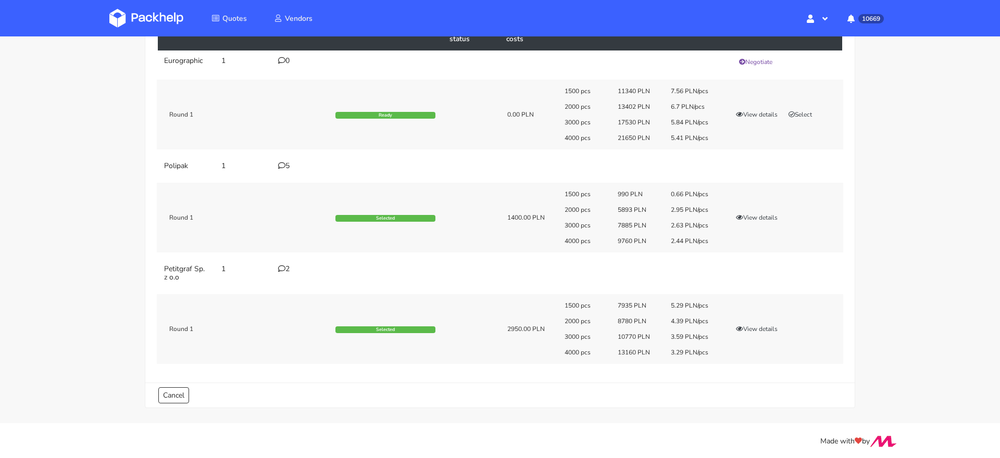
click at [283, 268] on icon at bounding box center [281, 268] width 7 height 7
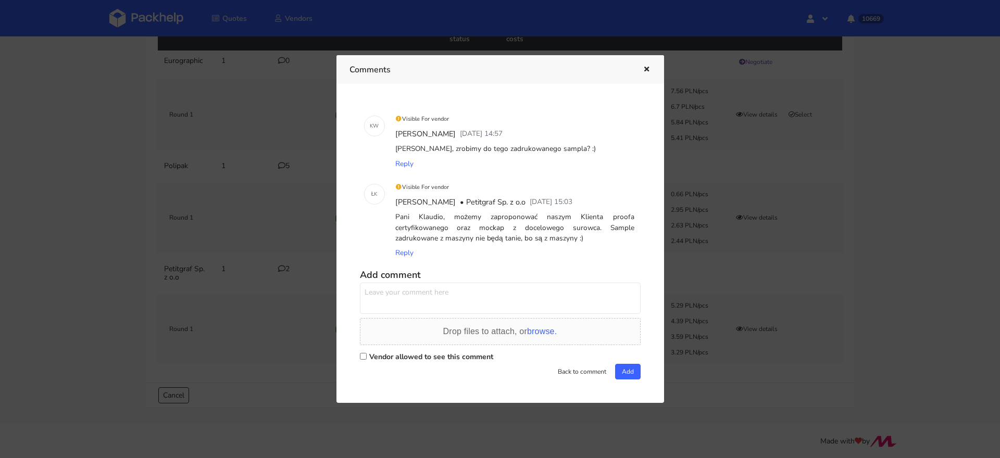
click at [123, 250] on div at bounding box center [500, 229] width 1000 height 458
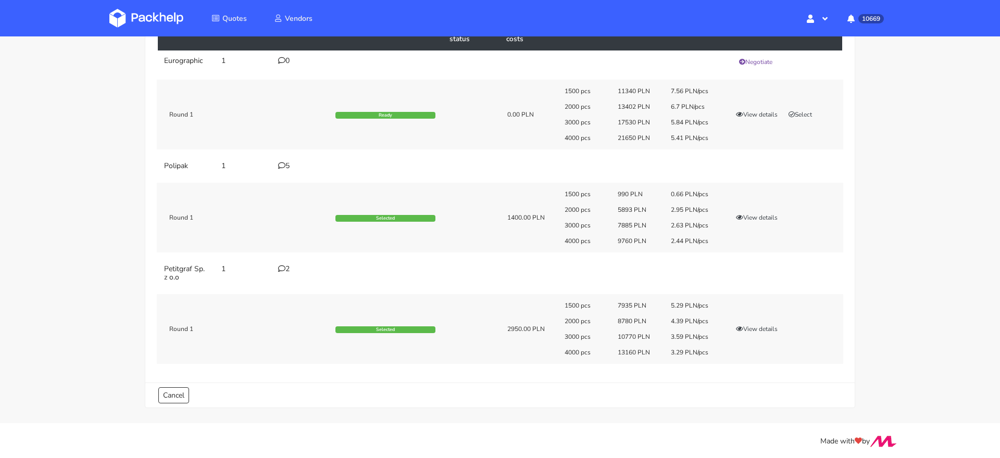
scroll to position [0, 0]
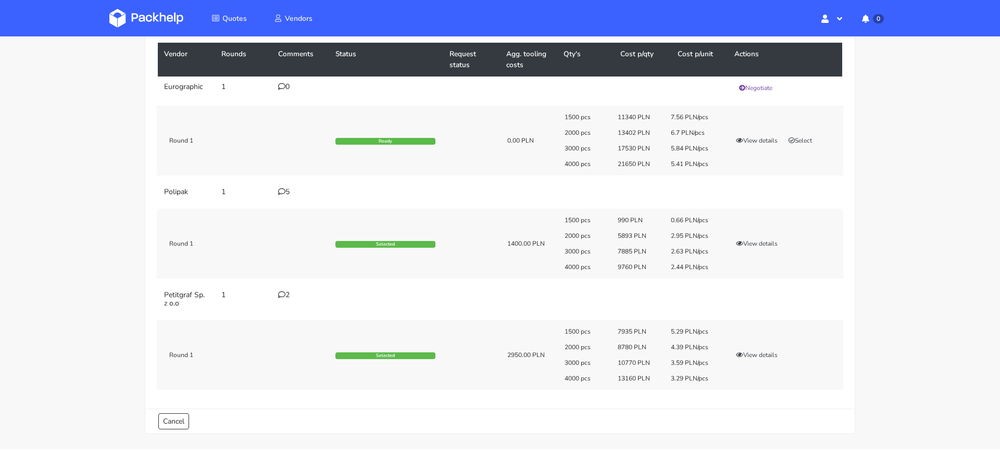
scroll to position [108, 0]
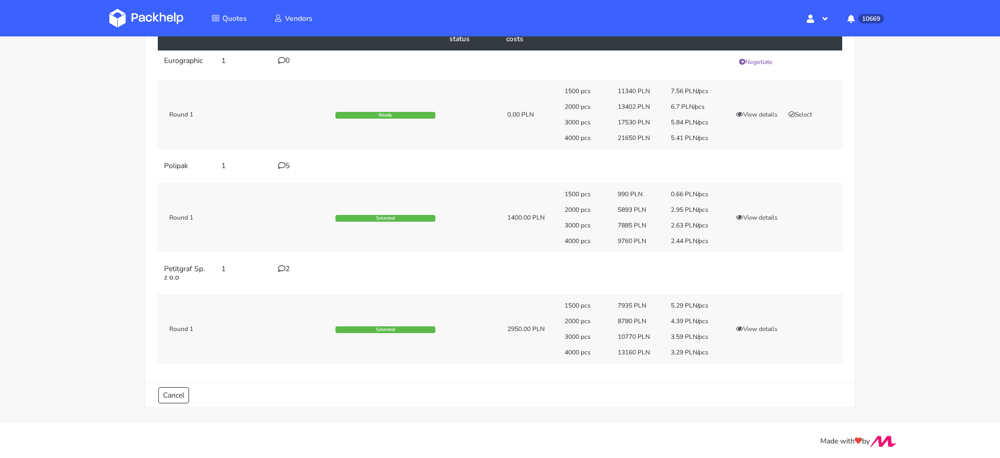
click at [283, 268] on icon at bounding box center [281, 268] width 7 height 7
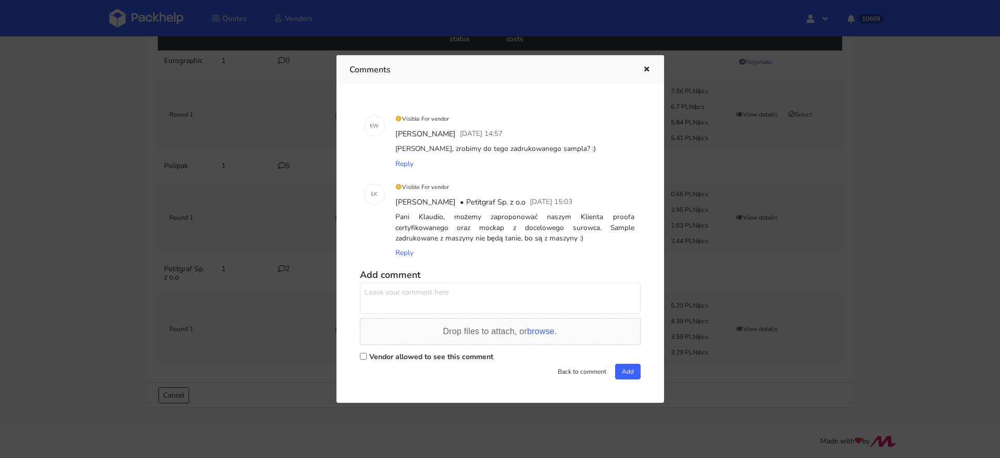
click at [360, 358] on input "Vendor allowed to see this comment" at bounding box center [363, 356] width 7 height 7
checkbox input "true"
click at [406, 293] on textarea at bounding box center [500, 298] width 281 height 31
type textarea "Dzień dobry [PERSON_NAME], czy te ceny są aktualne?"
click at [628, 356] on div "Vendor allowed to see this comment" at bounding box center [500, 356] width 281 height 15
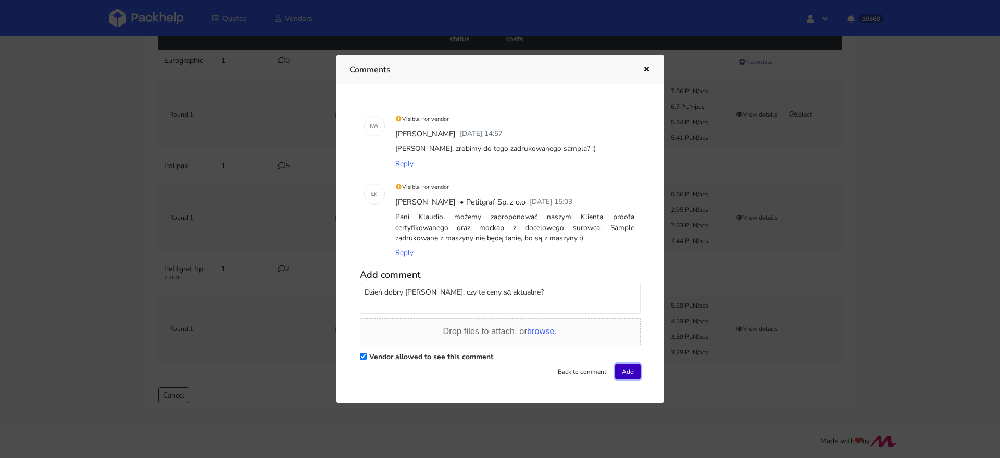
click at [628, 373] on button "Add" at bounding box center [628, 372] width 26 height 16
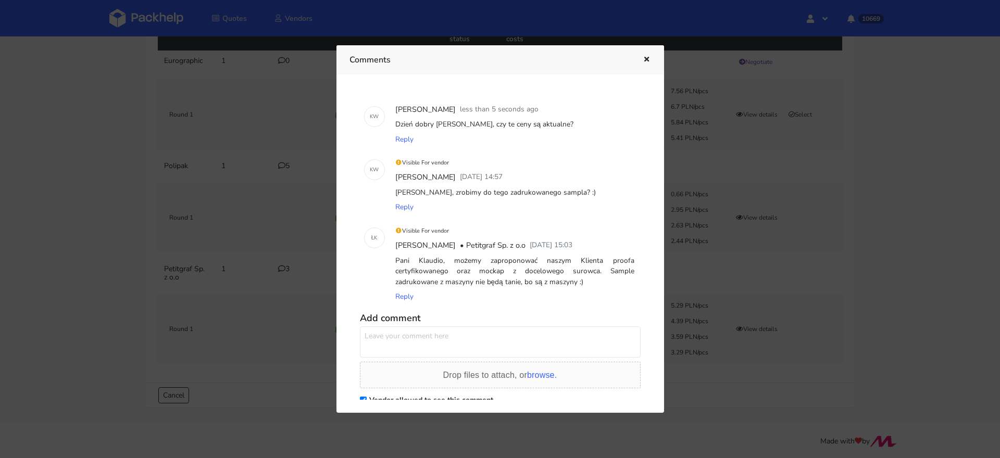
click at [70, 211] on div at bounding box center [500, 229] width 1000 height 458
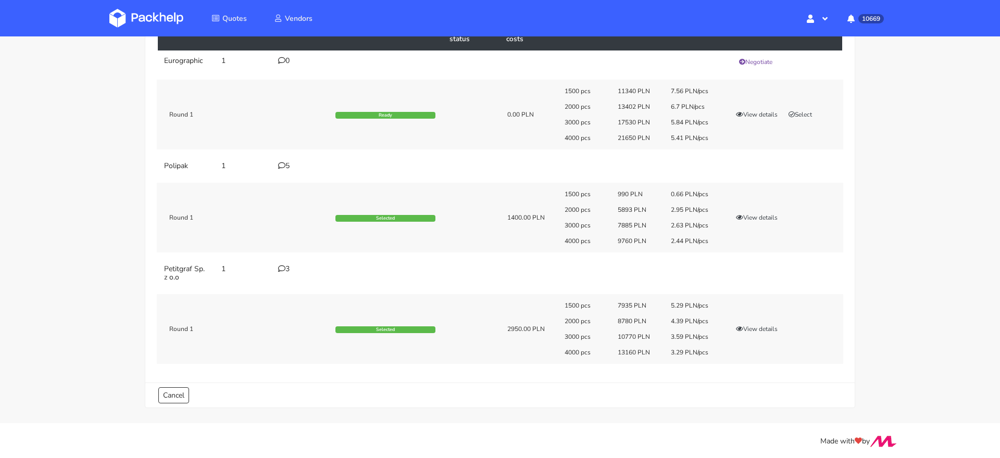
click at [151, 18] on img at bounding box center [146, 18] width 74 height 19
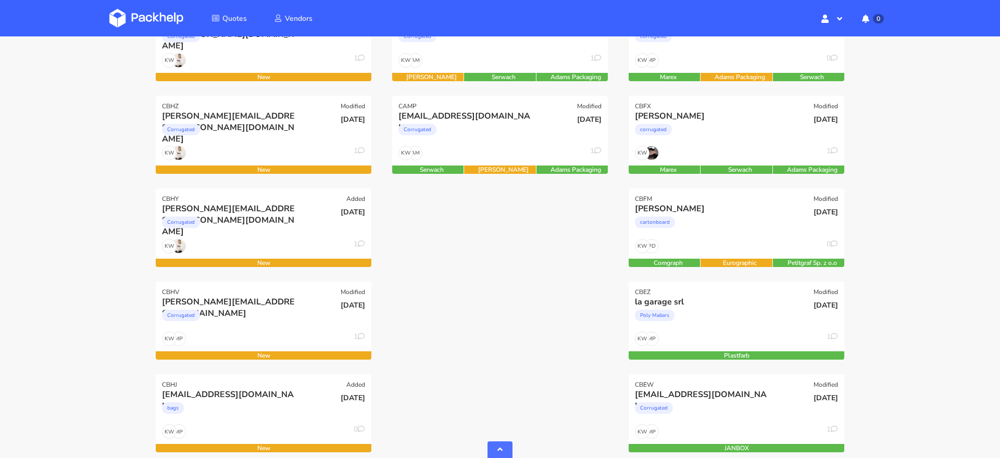
scroll to position [567, 0]
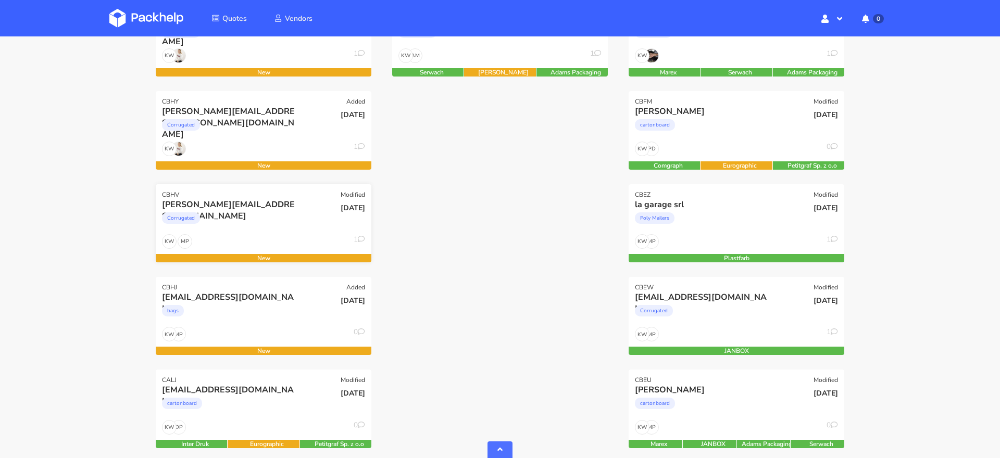
click at [251, 229] on div "Corrugated" at bounding box center [231, 220] width 138 height 21
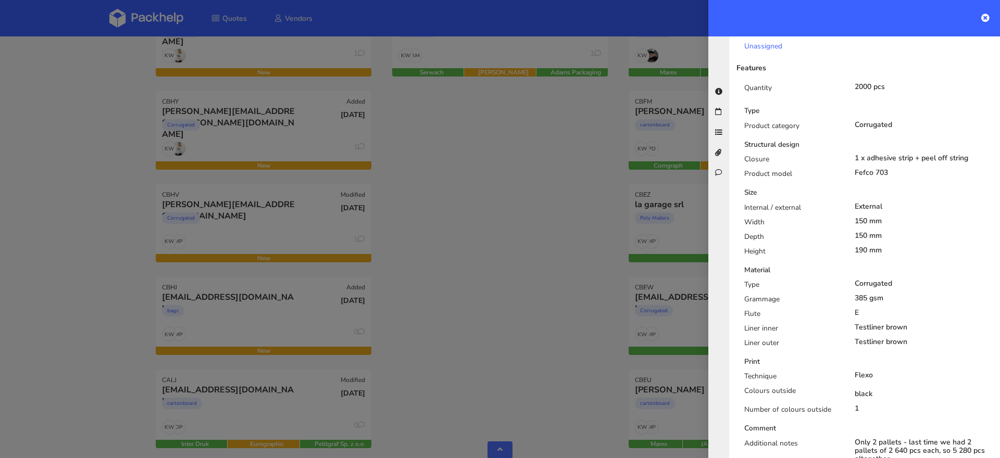
scroll to position [708, 0]
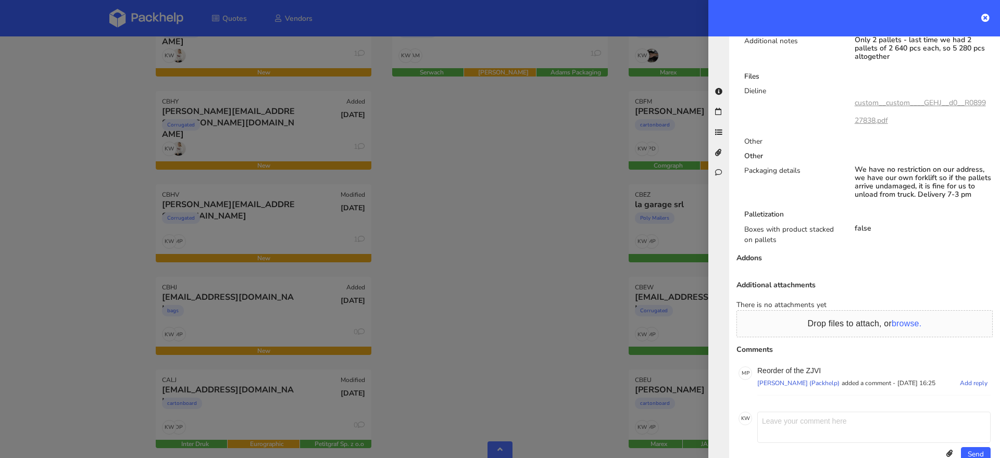
click at [813, 367] on p "Reorder of the ZJVI" at bounding box center [873, 371] width 233 height 8
copy p "ZJVI"
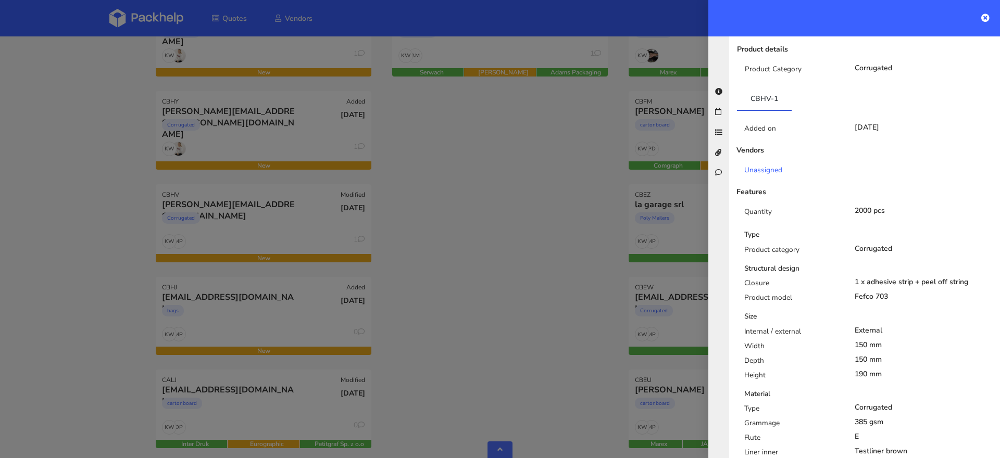
scroll to position [0, 0]
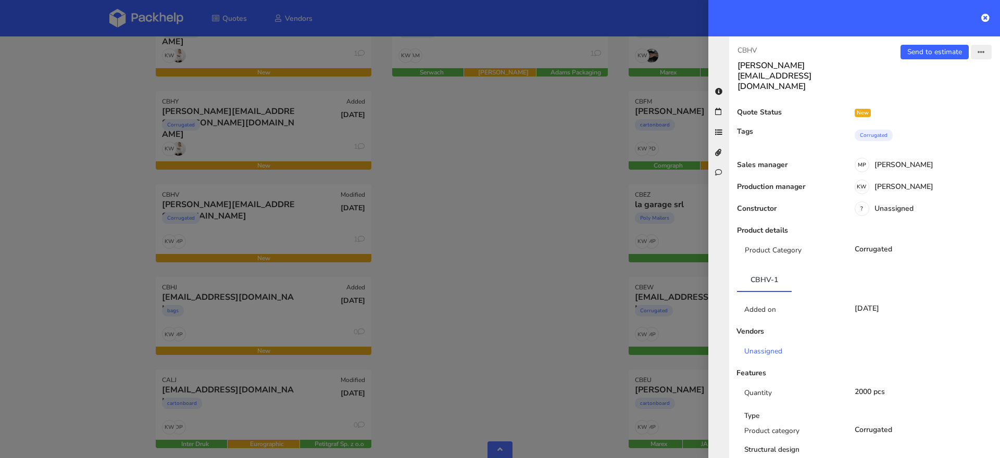
click at [983, 58] on button "button" at bounding box center [981, 52] width 21 height 15
click at [938, 90] on link "Edit quote" at bounding box center [947, 91] width 92 height 17
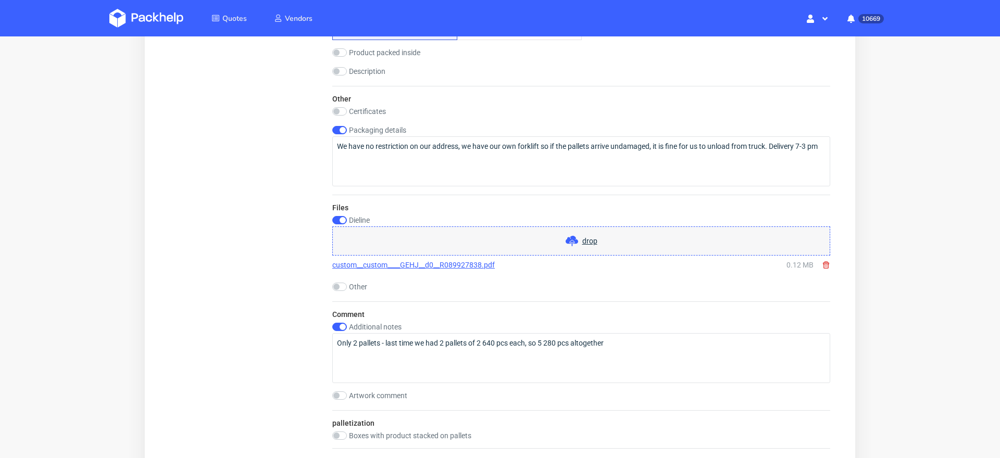
scroll to position [990, 0]
click at [339, 321] on input "checkbox" at bounding box center [339, 325] width 15 height 8
checkbox input "false"
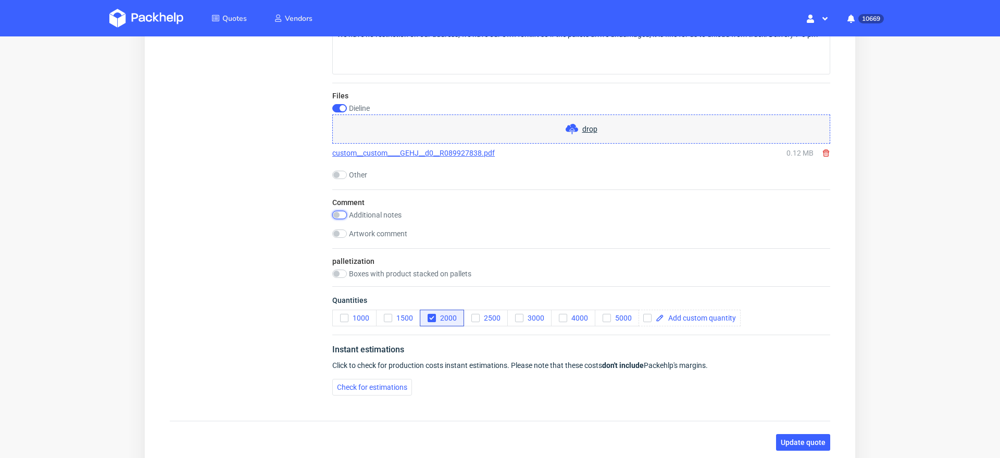
scroll to position [1175, 0]
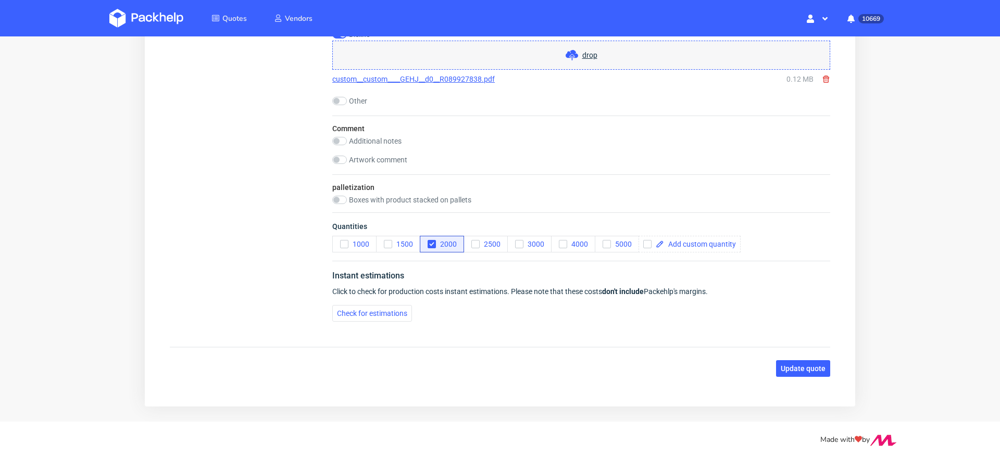
click at [781, 365] on span "Update quote" at bounding box center [803, 368] width 45 height 7
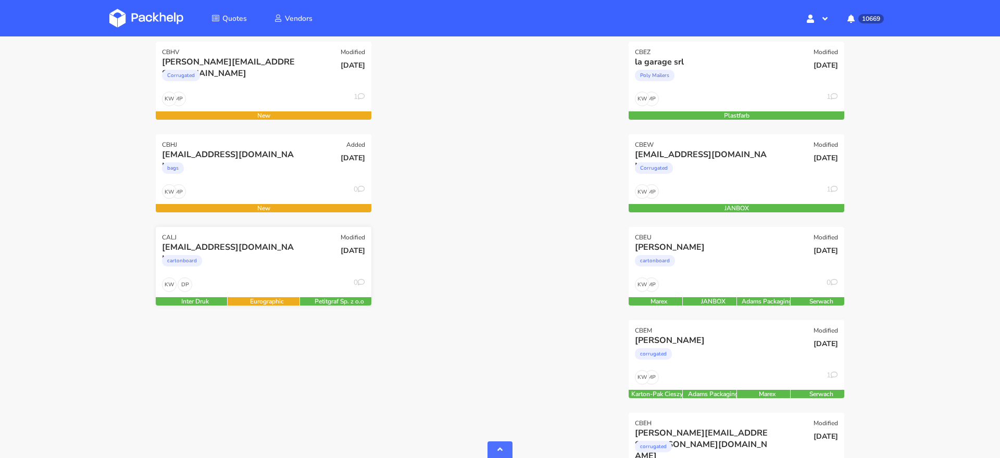
scroll to position [683, 0]
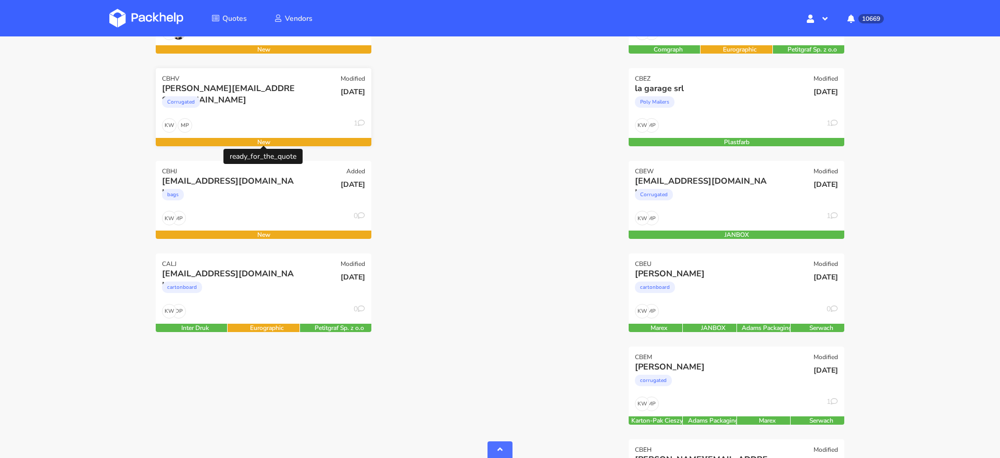
click at [240, 102] on div "Corrugated" at bounding box center [231, 104] width 138 height 21
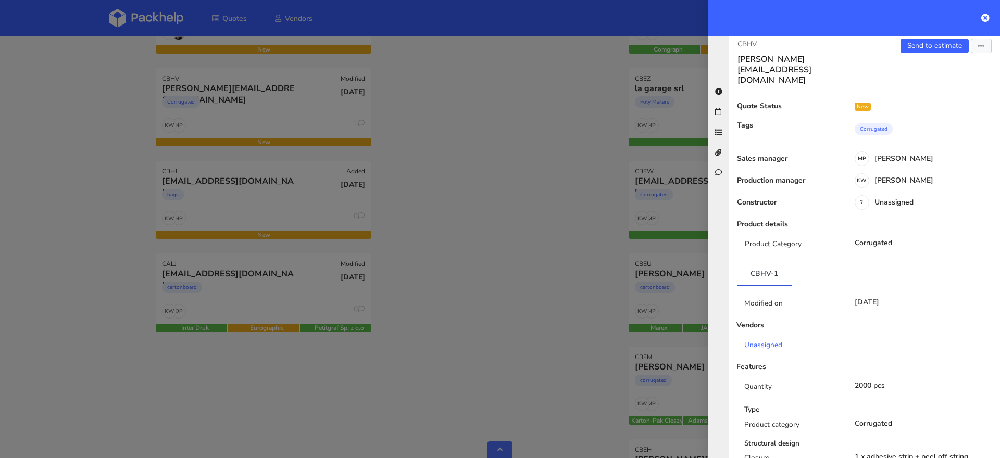
scroll to position [0, 0]
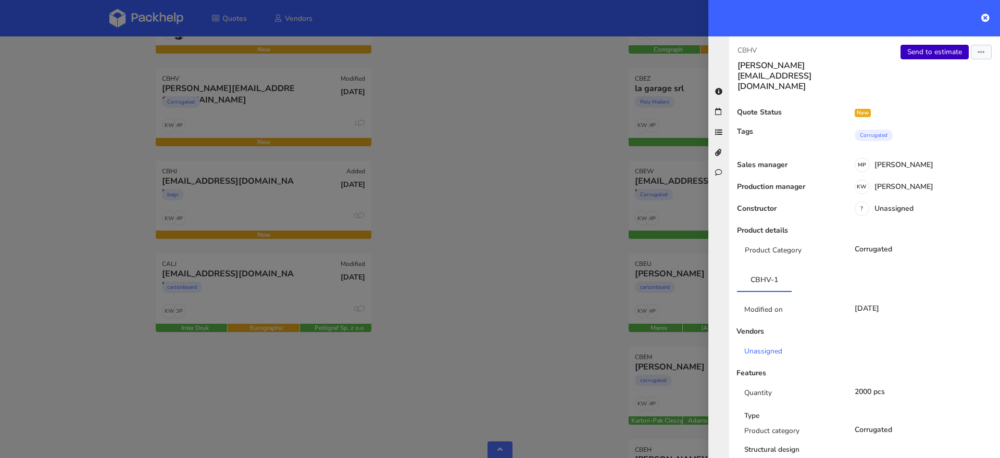
click at [941, 52] on link "Send to estimate" at bounding box center [935, 52] width 68 height 15
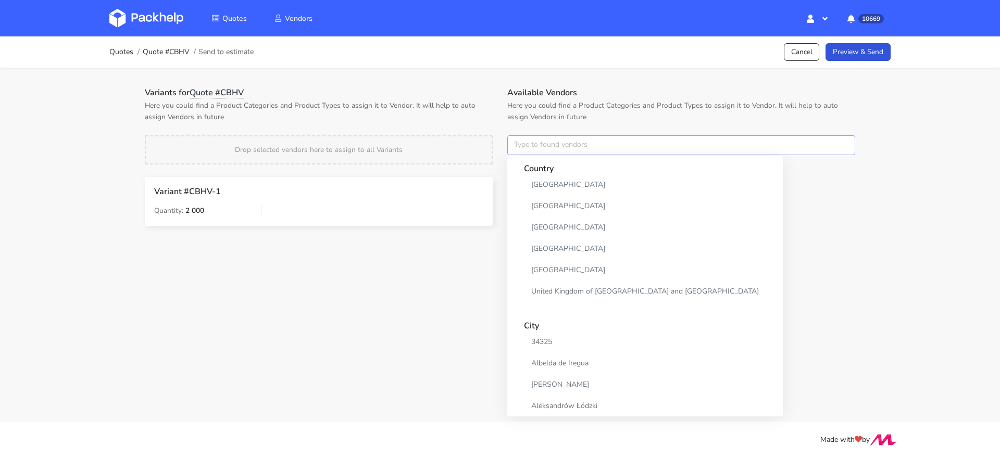
click at [537, 149] on input "text" at bounding box center [681, 145] width 348 height 20
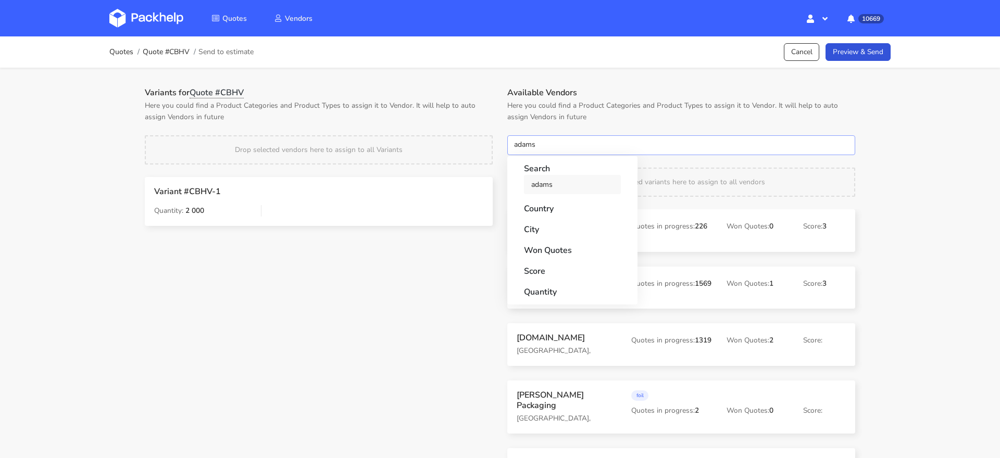
type input "adams"
click at [534, 186] on link "adams" at bounding box center [572, 184] width 97 height 19
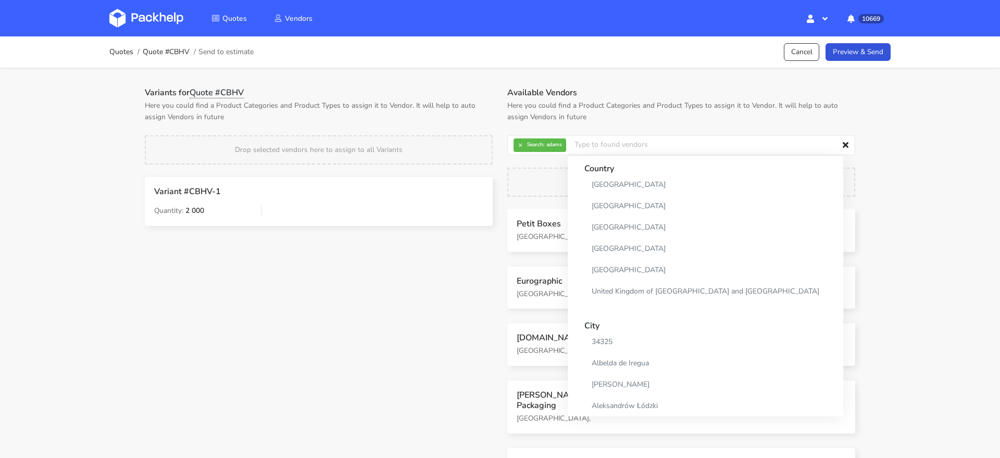
click at [491, 122] on p "Here you could find a Product Categories and Product Types to assign it to Vend…" at bounding box center [319, 111] width 348 height 23
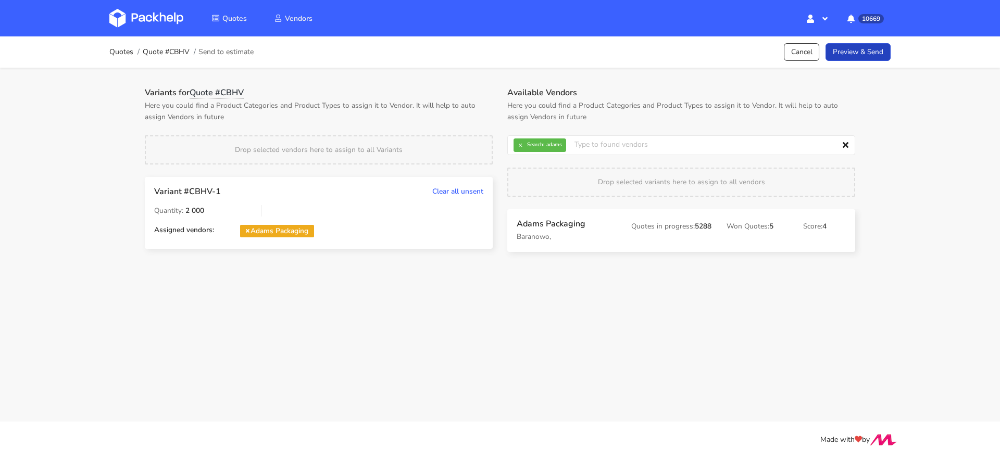
click at [861, 56] on link "Preview & Send" at bounding box center [858, 52] width 65 height 18
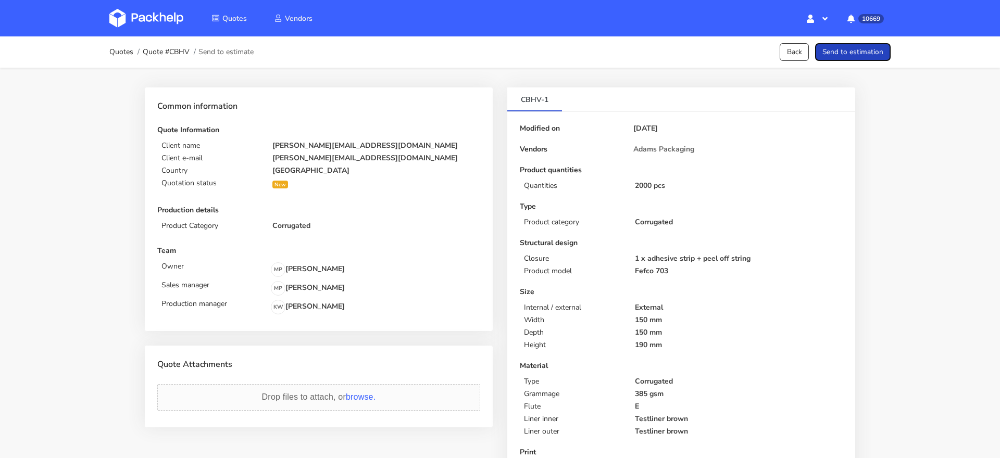
click at [864, 55] on button "Send to estimation" at bounding box center [853, 52] width 76 height 18
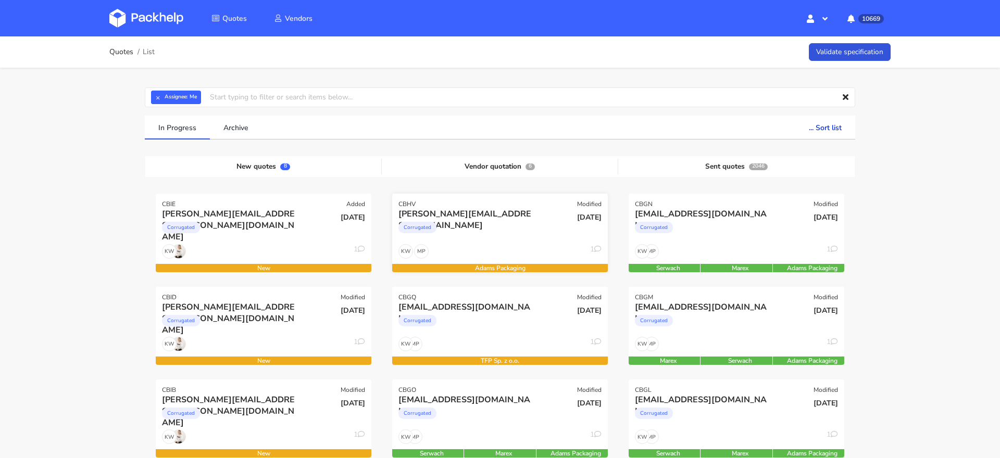
click at [508, 227] on div "Corrugated" at bounding box center [467, 230] width 138 height 21
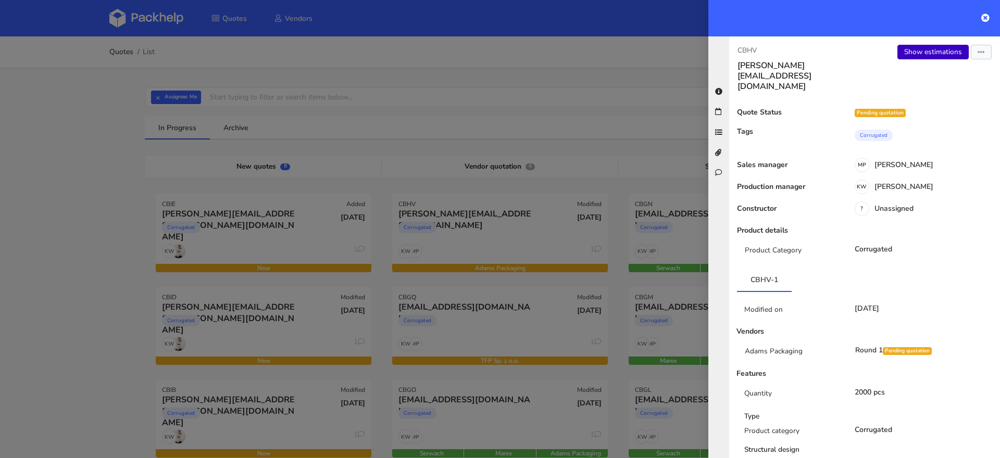
click at [930, 53] on link "Show estimations" at bounding box center [932, 52] width 71 height 15
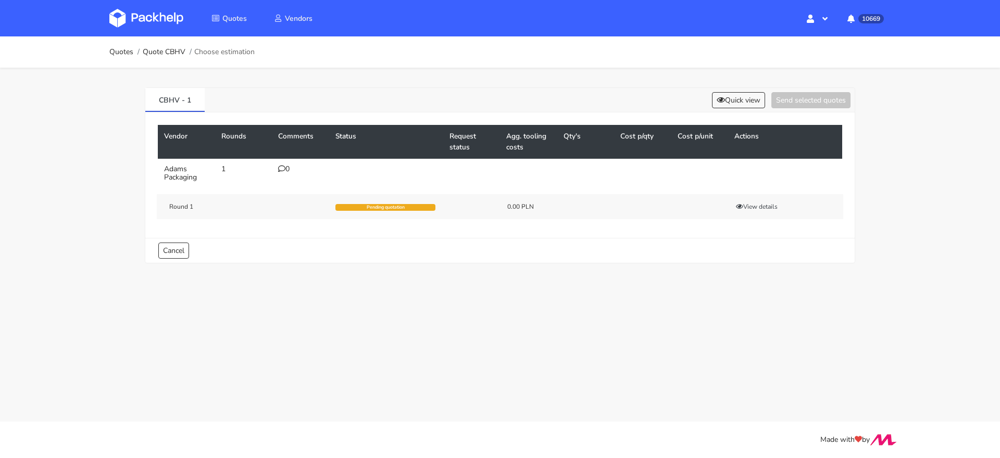
click at [286, 167] on div "0" at bounding box center [300, 169] width 45 height 8
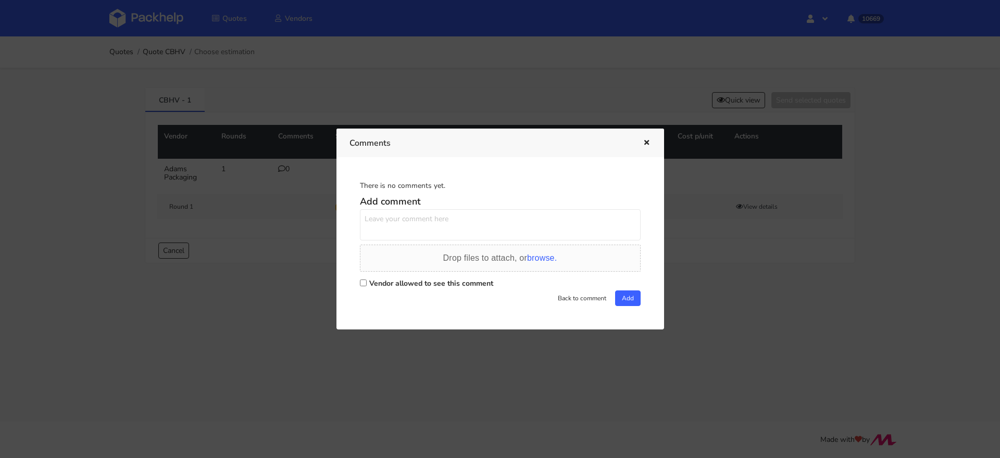
click at [360, 280] on input "Vendor allowed to see this comment" at bounding box center [363, 283] width 7 height 7
checkbox input "true"
click at [390, 231] on textarea at bounding box center [500, 224] width 281 height 31
paste textarea "R908661717_ZJVI"
type textarea "Powtórka zamówienia R908661717_ZJVI"
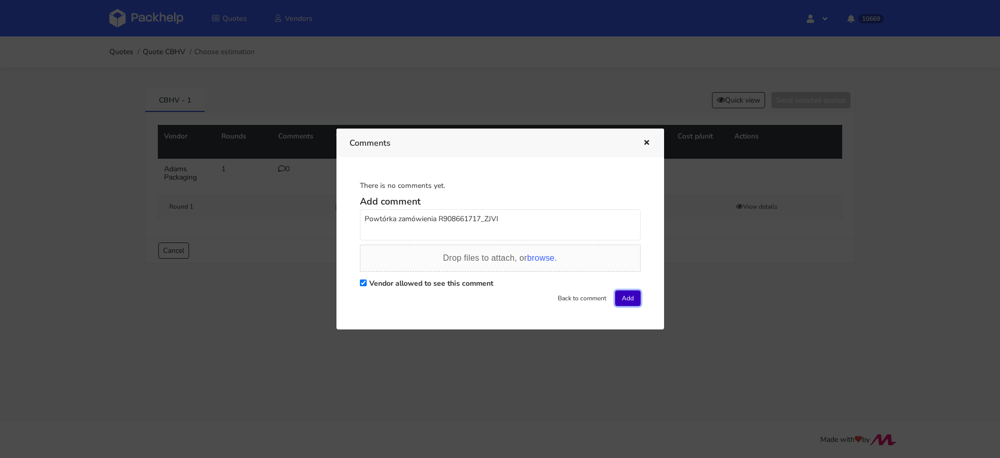
click at [621, 301] on button "Add" at bounding box center [628, 299] width 26 height 16
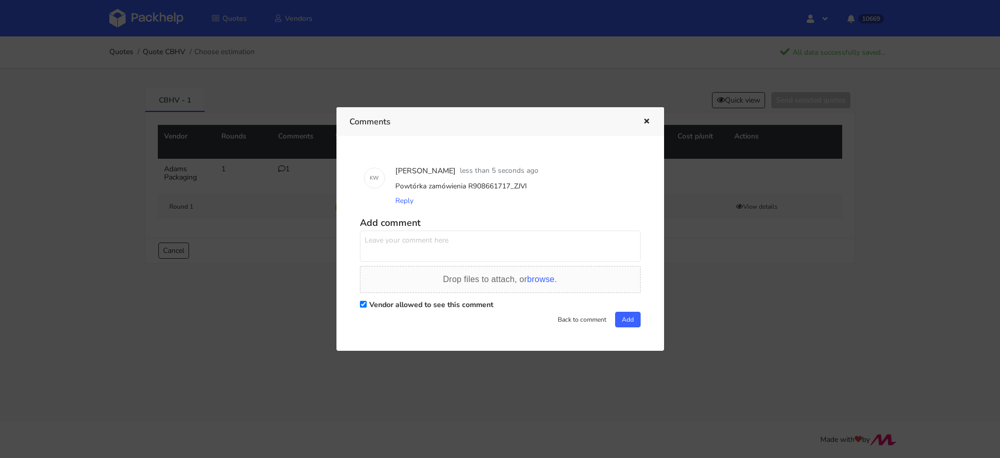
drag, startPoint x: 142, startPoint y: 24, endPoint x: 151, endPoint y: 24, distance: 9.4
click at [143, 24] on div at bounding box center [500, 229] width 1000 height 458
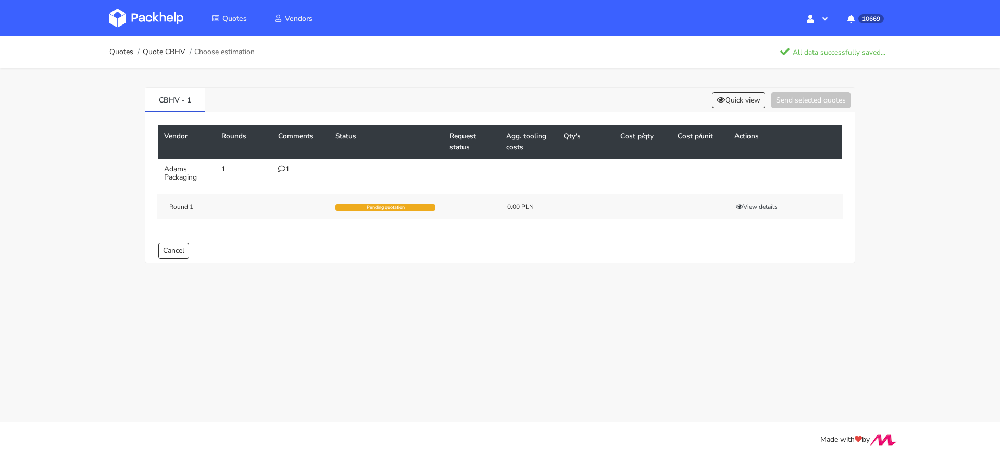
click at [160, 24] on img at bounding box center [146, 18] width 74 height 19
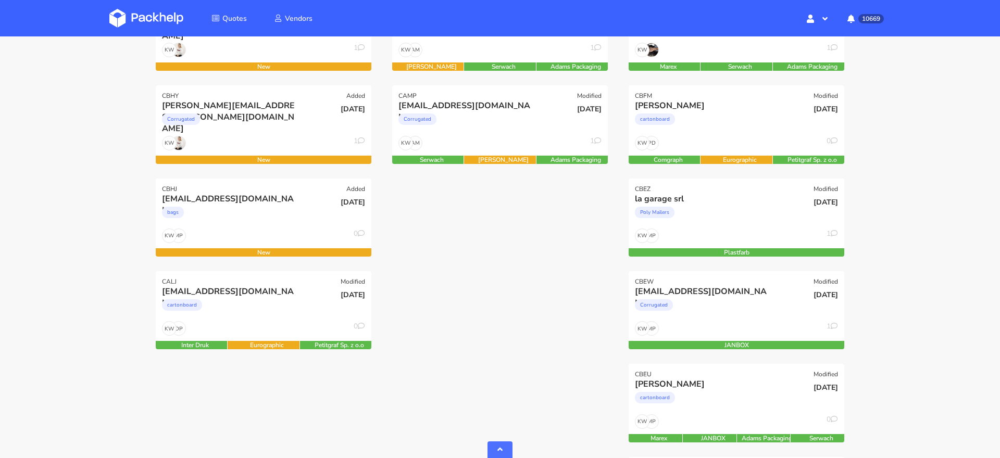
scroll to position [592, 0]
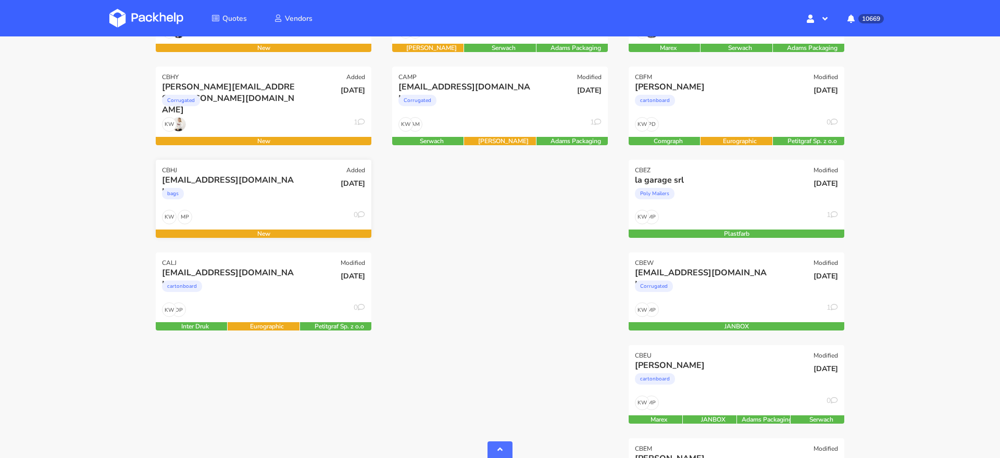
click at [260, 210] on div "MP KW 0" at bounding box center [264, 220] width 216 height 20
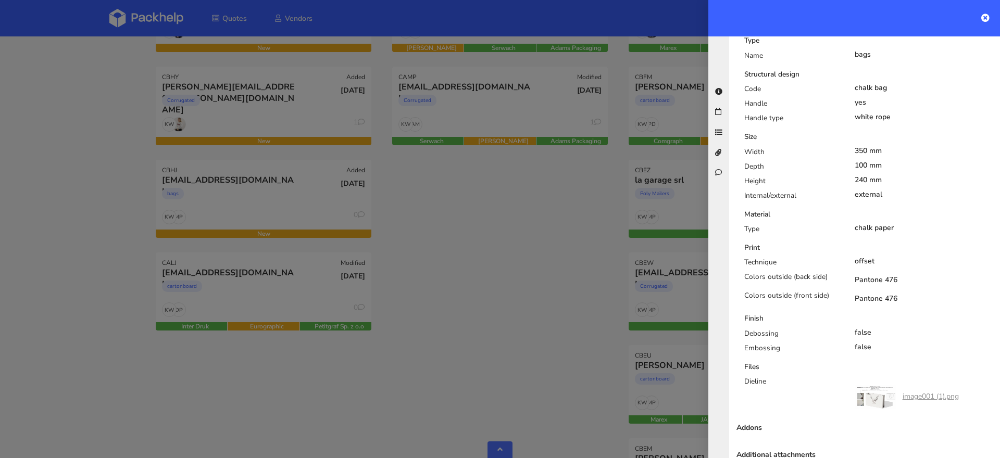
scroll to position [534, 0]
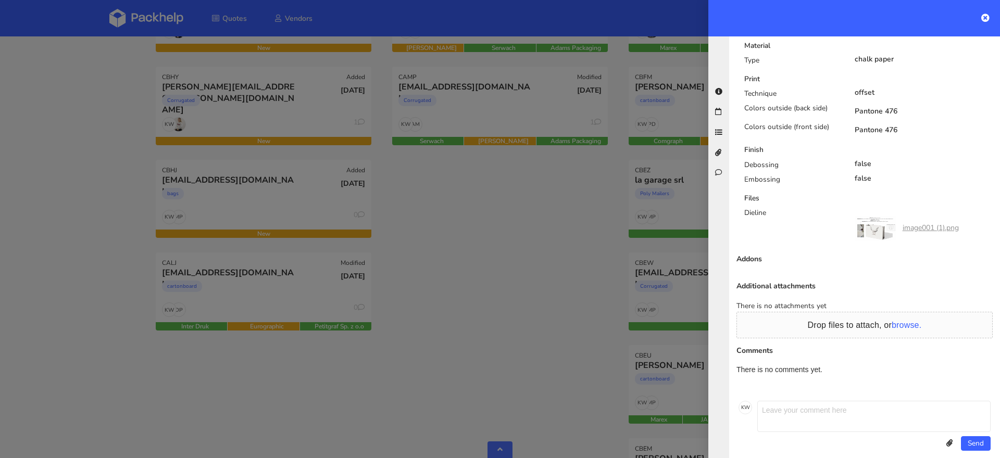
click at [441, 309] on div at bounding box center [500, 229] width 1000 height 458
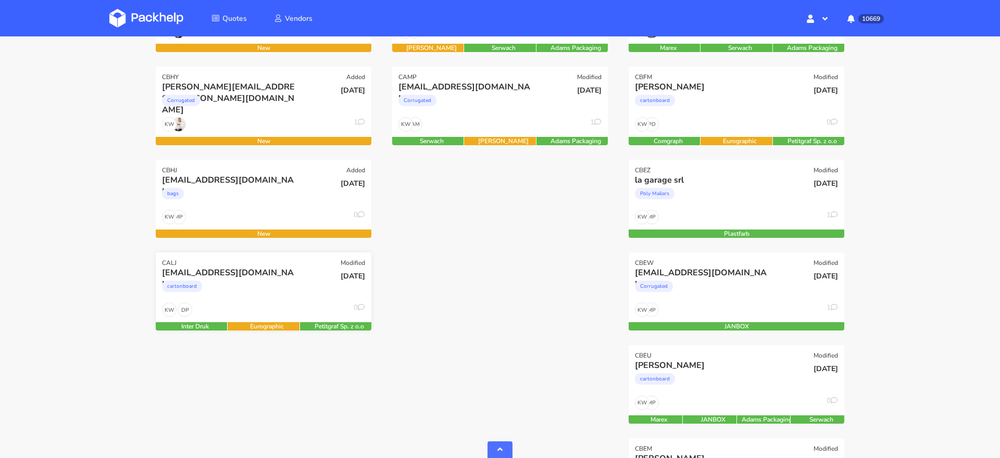
click at [286, 298] on div "cartonboard" at bounding box center [231, 289] width 138 height 21
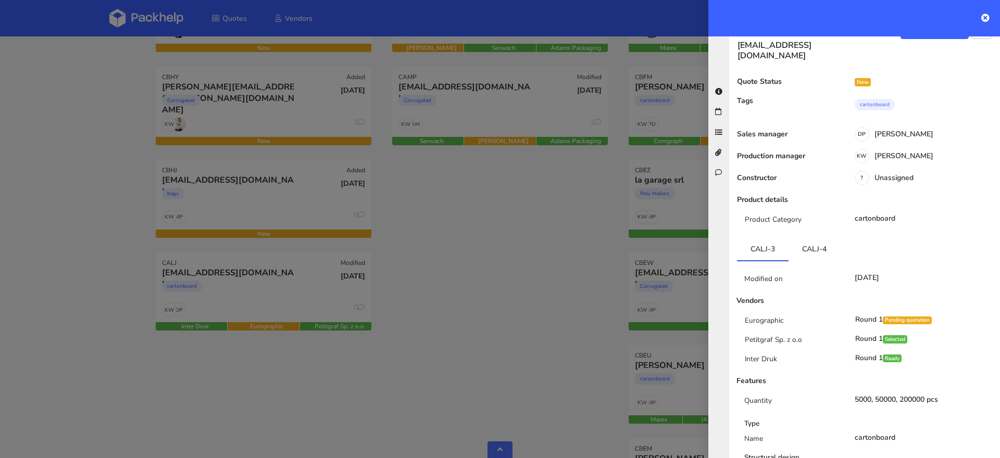
scroll to position [0, 0]
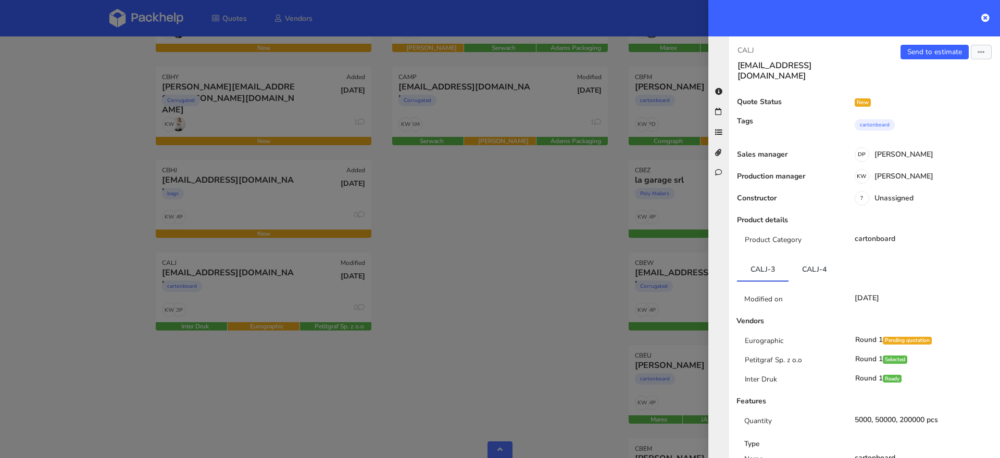
click at [526, 234] on div at bounding box center [500, 229] width 1000 height 458
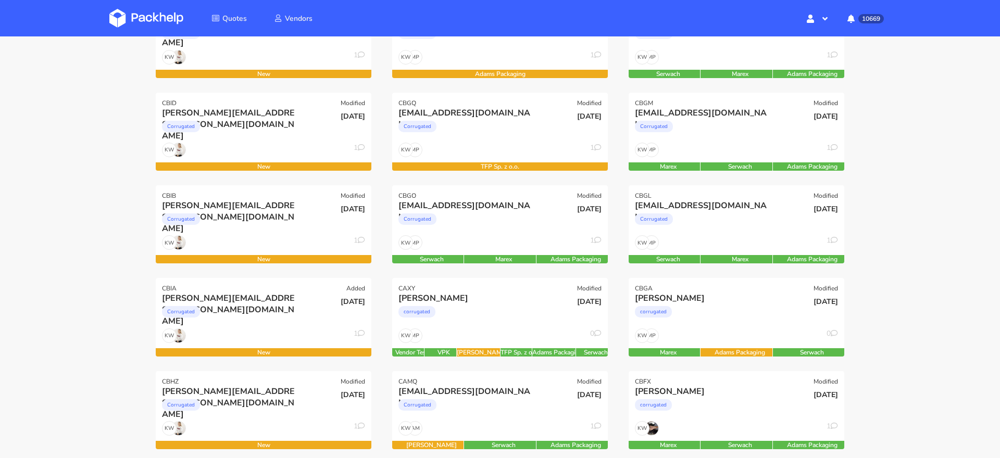
scroll to position [195, 0]
click at [505, 221] on div "Corrugated" at bounding box center [467, 221] width 138 height 21
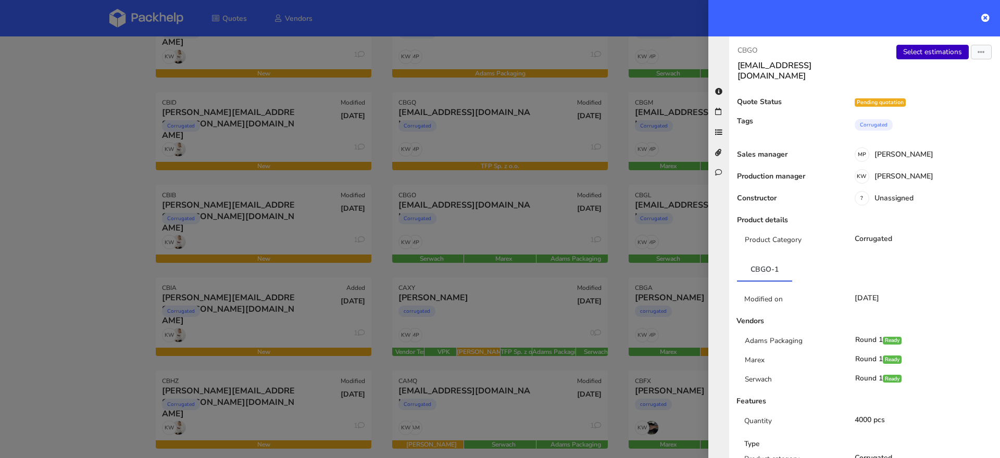
click at [935, 53] on link "Select estimations" at bounding box center [932, 52] width 72 height 15
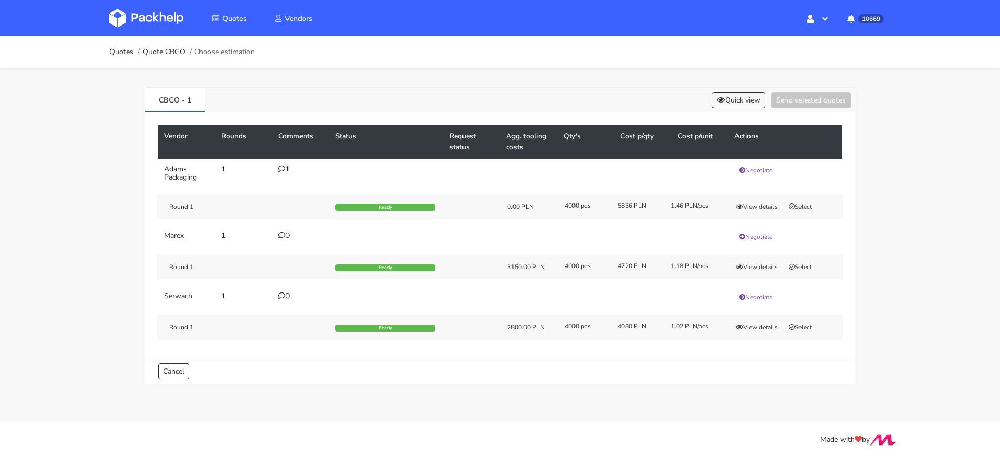
click at [808, 212] on div "Round 1 Ready 0.00 PLN 4000 pcs 5836 PLN 1.46 PLN/pcs View details Select" at bounding box center [500, 206] width 686 height 25
click at [803, 211] on div "Round 1 Ready 0.00 PLN 4000 pcs 5836 PLN 1.46 PLN/pcs View details Select" at bounding box center [500, 206] width 686 height 25
click at [803, 204] on button "Select" at bounding box center [800, 207] width 33 height 10
click at [805, 98] on button "Send selected quotes ( 1 )" at bounding box center [804, 100] width 94 height 16
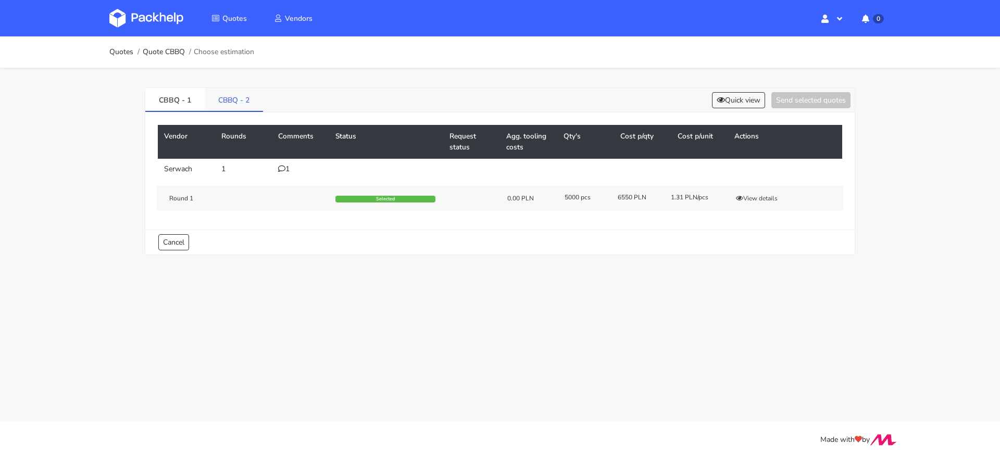
click at [218, 88] on link "CBBQ - 2" at bounding box center [234, 99] width 58 height 23
click at [220, 95] on link "CBBQ - 2" at bounding box center [234, 99] width 59 height 23
click at [288, 168] on div "2" at bounding box center [300, 169] width 45 height 8
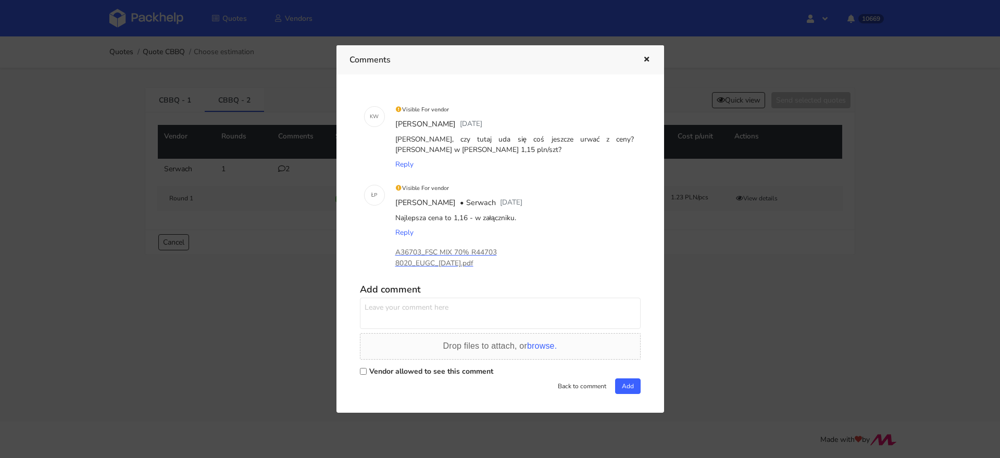
click at [179, 118] on div at bounding box center [500, 229] width 1000 height 458
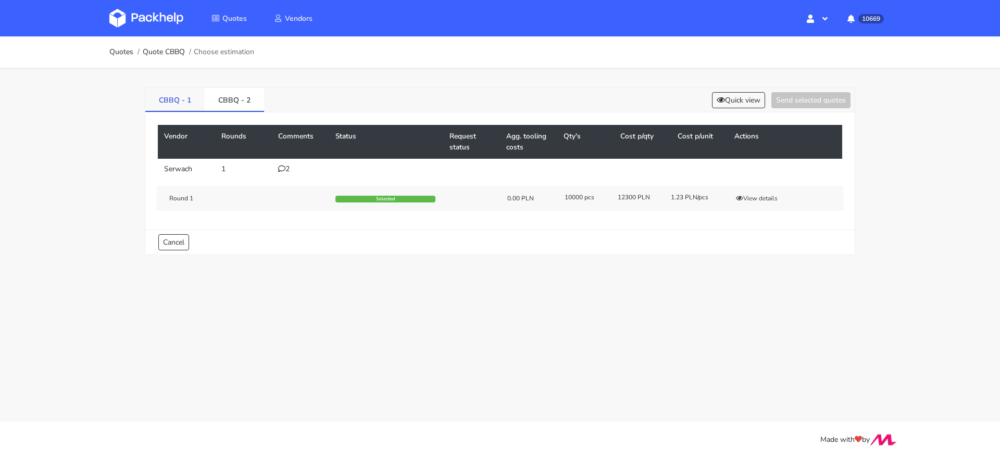
click at [176, 98] on link "CBBQ - 1" at bounding box center [174, 99] width 59 height 23
click at [273, 170] on td "1" at bounding box center [300, 169] width 57 height 21
